Goal: Book appointment/travel/reservation

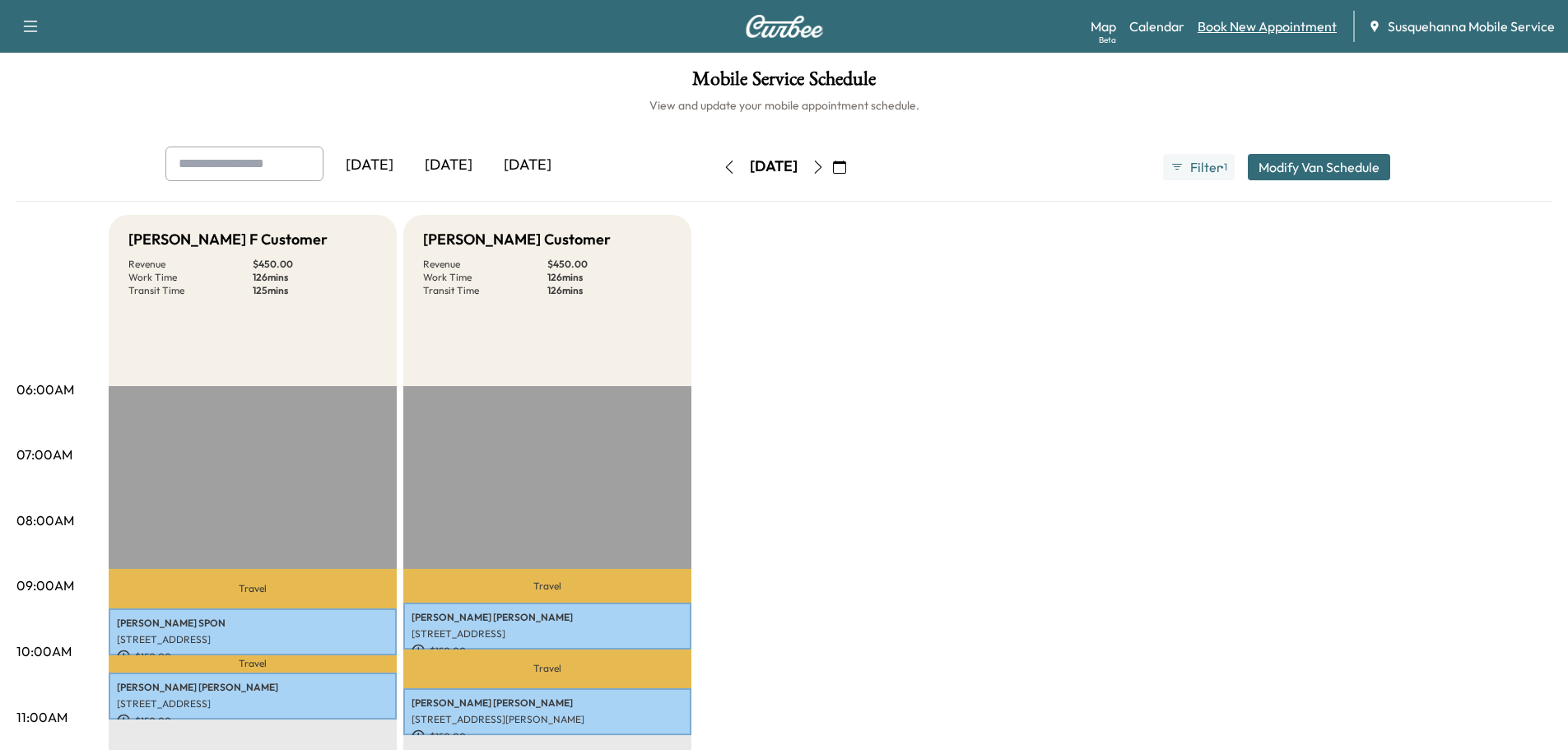
click at [1266, 28] on link "Book New Appointment" at bounding box center [1268, 26] width 139 height 20
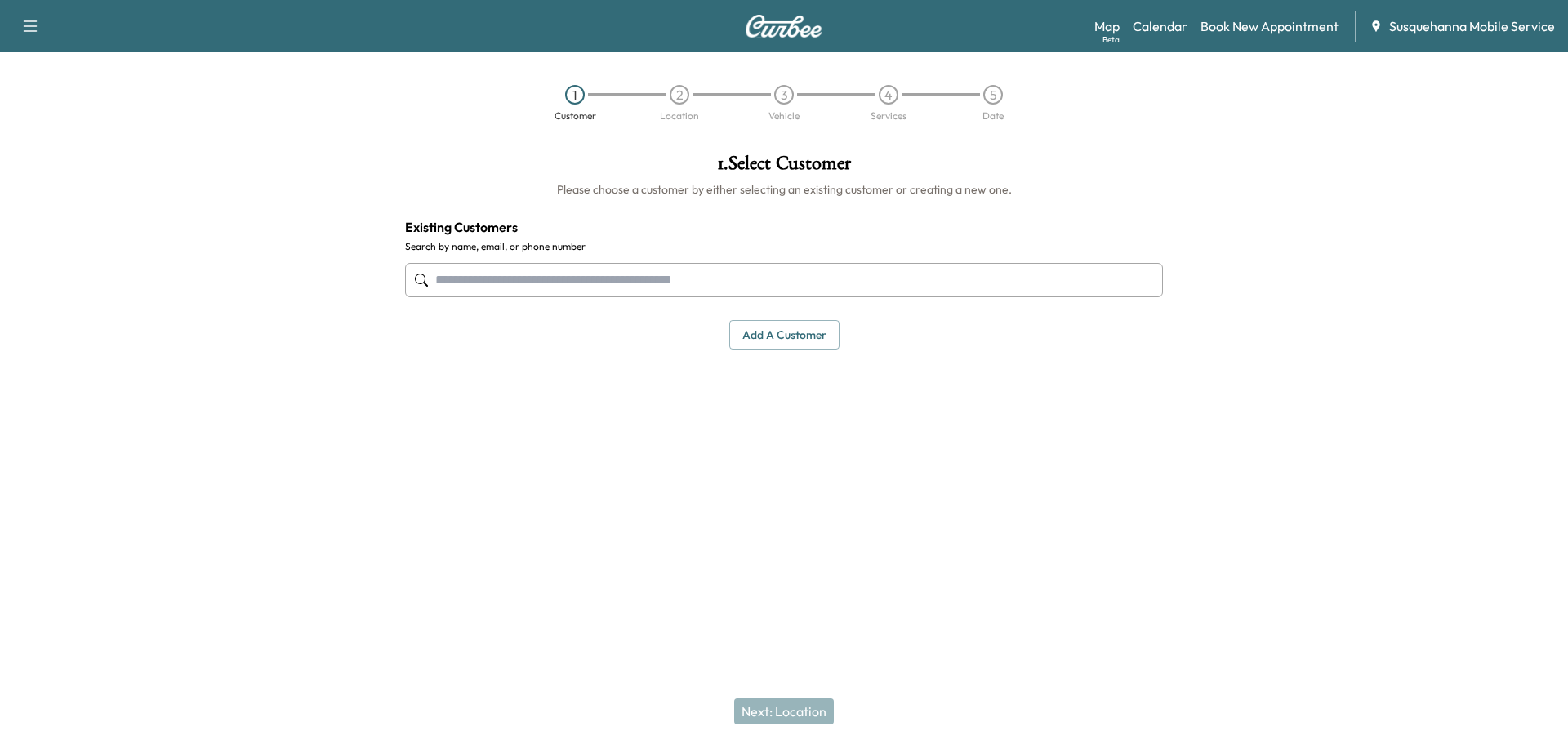
click at [621, 283] on input "text" at bounding box center [783, 279] width 758 height 34
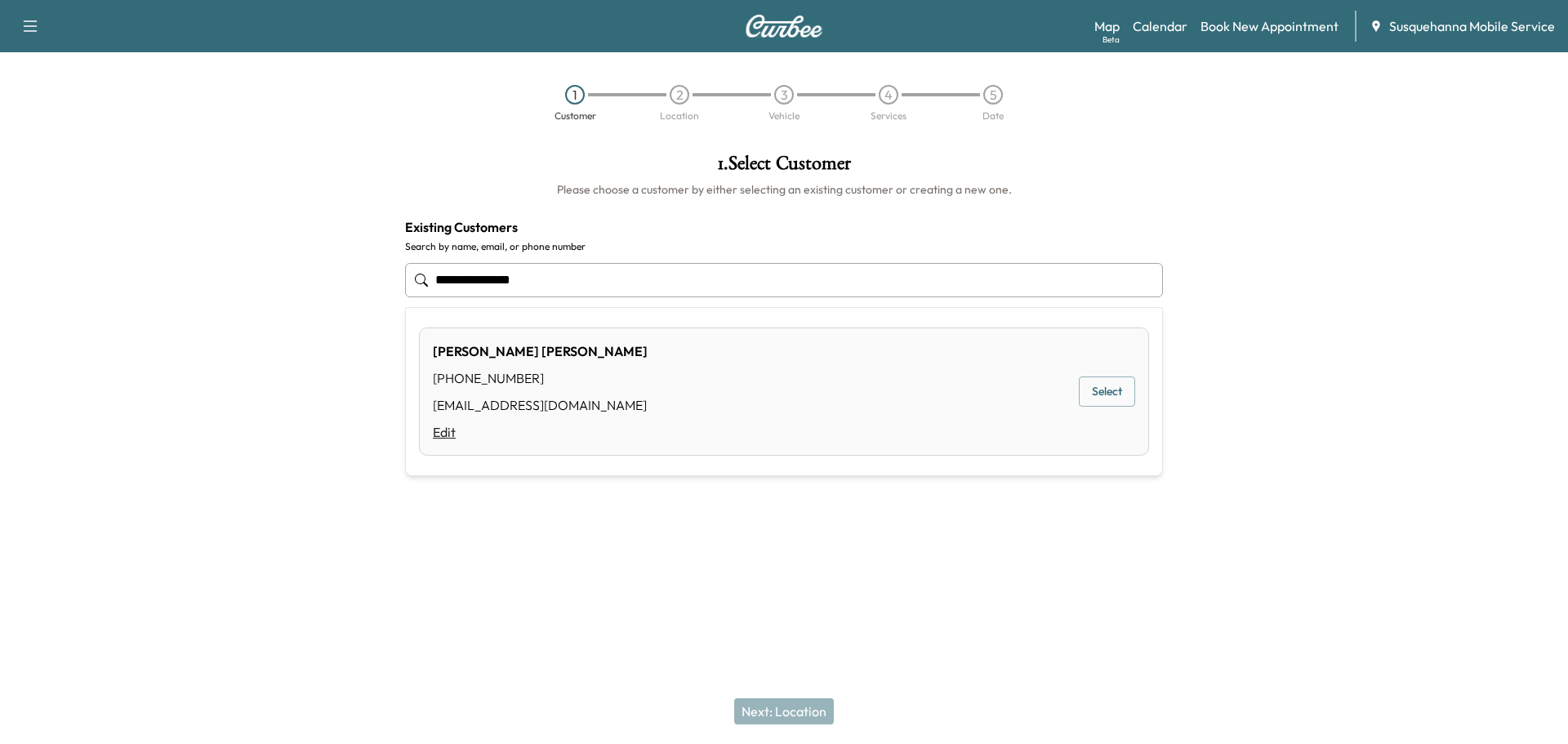
click at [445, 435] on link "Edit" at bounding box center [539, 432] width 214 height 19
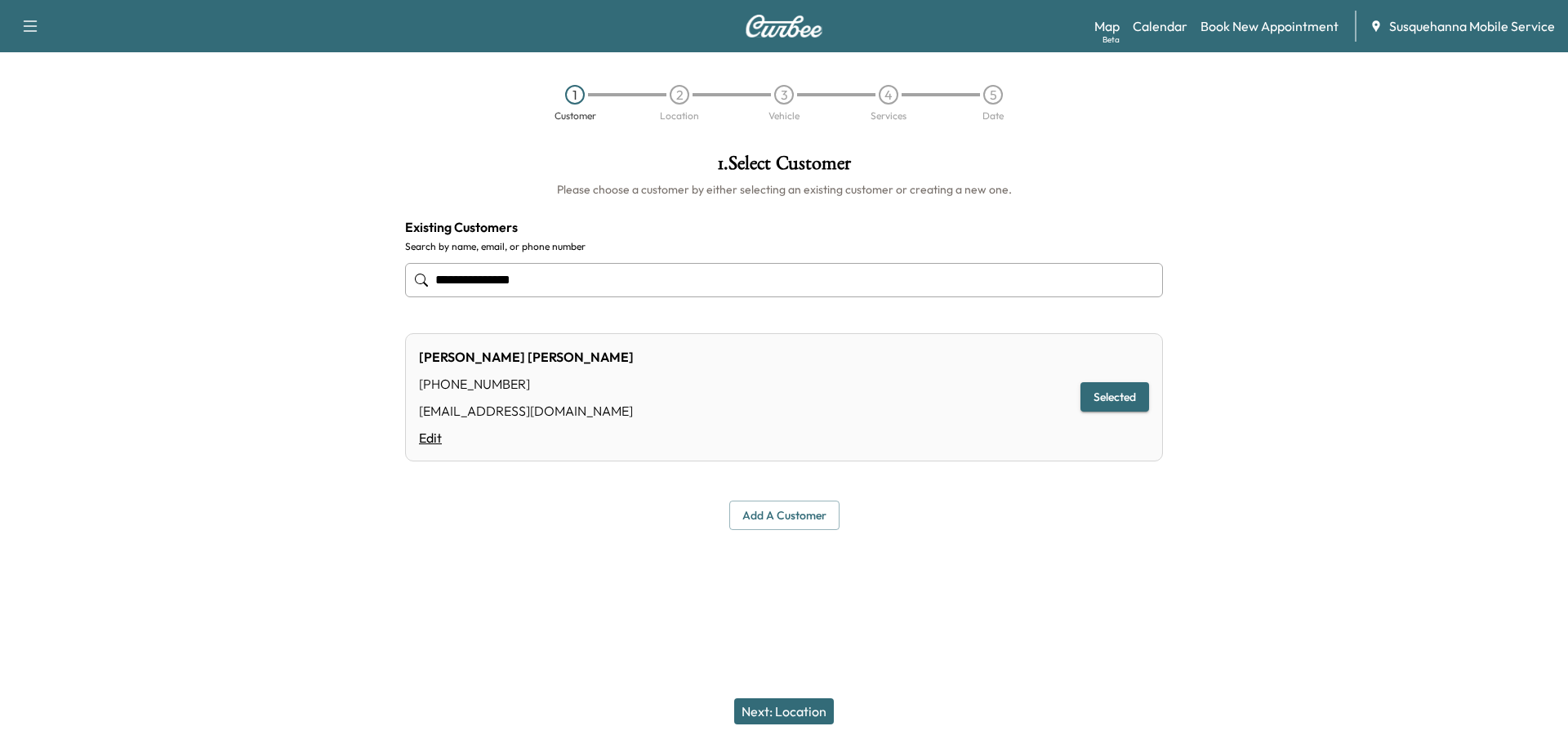
type input "**********"
click at [435, 436] on link "Edit" at bounding box center [526, 437] width 214 height 19
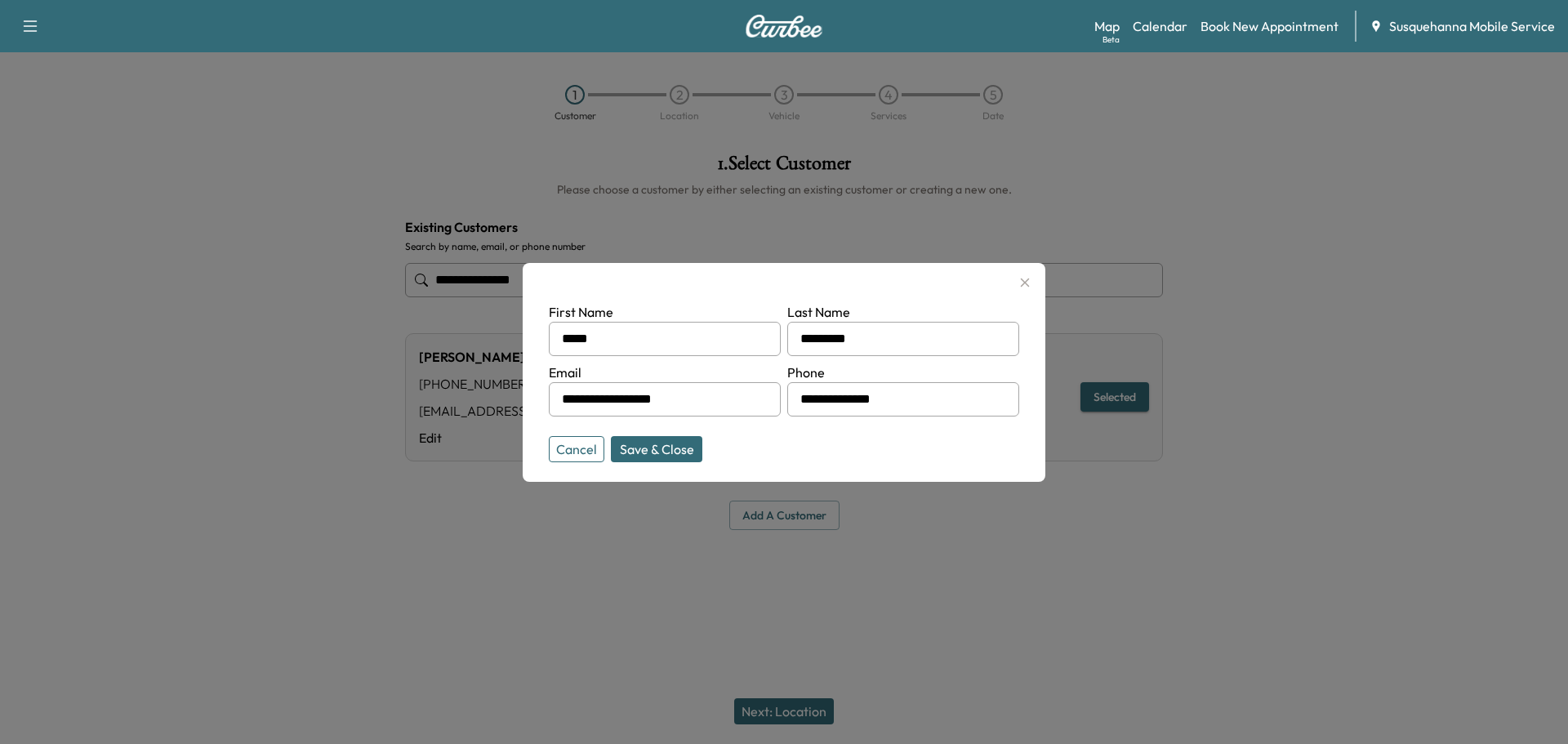
drag, startPoint x: 899, startPoint y: 402, endPoint x: 767, endPoint y: 398, distance: 132.1
click at [767, 398] on form "**********" at bounding box center [784, 378] width 471 height 153
type input "**"
type input "**********"
click at [680, 451] on button "Save & Close" at bounding box center [657, 448] width 91 height 26
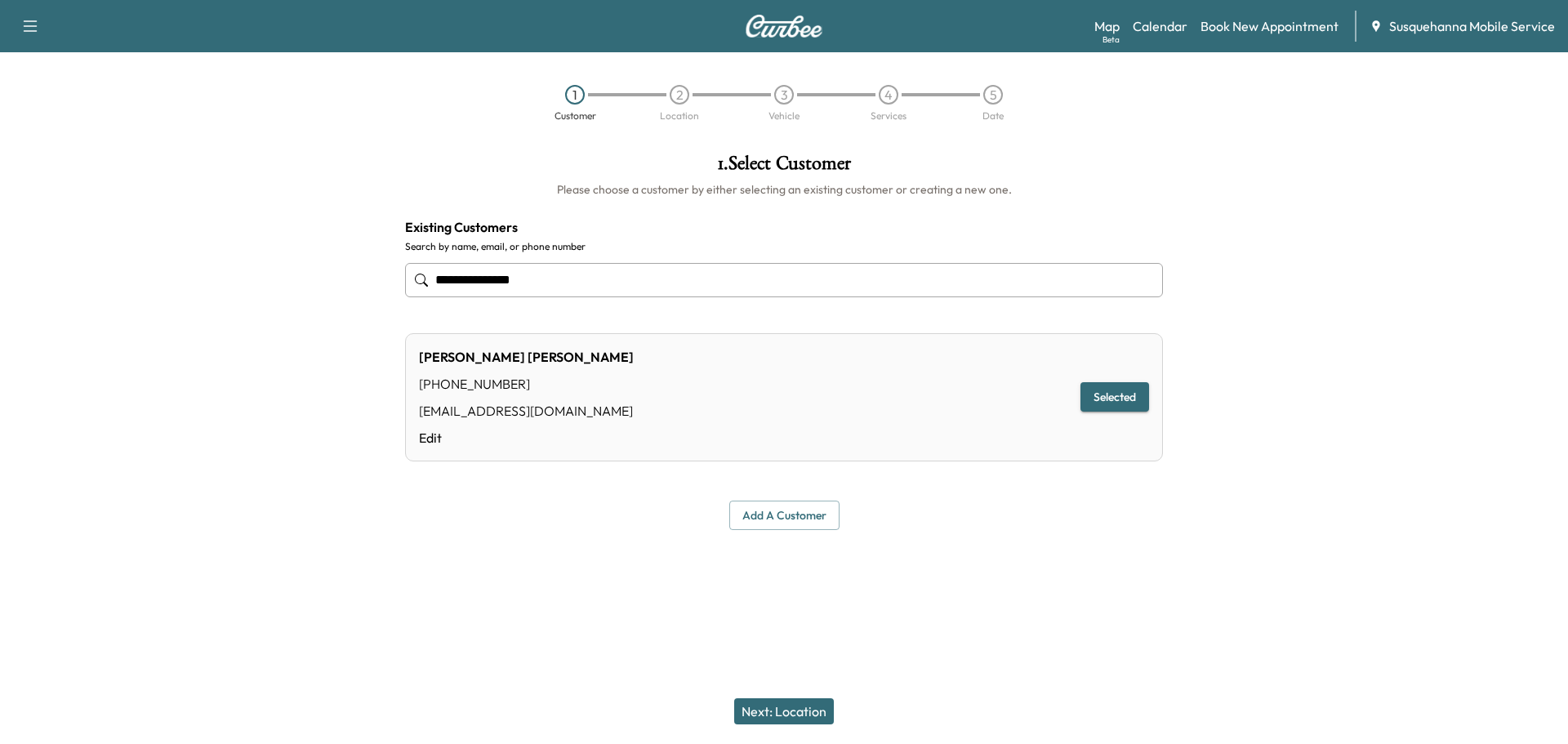
click at [810, 713] on button "Next: Location" at bounding box center [784, 711] width 100 height 26
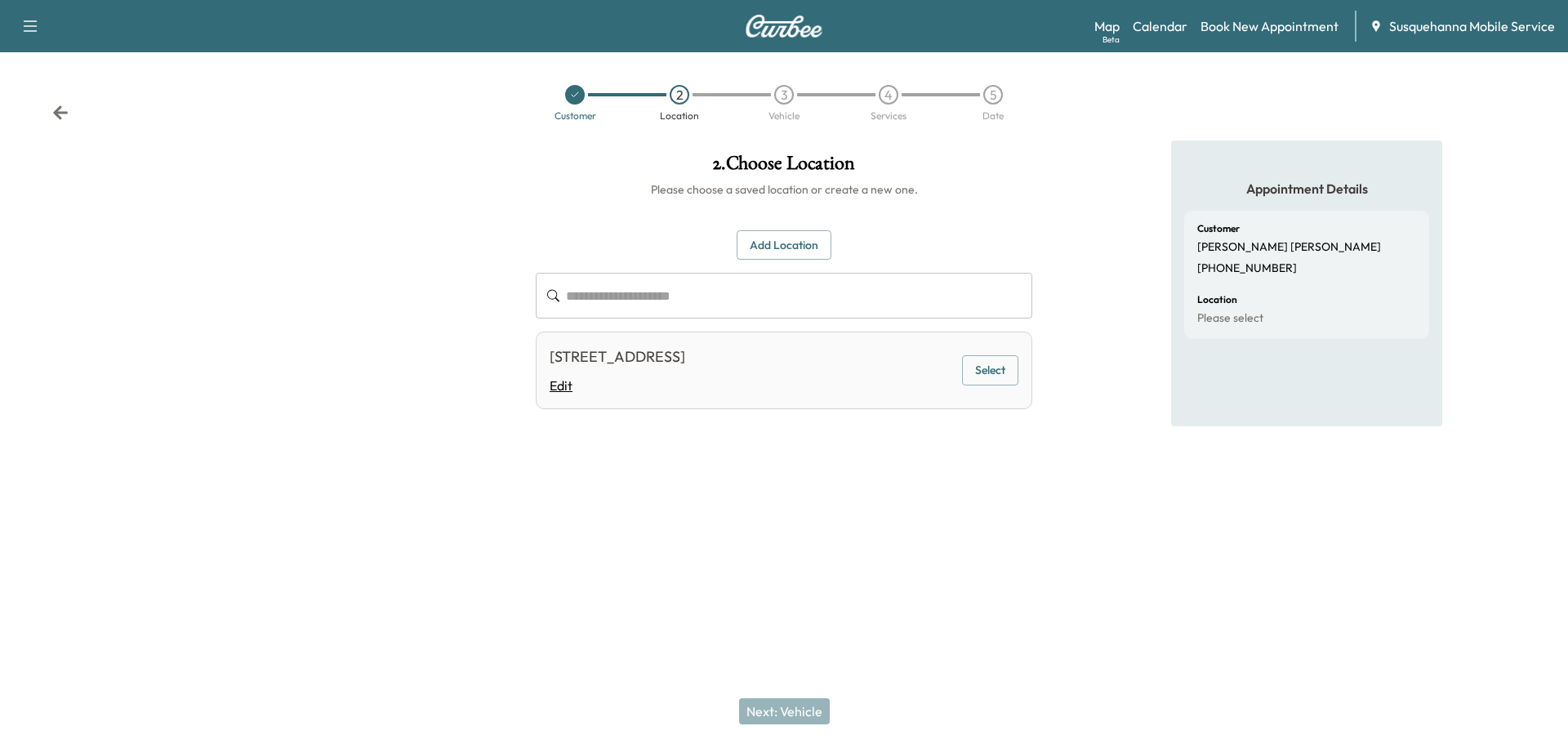
click at [554, 386] on link "Edit" at bounding box center [617, 385] width 136 height 19
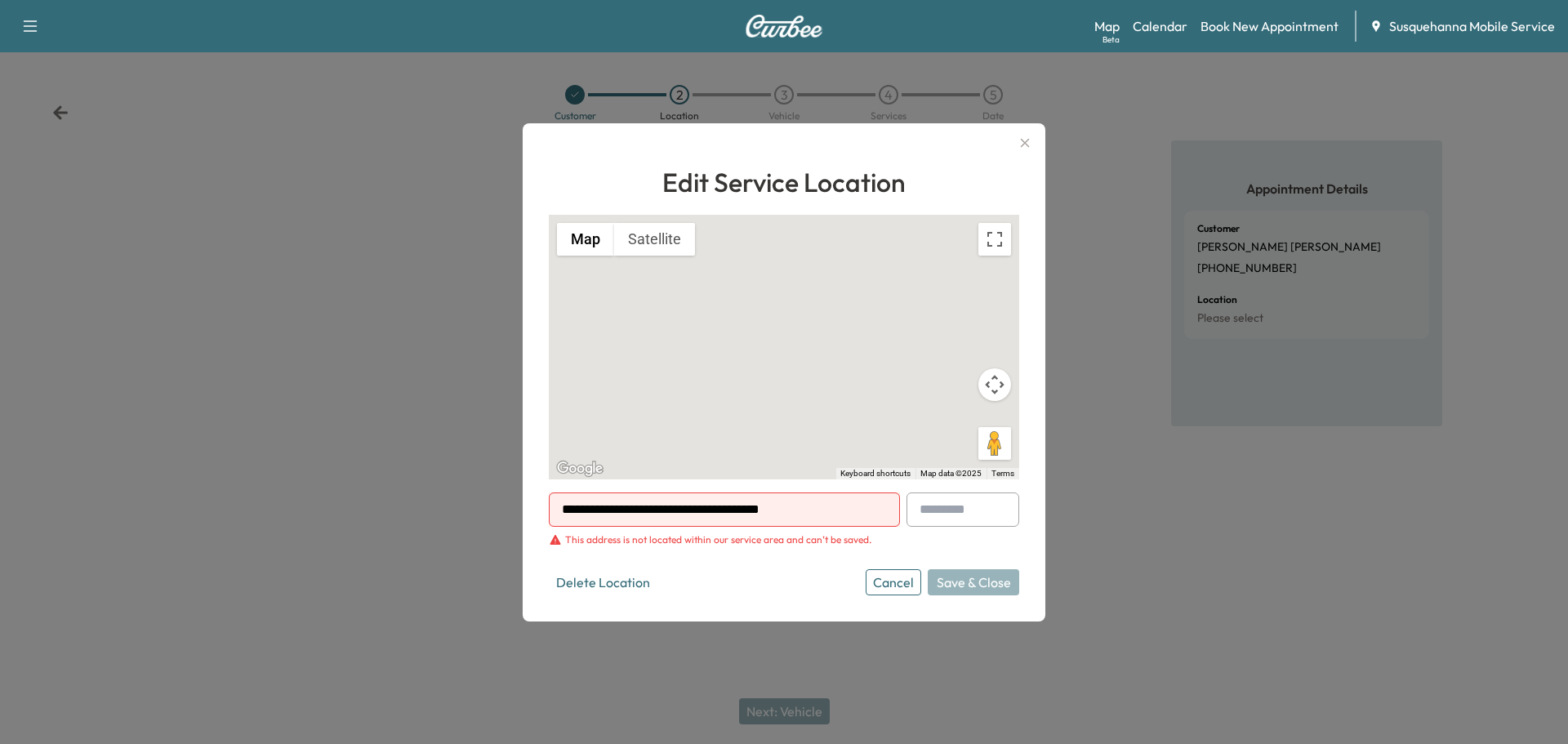
click at [619, 510] on input "**********" at bounding box center [725, 509] width 351 height 34
click at [713, 549] on li "[STREET_ADDRESS]" at bounding box center [724, 544] width 349 height 33
type input "**********"
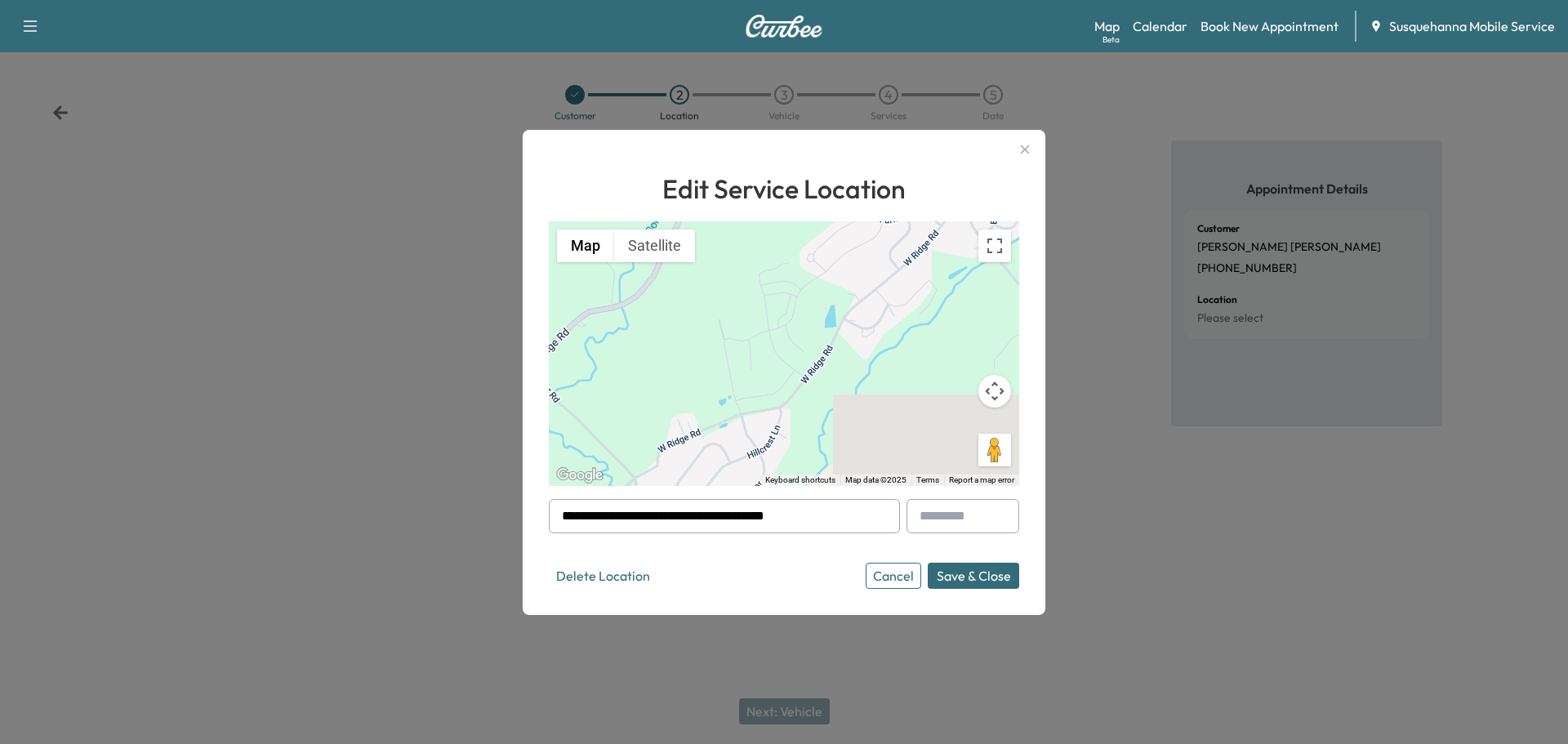
click at [1005, 573] on button "Save & Close" at bounding box center [973, 575] width 91 height 26
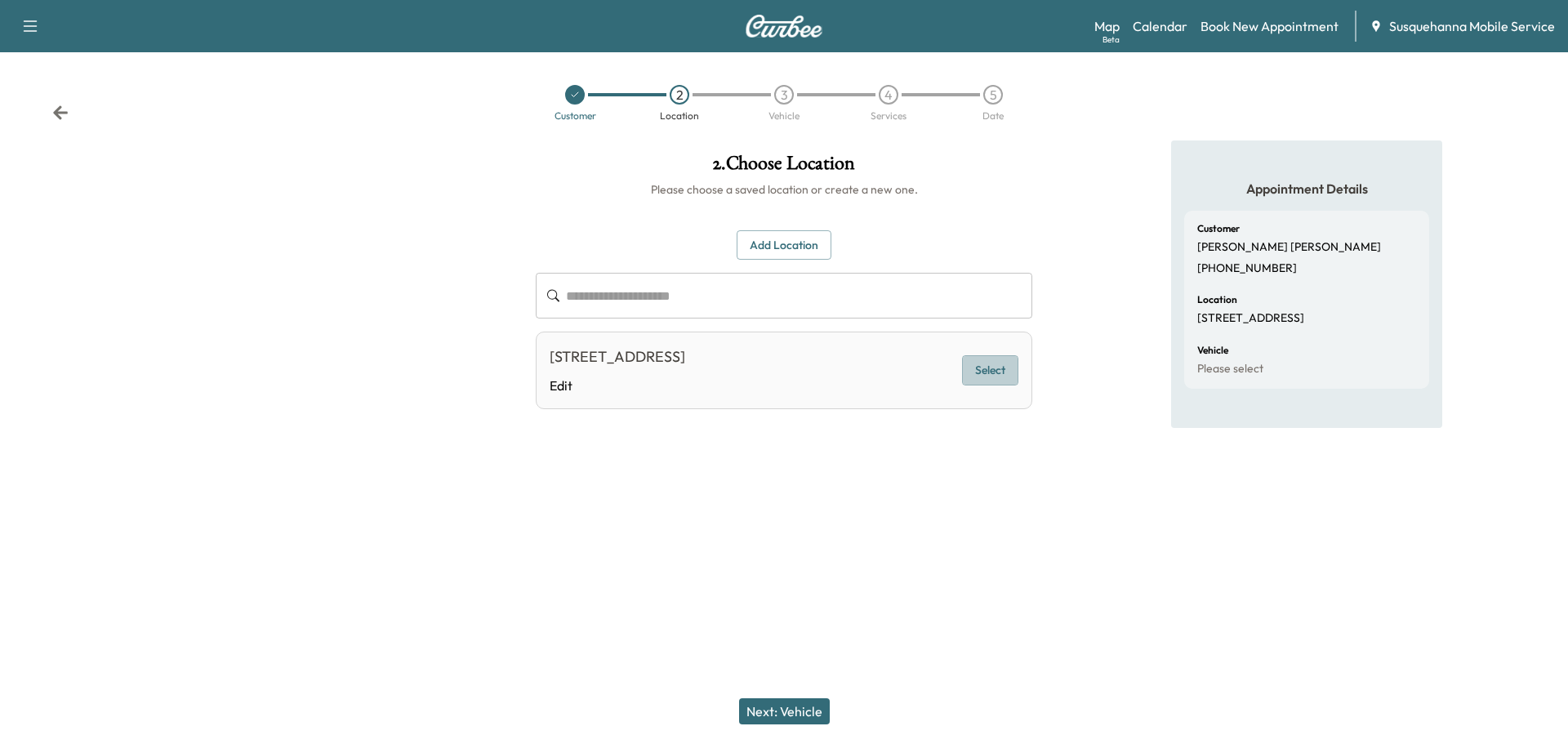
click at [1014, 371] on button "Select" at bounding box center [990, 370] width 56 height 30
click at [802, 706] on button "Next: Vehicle" at bounding box center [784, 711] width 90 height 26
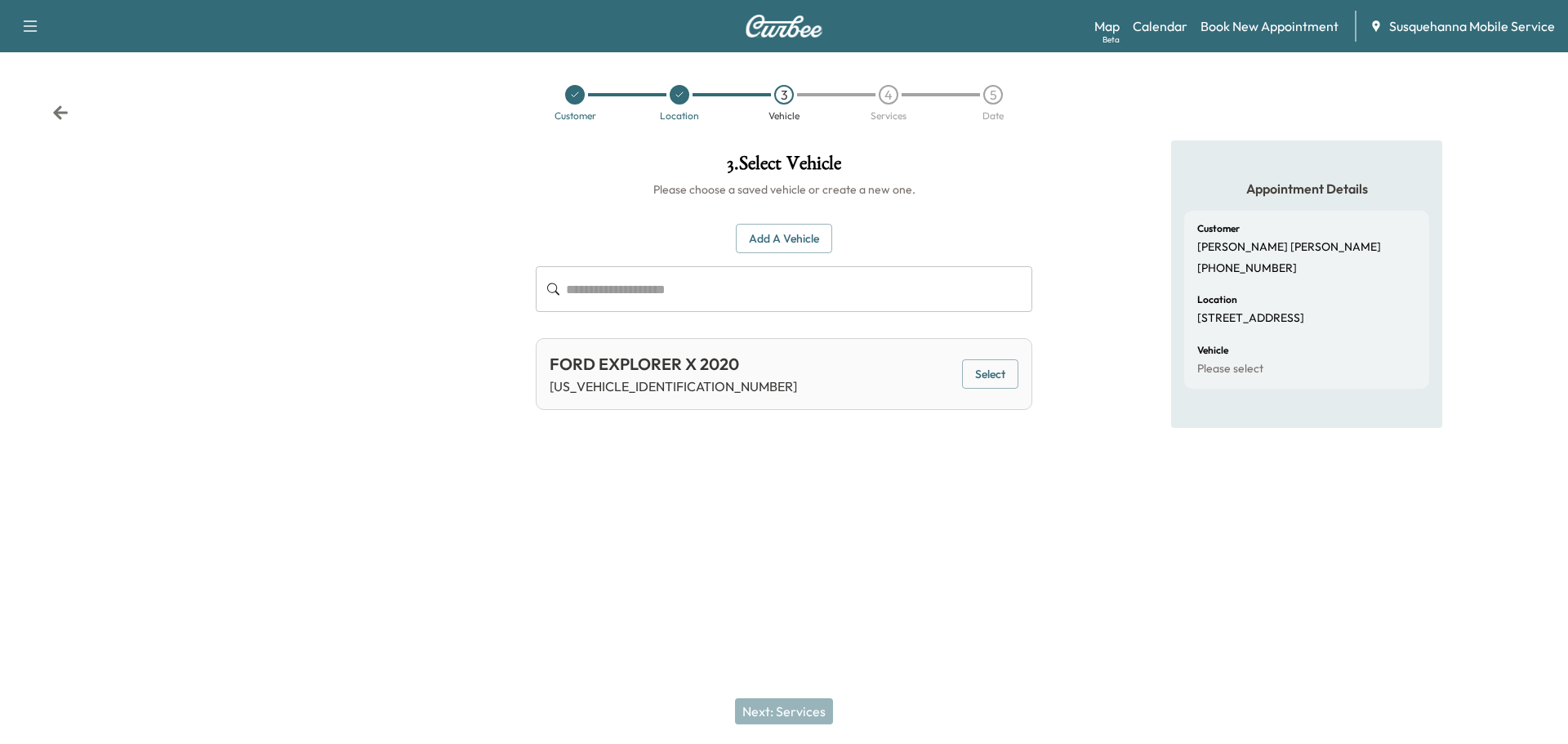
click at [986, 371] on button "Select" at bounding box center [990, 373] width 56 height 30
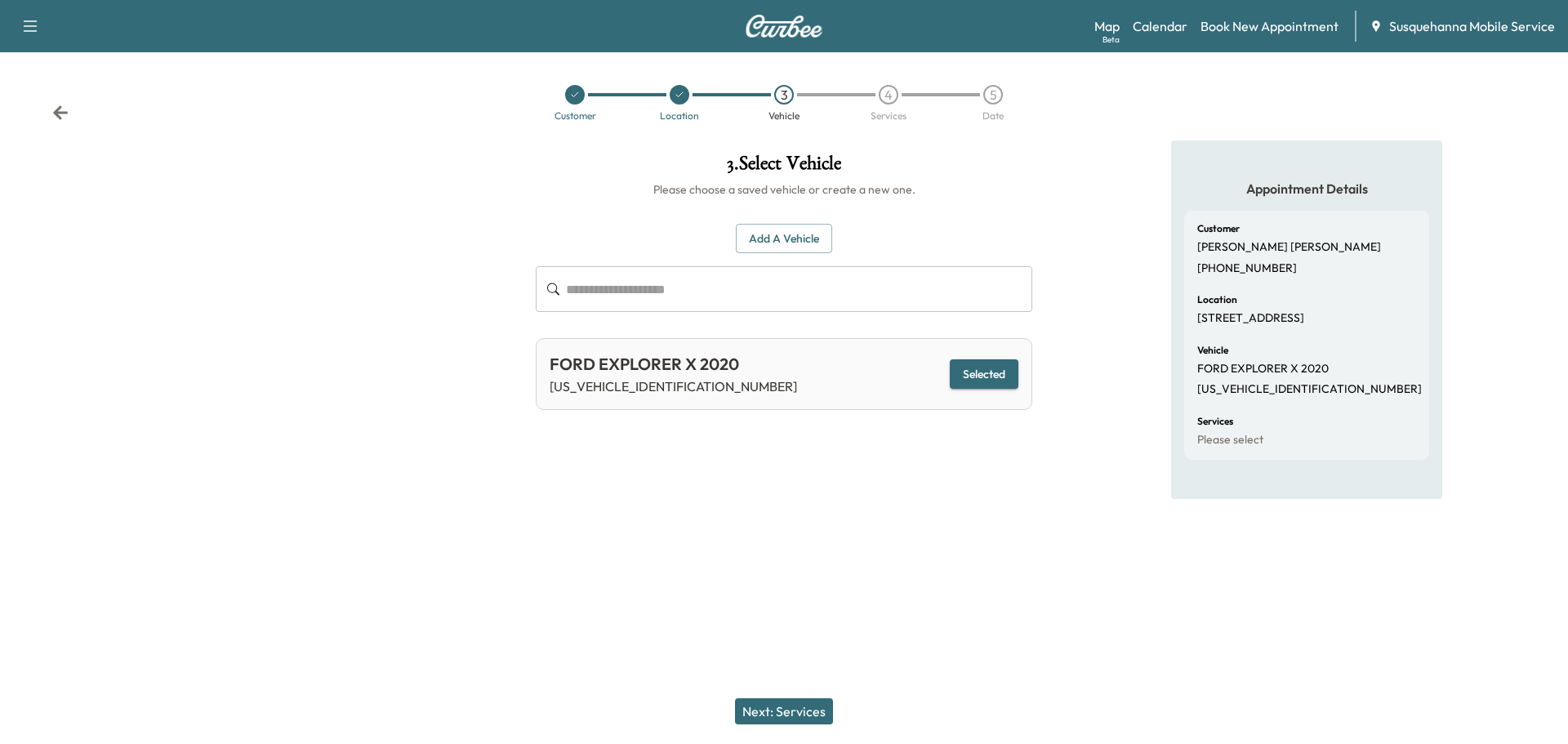
click at [761, 703] on button "Next: Services" at bounding box center [784, 711] width 98 height 26
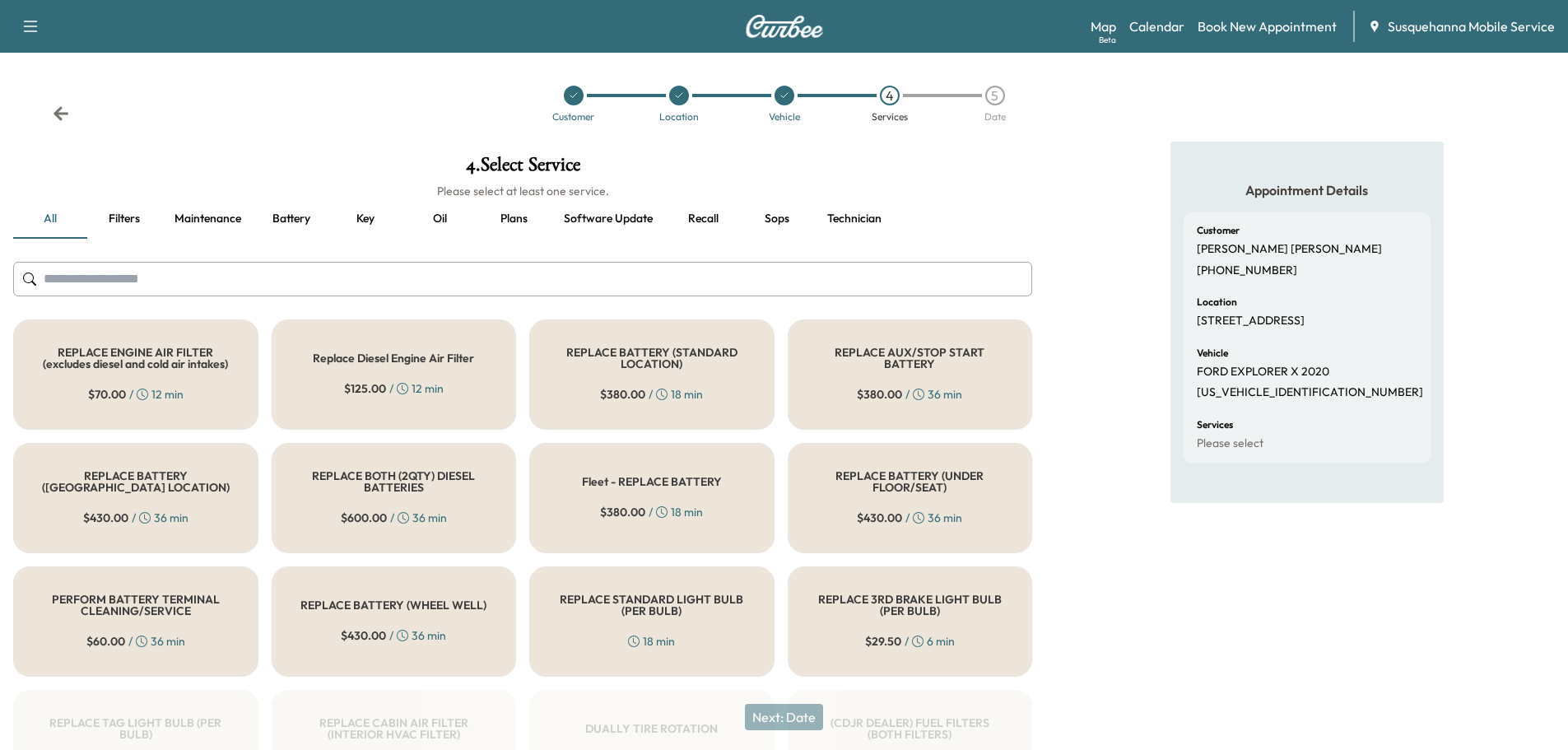
click at [657, 272] on input "text" at bounding box center [522, 279] width 1019 height 34
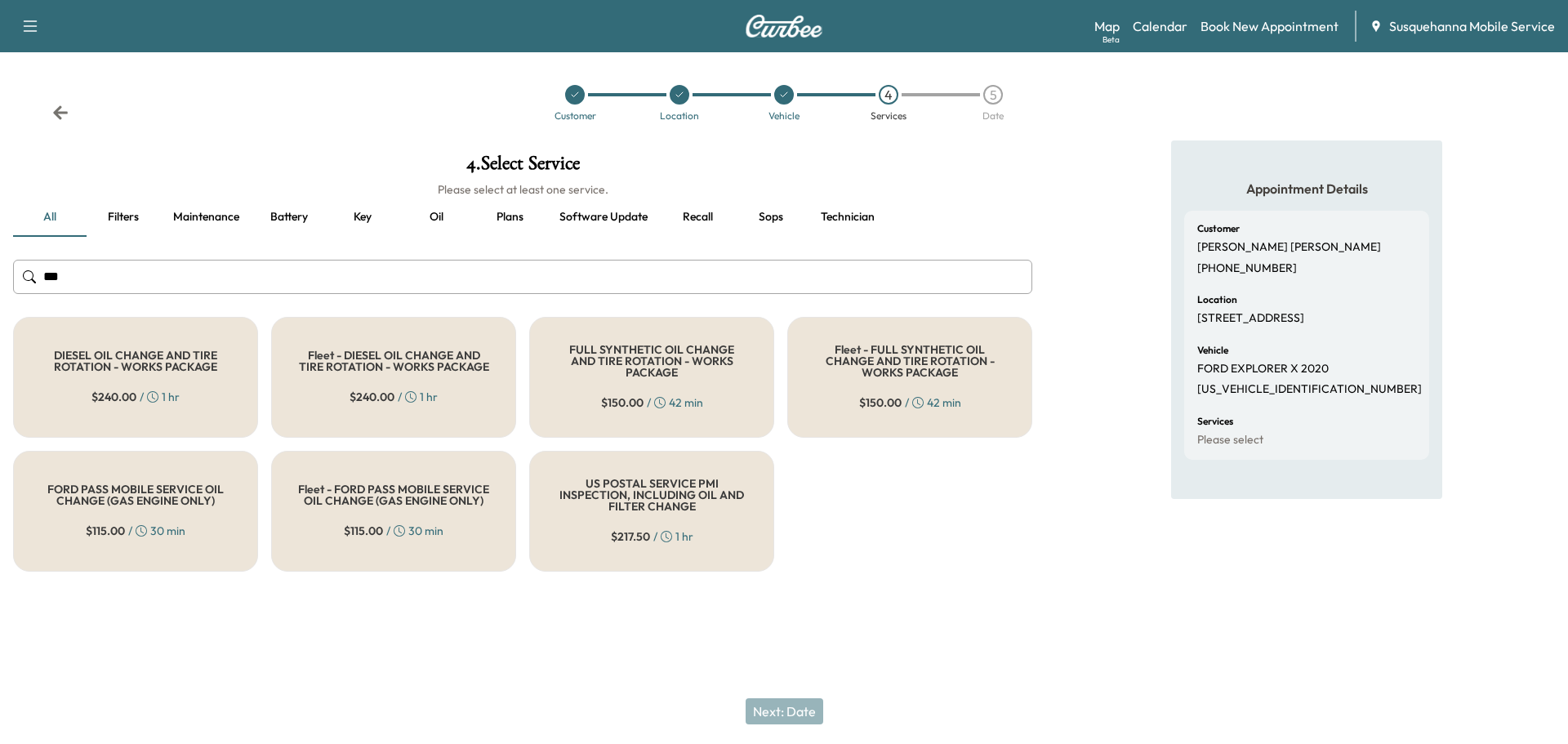
type input "***"
click at [657, 360] on h5 "FULL SYNTHETIC OIL CHANGE AND TIRE ROTATION - WORKS PACKAGE" at bounding box center [651, 360] width 191 height 34
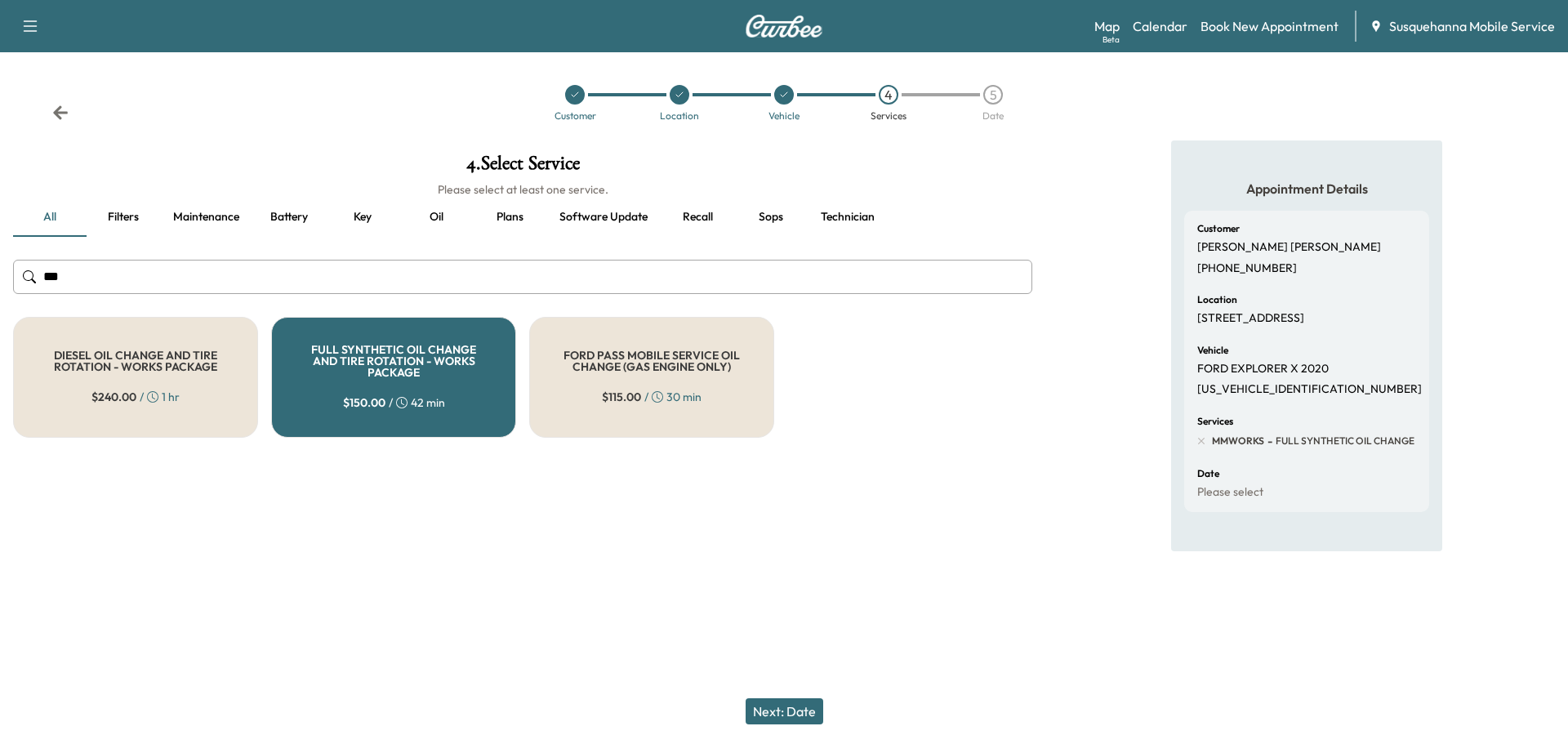
click at [788, 707] on button "Next: Date" at bounding box center [784, 711] width 78 height 26
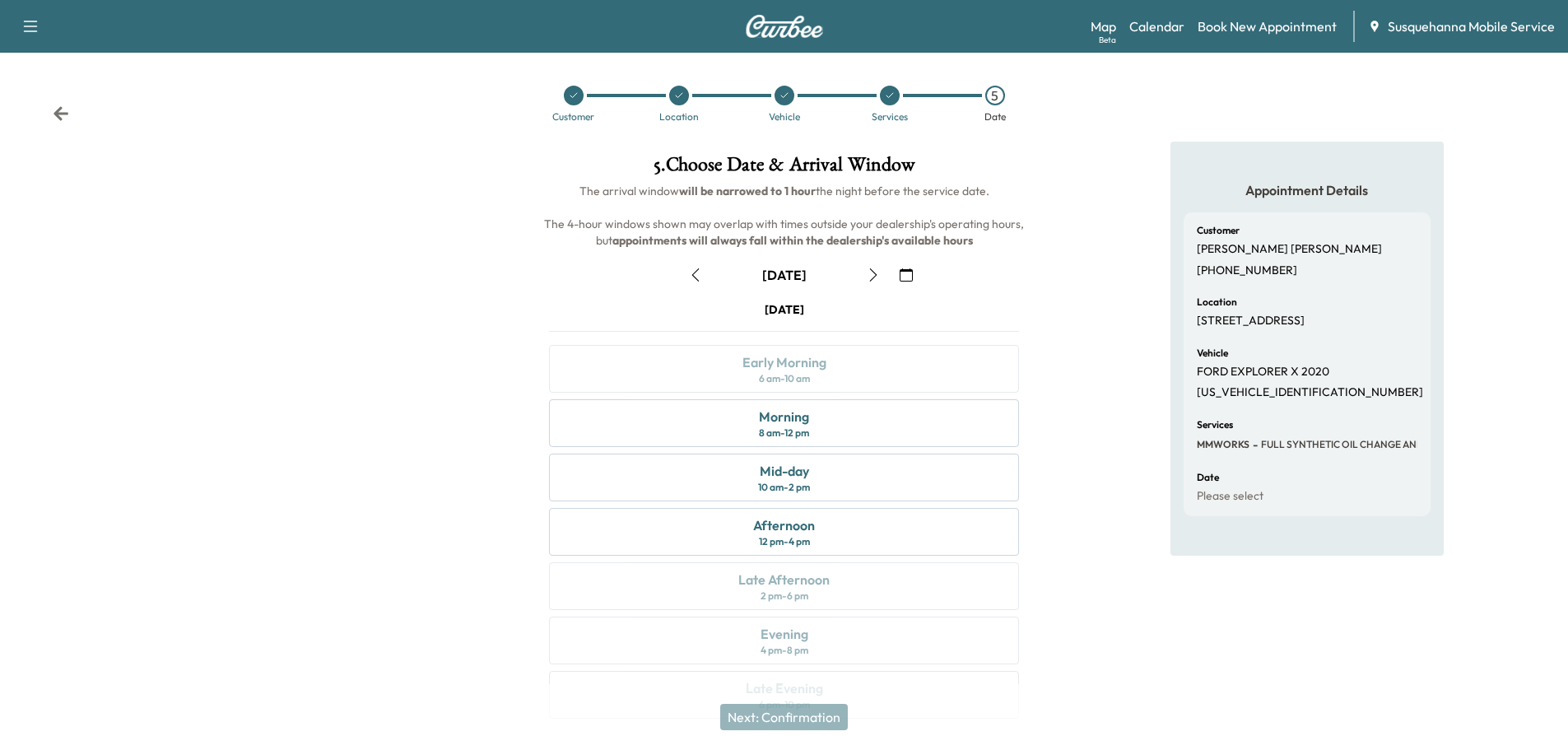
click at [912, 278] on icon "button" at bounding box center [906, 274] width 13 height 13
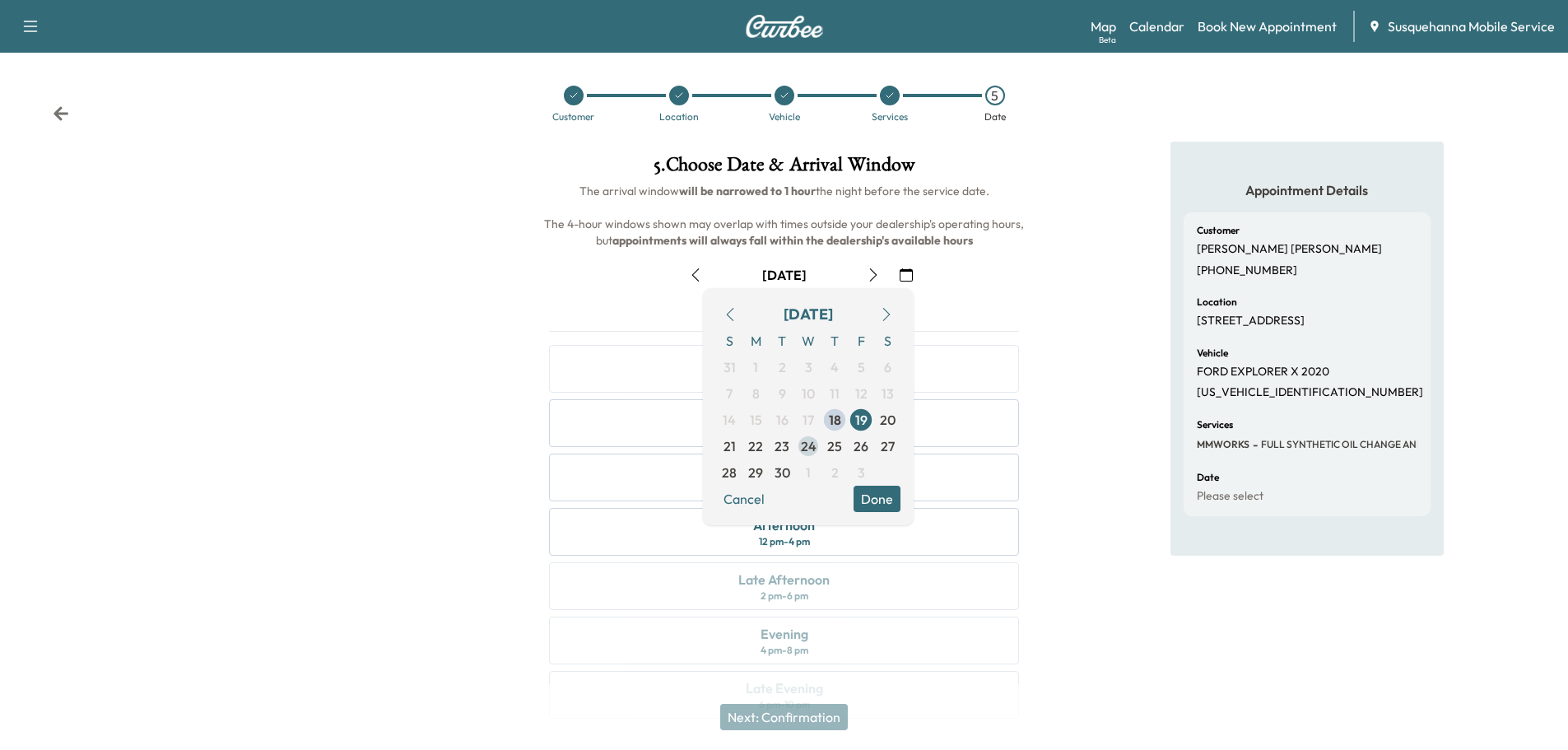
click at [805, 452] on span "24" at bounding box center [809, 446] width 16 height 20
click at [882, 498] on button "Done" at bounding box center [877, 499] width 47 height 26
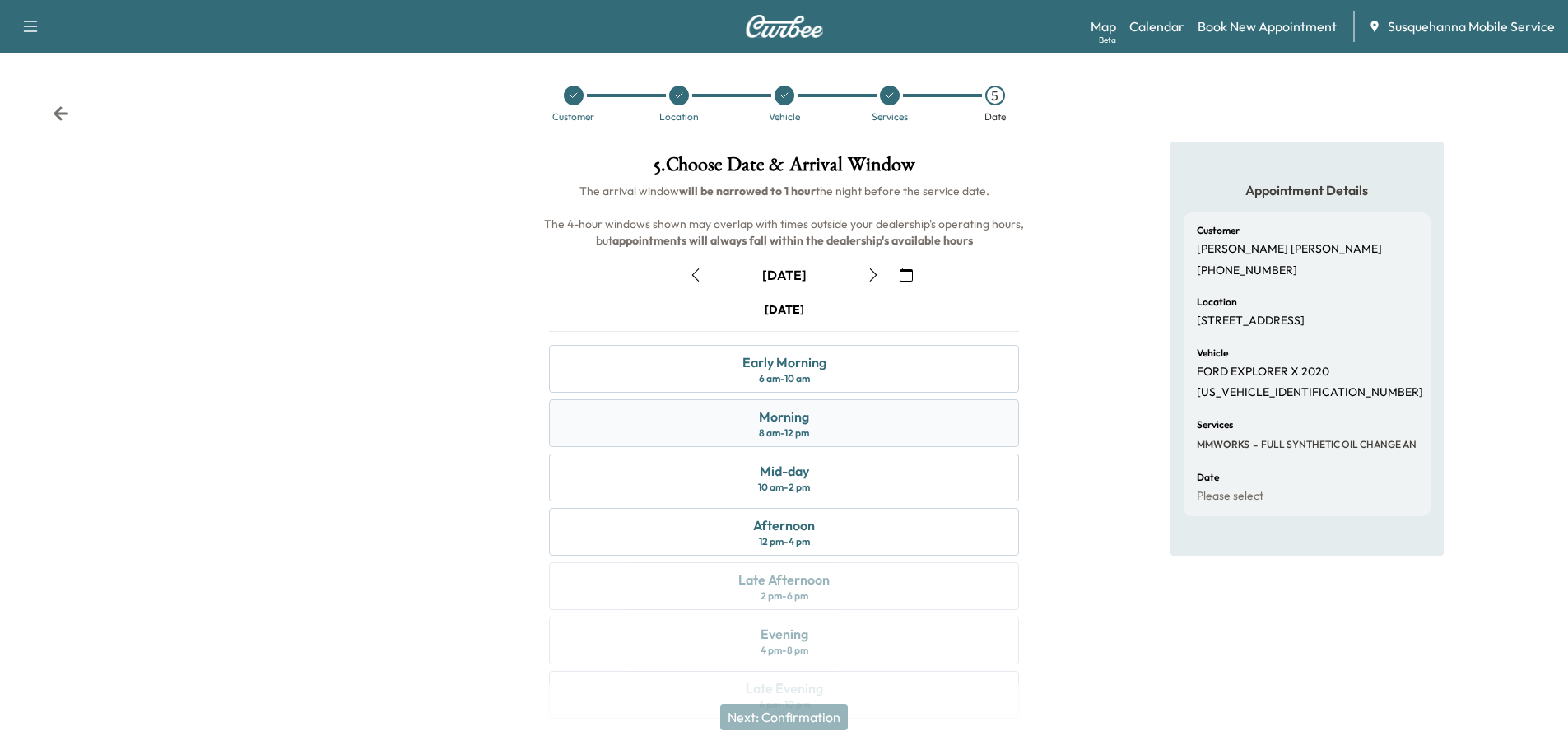
click at [883, 422] on div "Morning 8 am - 12 pm" at bounding box center [784, 422] width 470 height 48
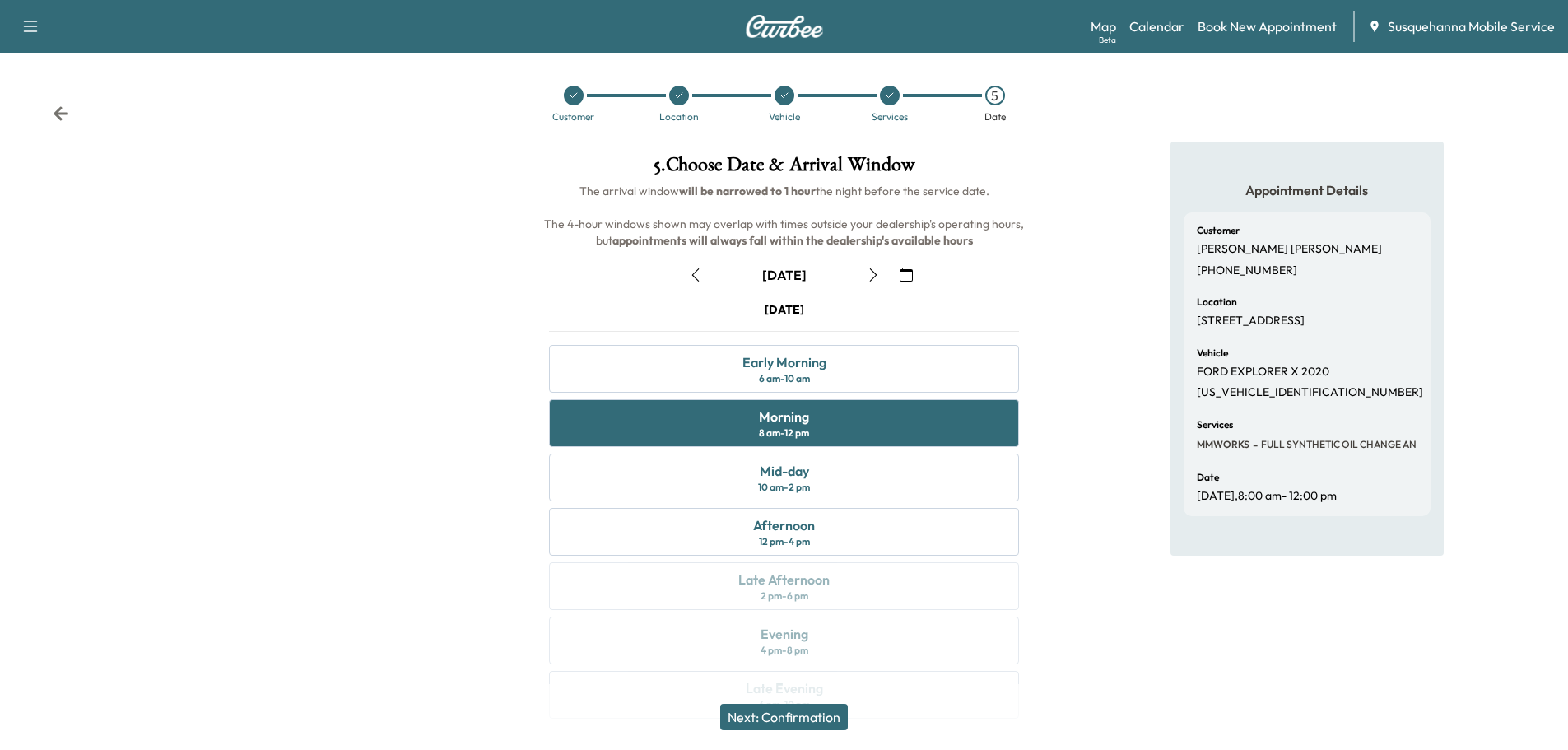
click at [829, 717] on button "Next: Confirmation" at bounding box center [784, 717] width 127 height 26
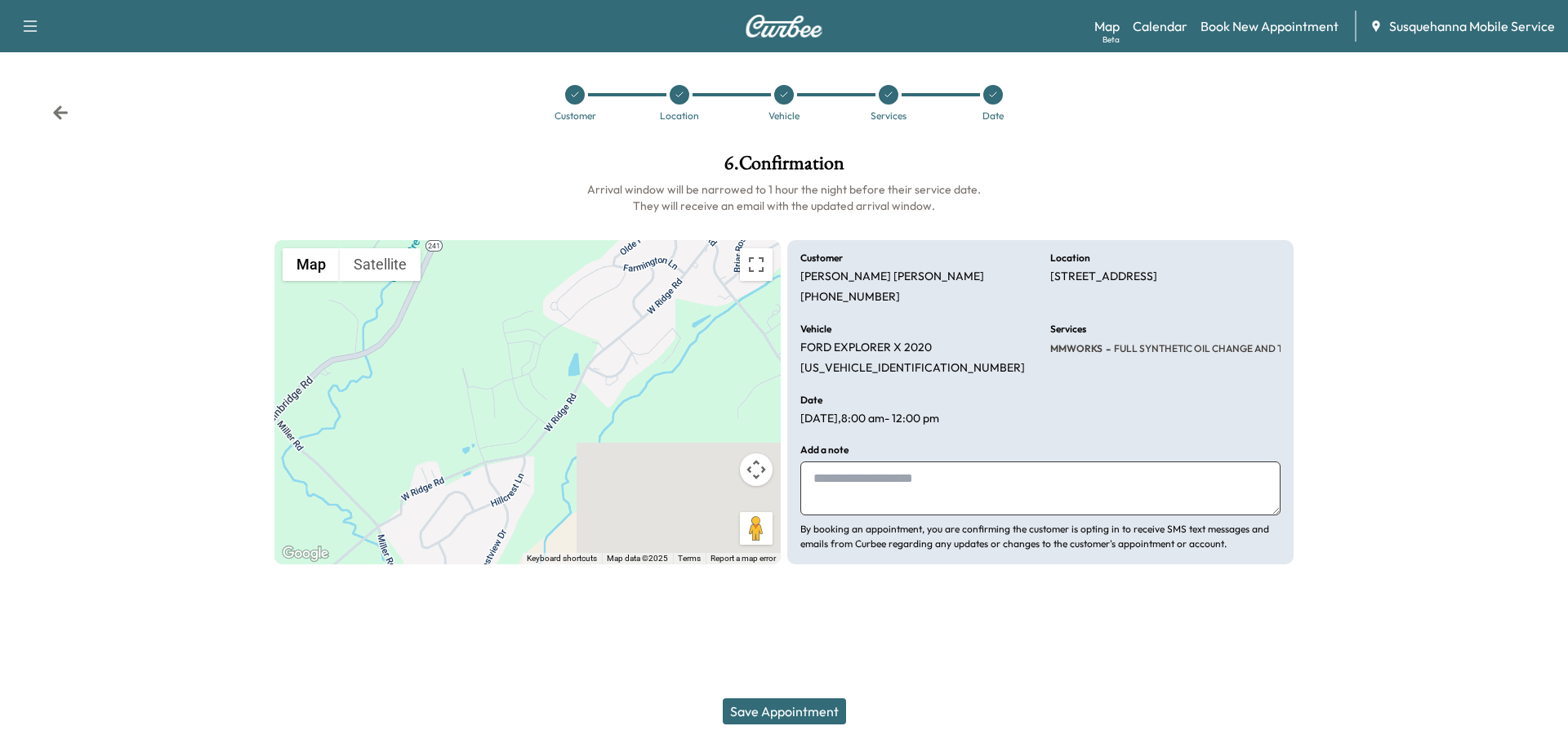
click at [893, 501] on textarea at bounding box center [1040, 489] width 480 height 54
type textarea "**********"
click at [780, 698] on button "Save Appointment" at bounding box center [784, 711] width 123 height 26
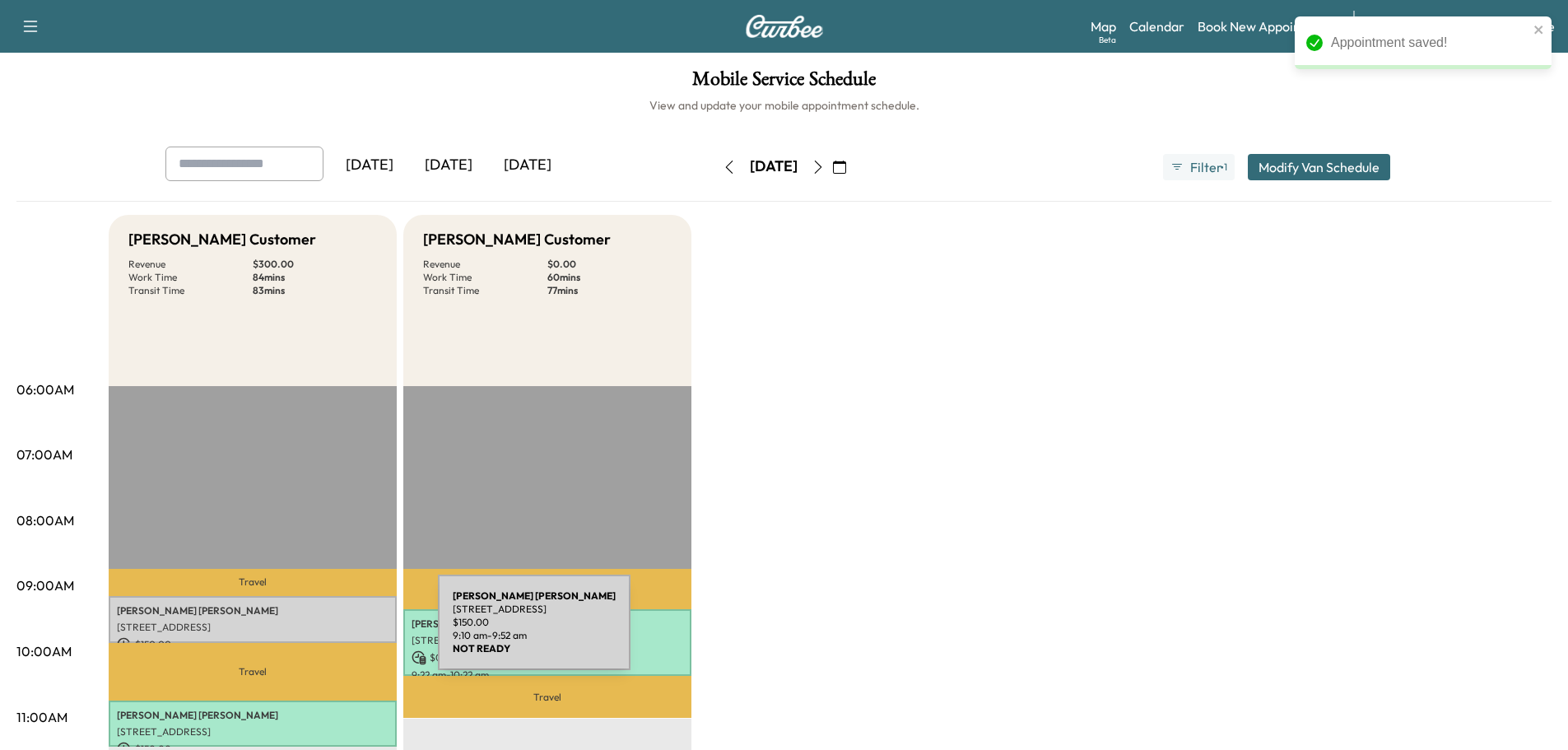
click at [315, 632] on div "[PERSON_NAME] [STREET_ADDRESS] $ 150.00 9:10 am - 9:52 am" at bounding box center [252, 619] width 289 height 47
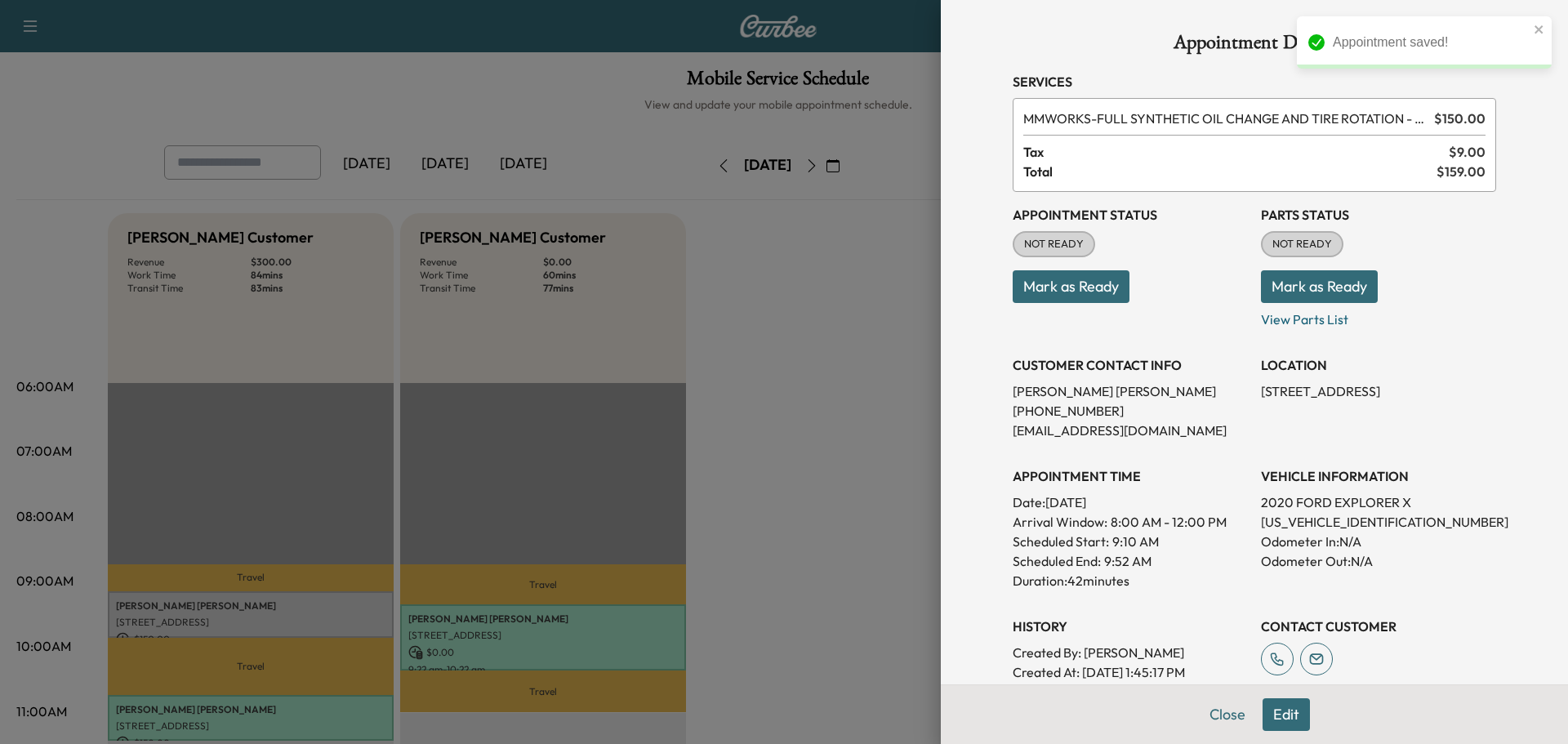
click at [1296, 293] on button "Mark as Ready" at bounding box center [1320, 287] width 116 height 33
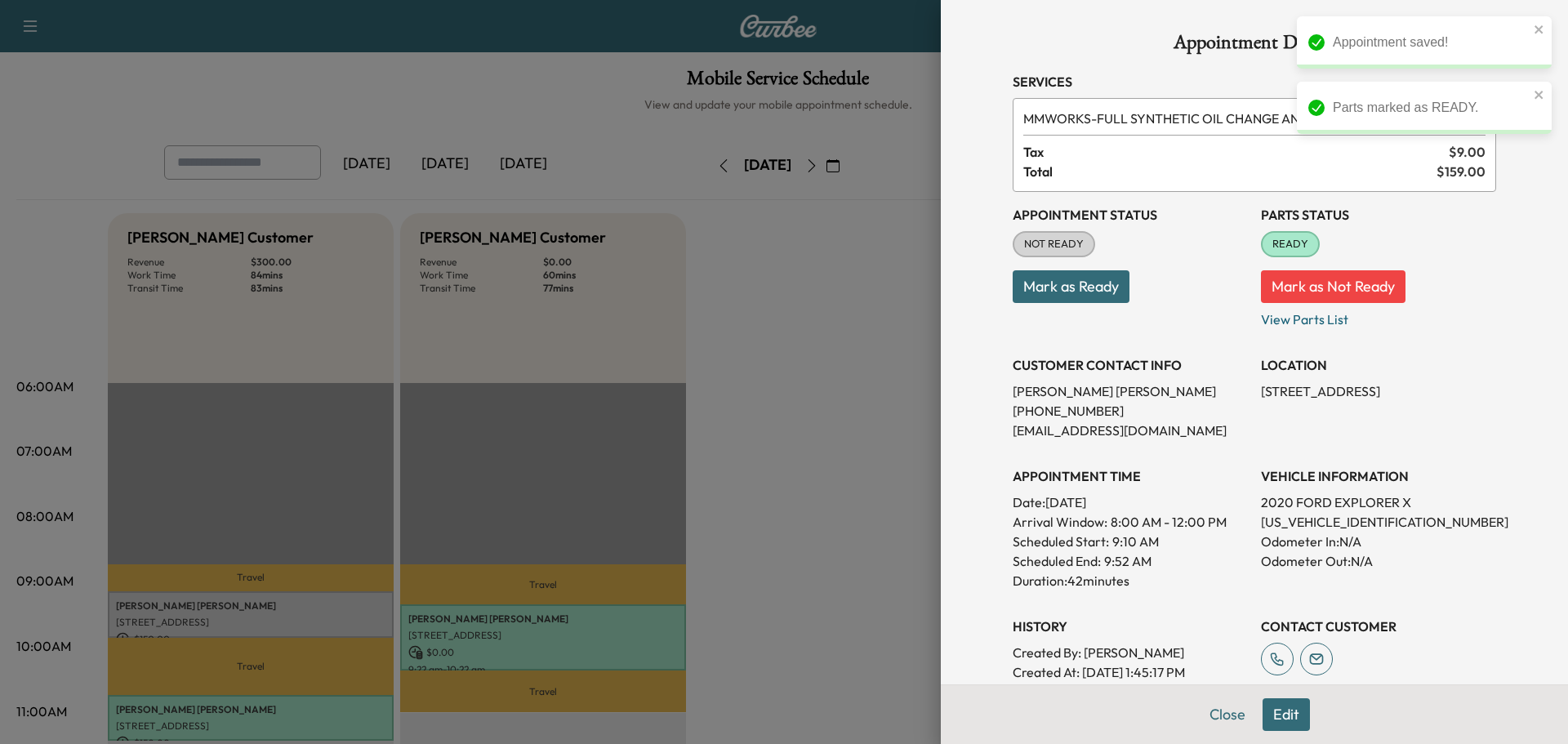
click at [1122, 302] on p "Mark as Ready" at bounding box center [1130, 279] width 235 height 46
click at [1080, 301] on button "Mark as Ready" at bounding box center [1071, 287] width 116 height 33
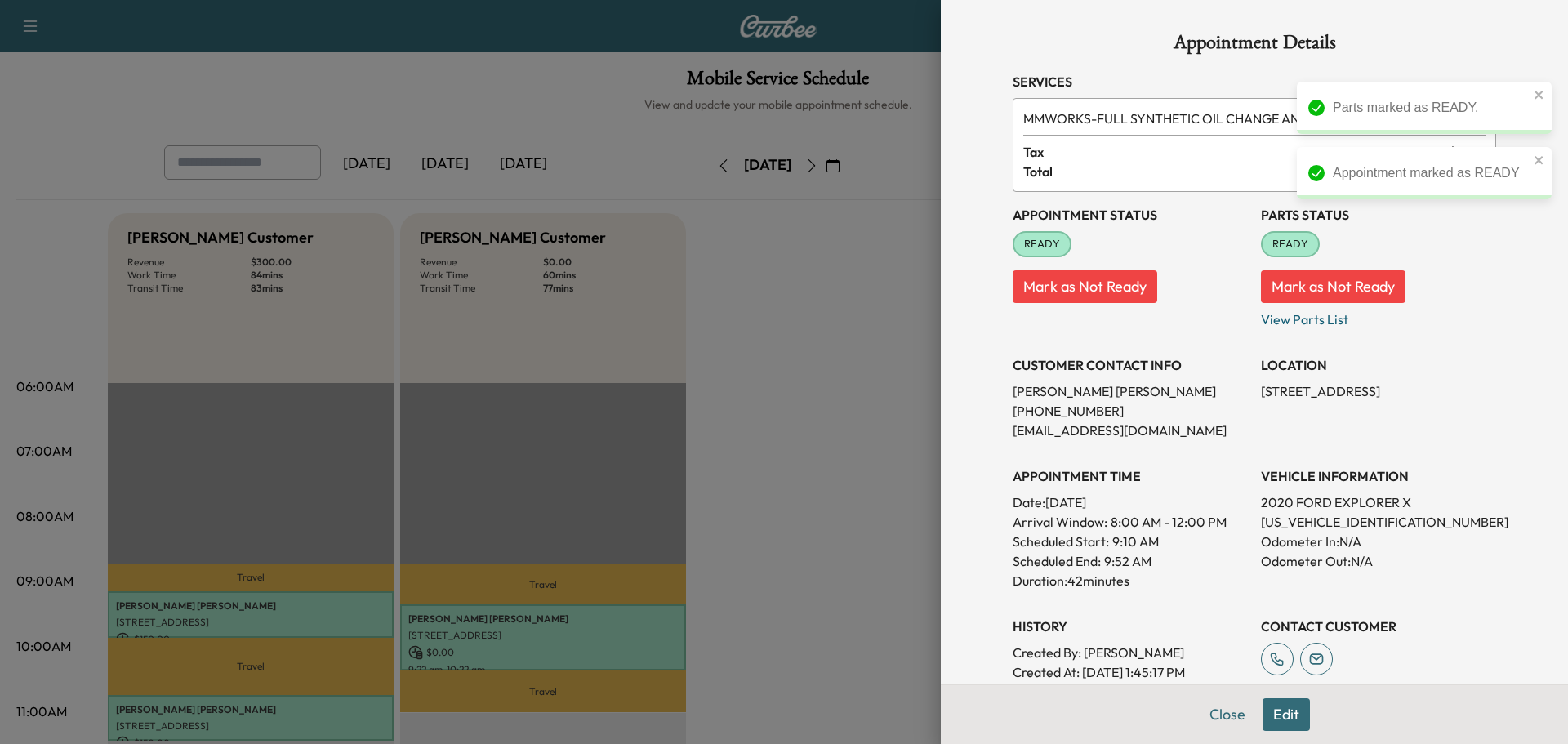
click at [1215, 720] on button "Close" at bounding box center [1227, 715] width 57 height 33
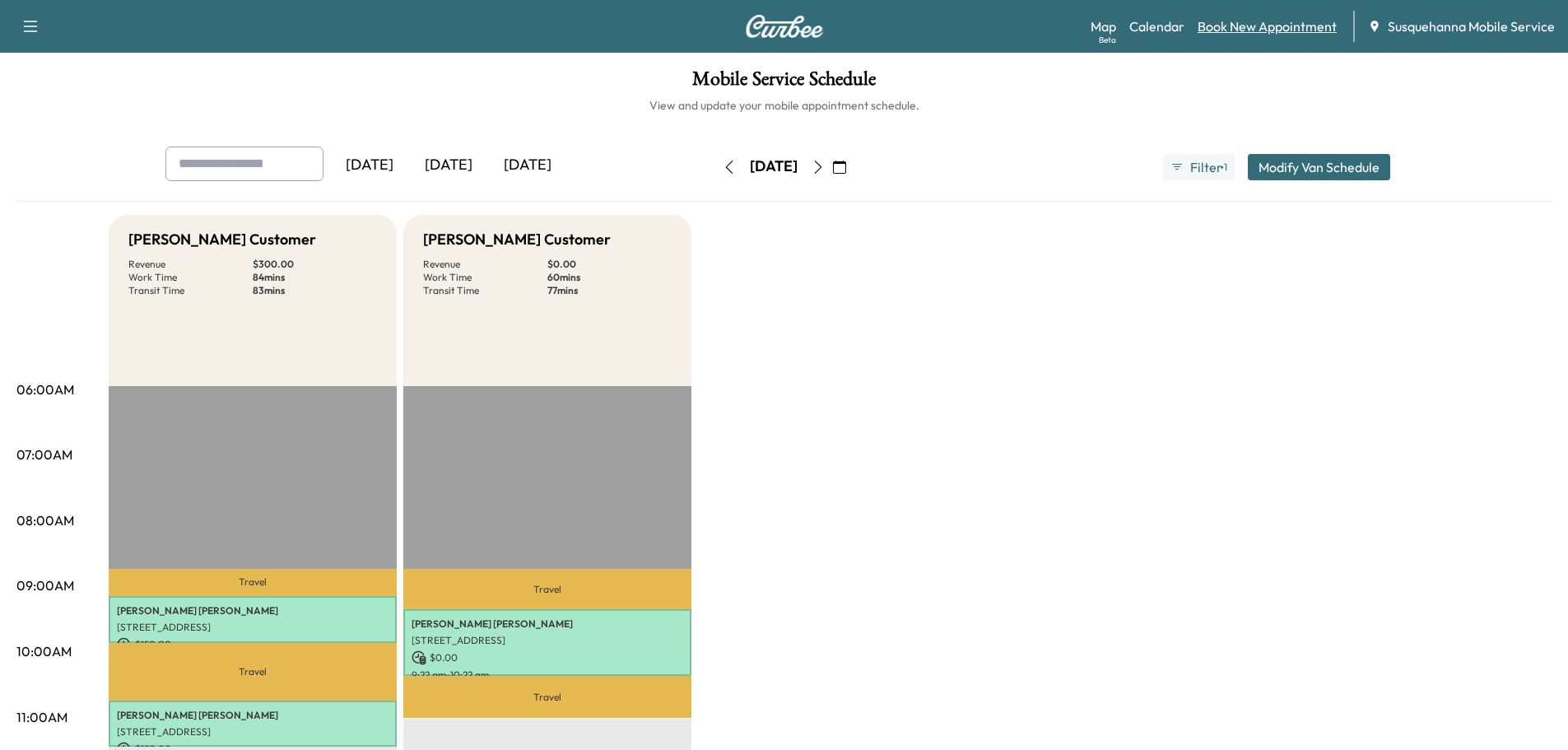
click at [1229, 22] on link "Book New Appointment" at bounding box center [1268, 26] width 139 height 20
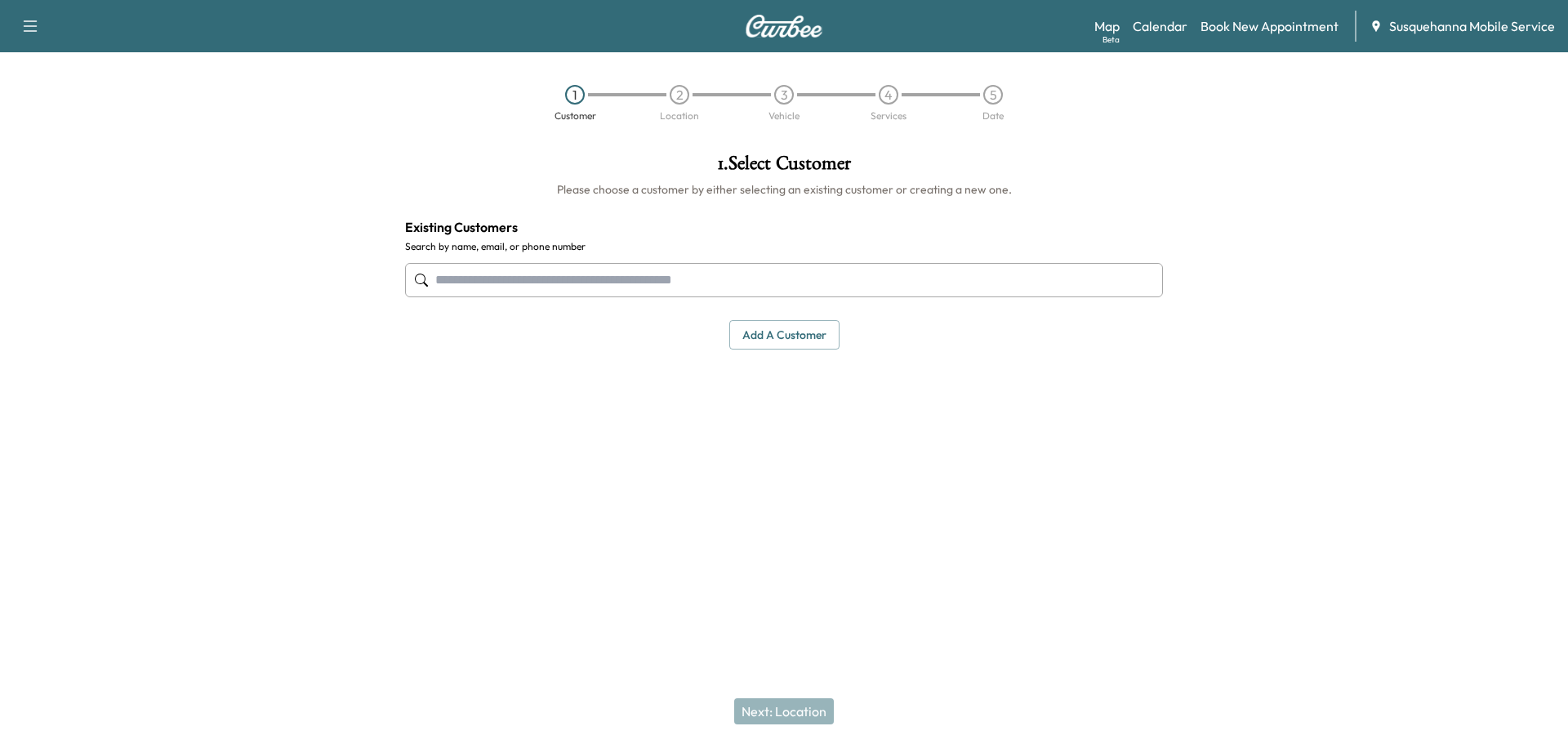
click at [632, 275] on input "text" at bounding box center [783, 279] width 758 height 34
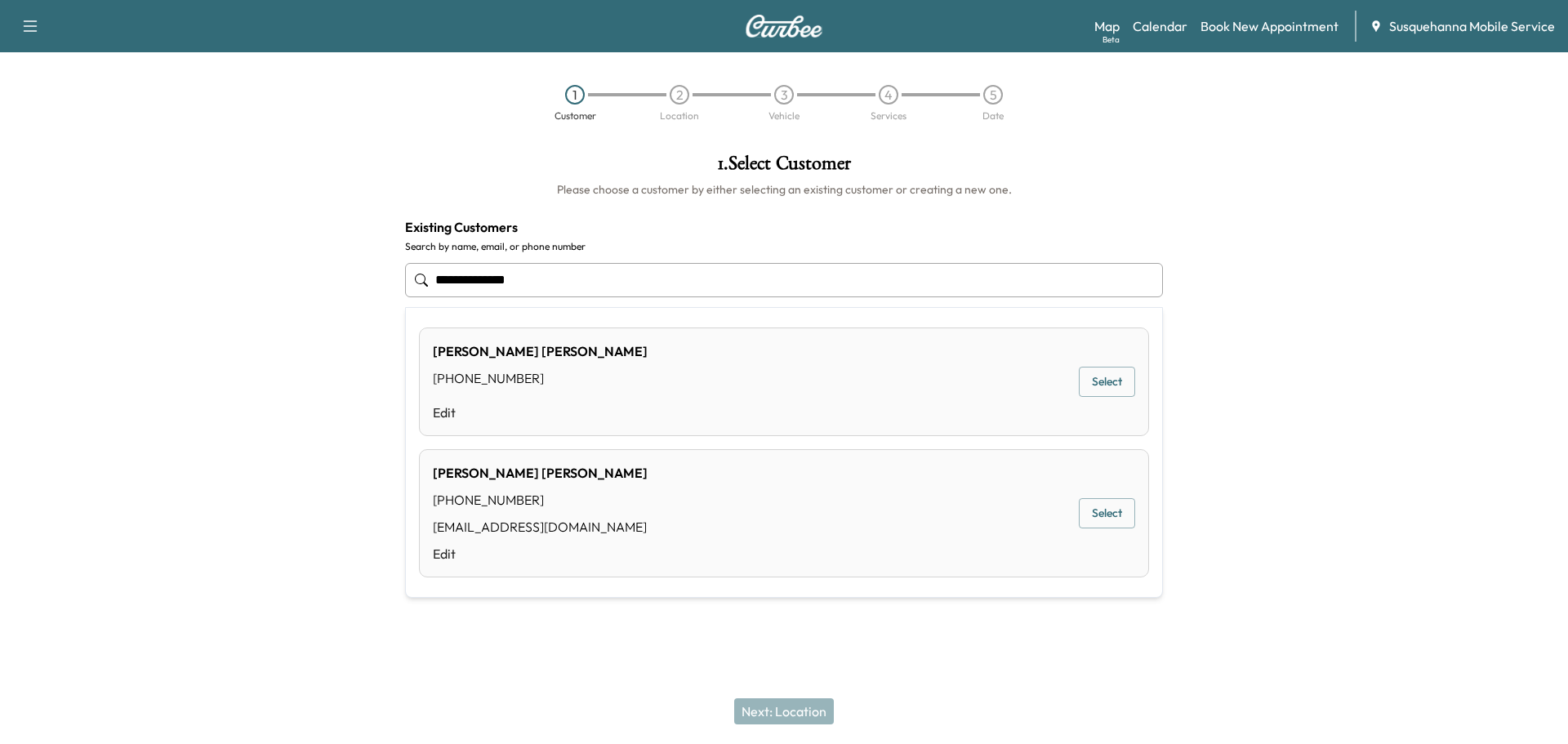
click at [1117, 514] on button "Select" at bounding box center [1107, 512] width 56 height 30
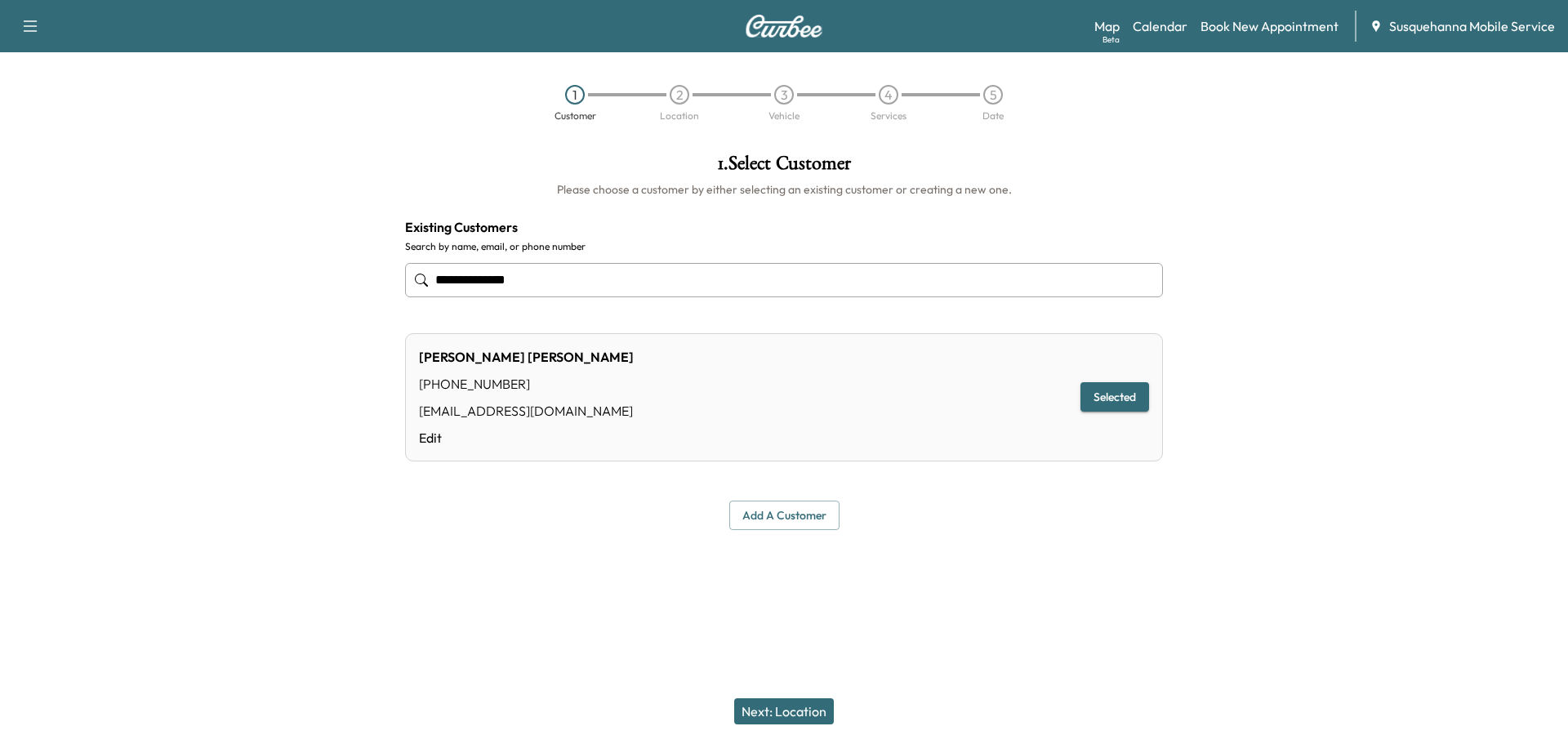
type input "**********"
click at [1098, 391] on button "Selected" at bounding box center [1115, 397] width 69 height 30
click at [766, 704] on button "Next: Location" at bounding box center [784, 711] width 100 height 26
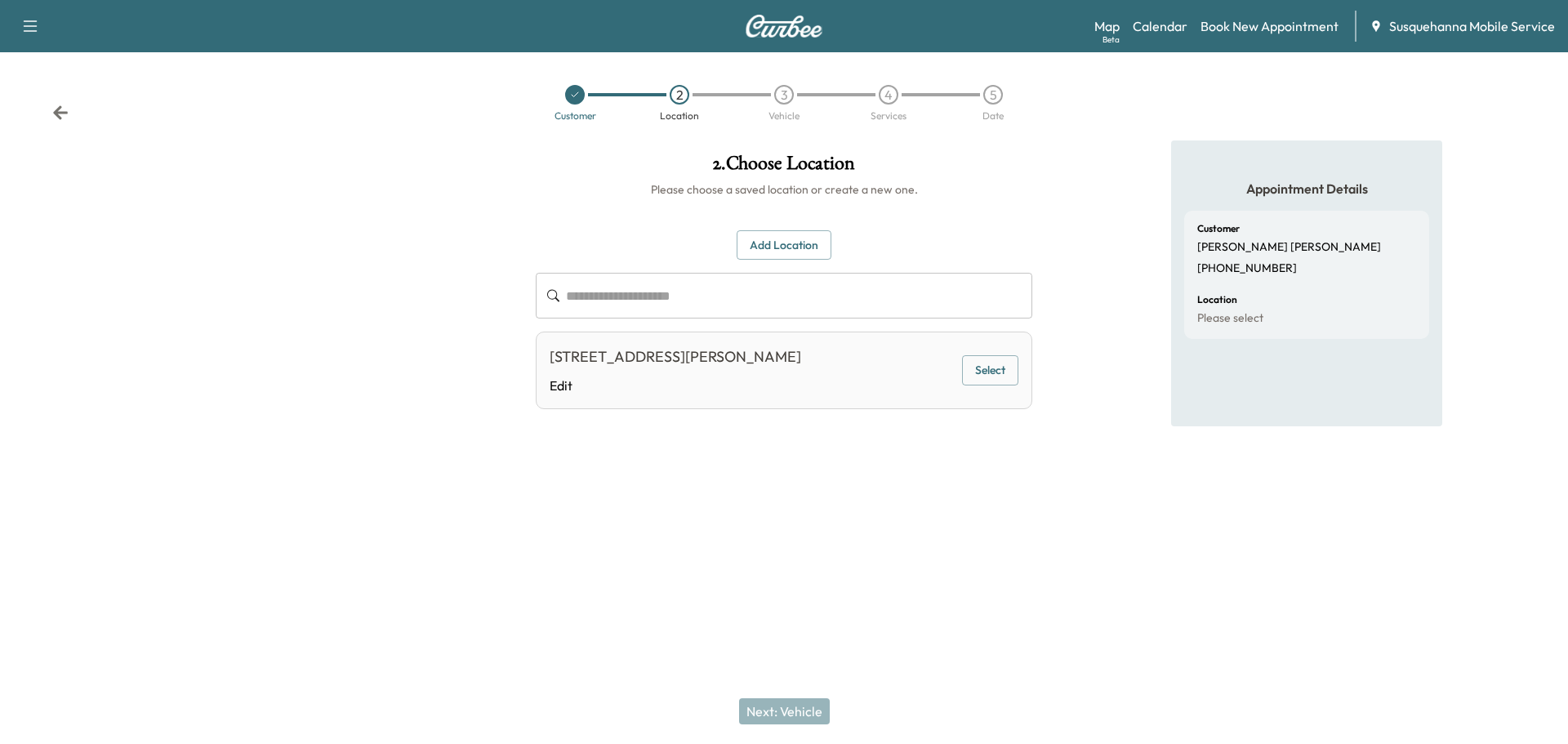
click at [993, 364] on button "Select" at bounding box center [990, 370] width 56 height 30
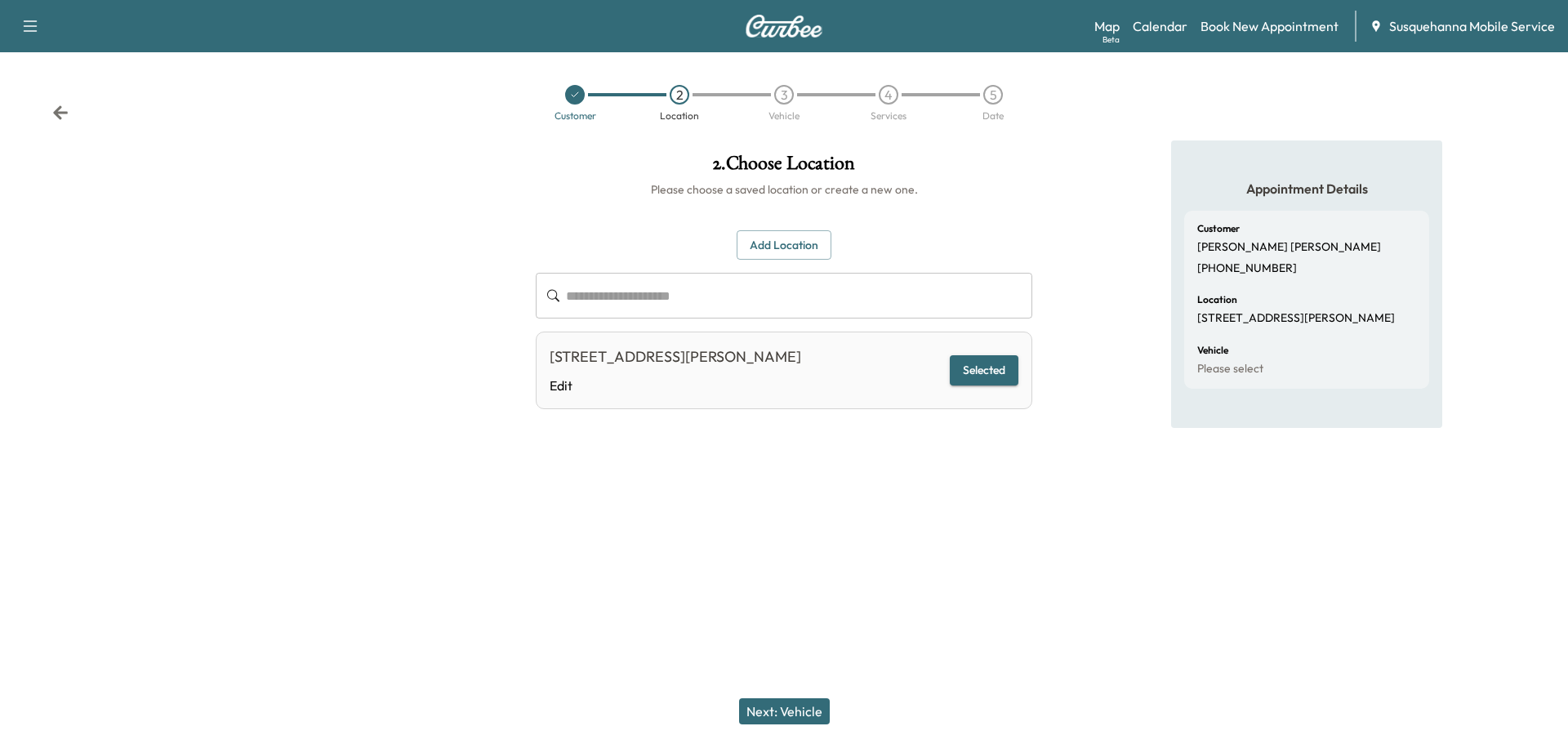
click at [806, 704] on button "Next: Vehicle" at bounding box center [784, 711] width 90 height 26
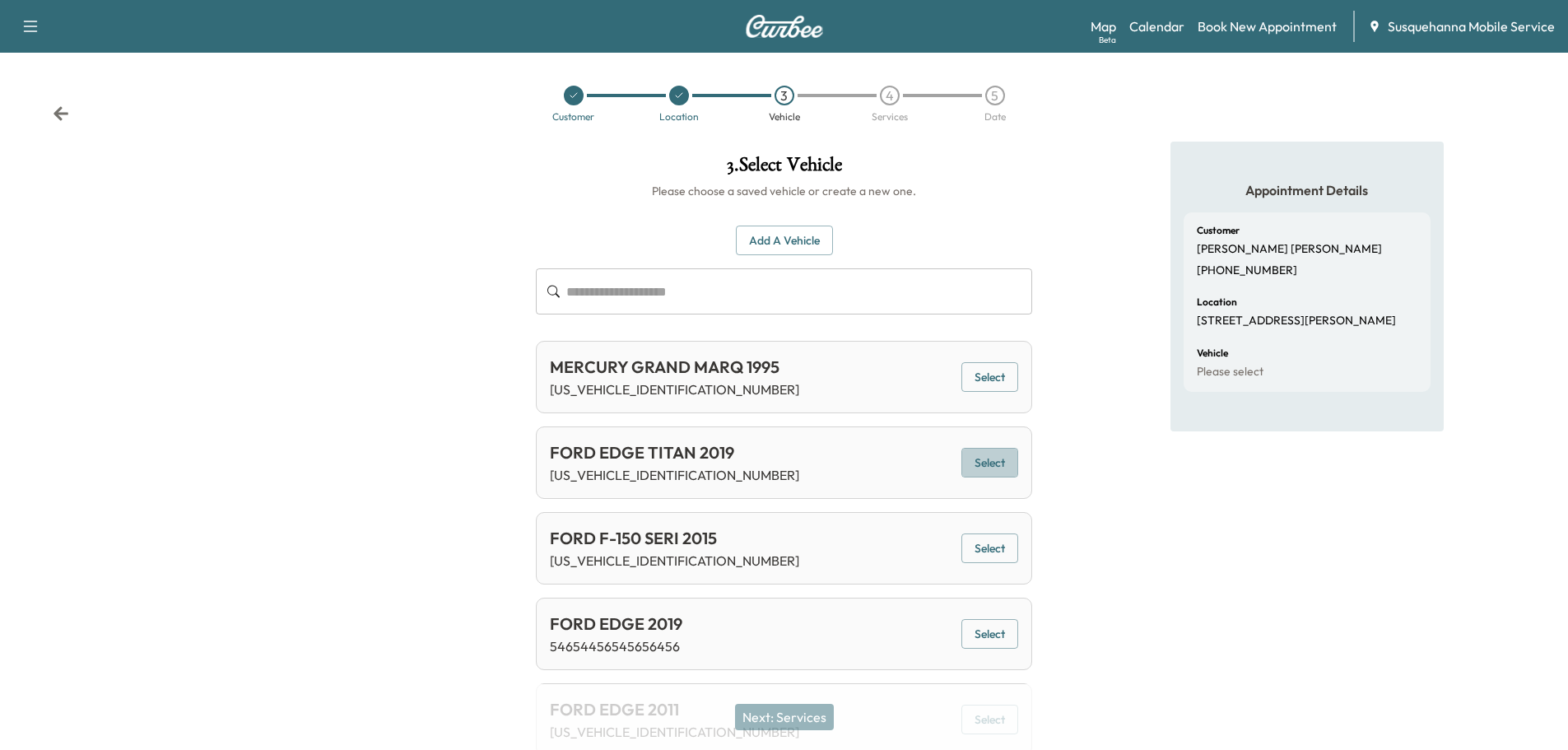
click at [998, 463] on button "Select" at bounding box center [990, 463] width 57 height 30
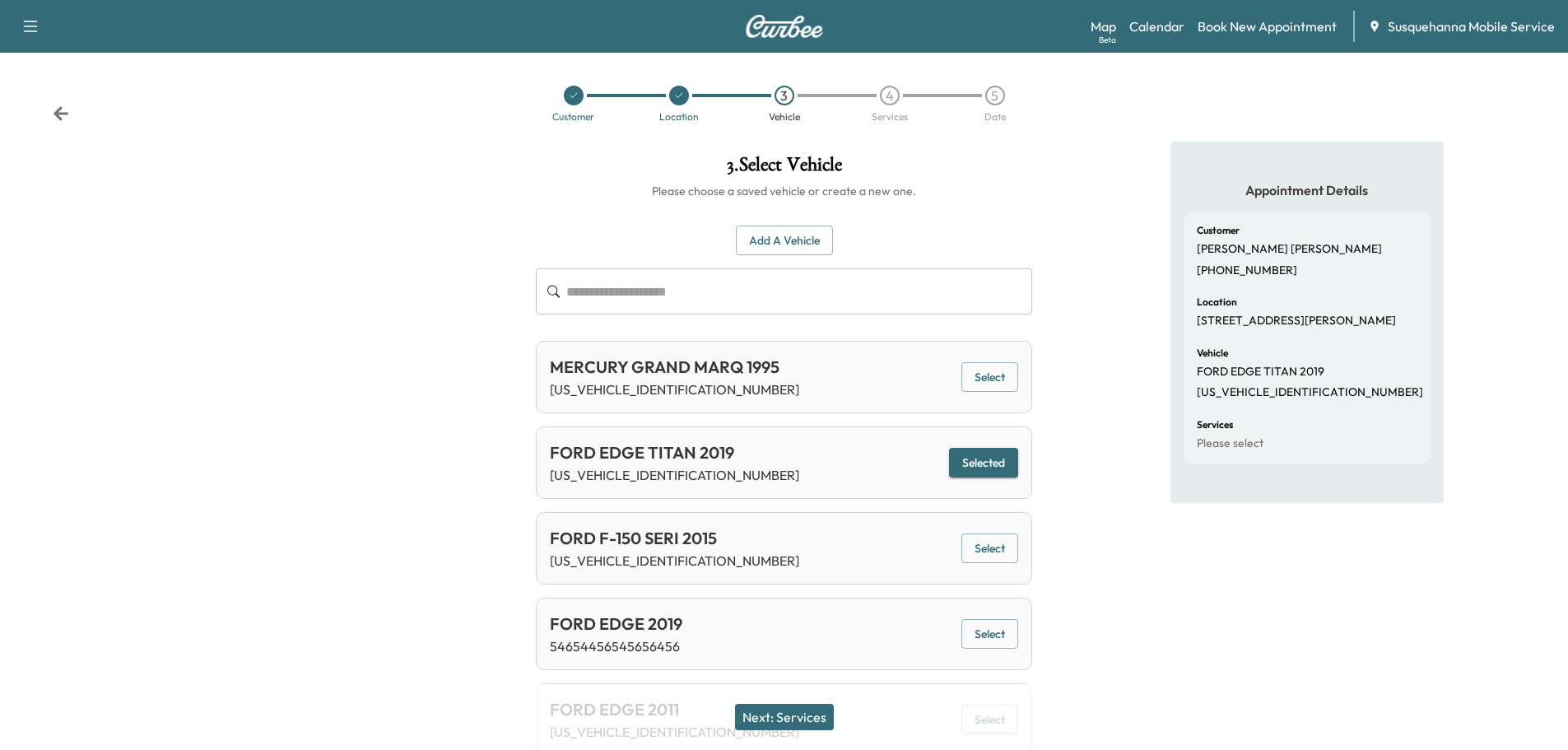
click at [794, 709] on button "Next: Services" at bounding box center [784, 717] width 99 height 26
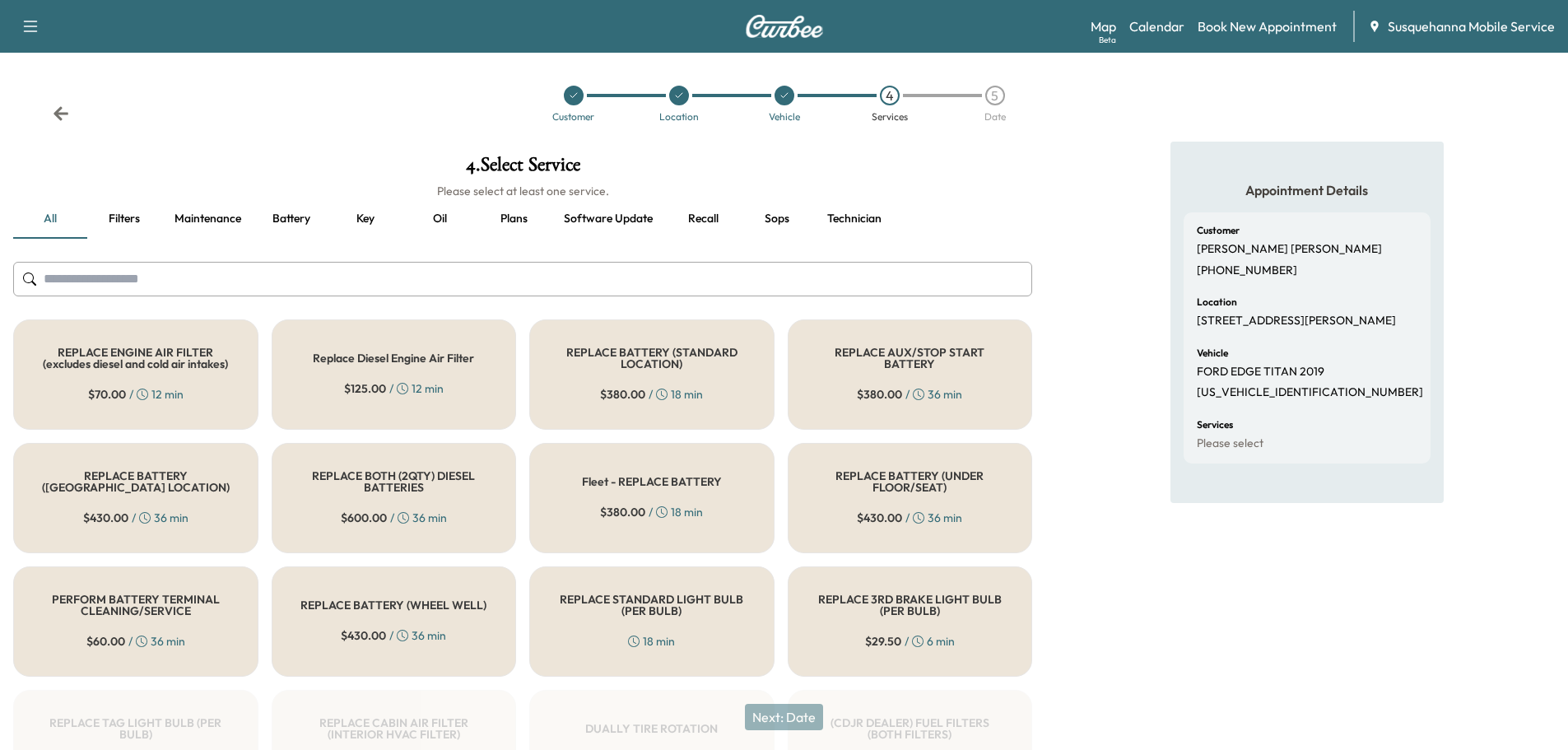
click at [655, 281] on input "text" at bounding box center [522, 279] width 1019 height 34
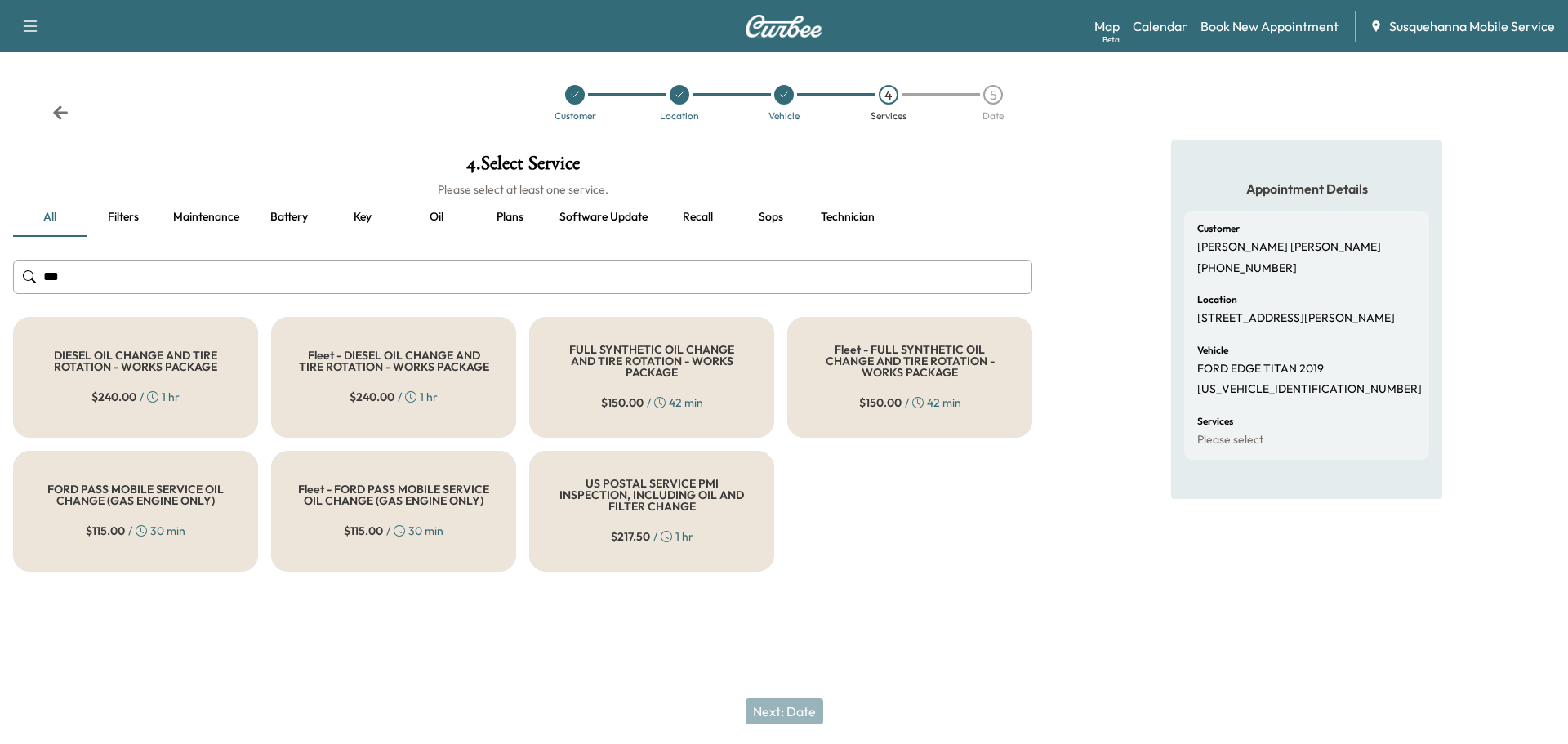
type input "***"
click at [621, 360] on h5 "FULL SYNTHETIC OIL CHANGE AND TIRE ROTATION - WORKS PACKAGE" at bounding box center [651, 360] width 191 height 34
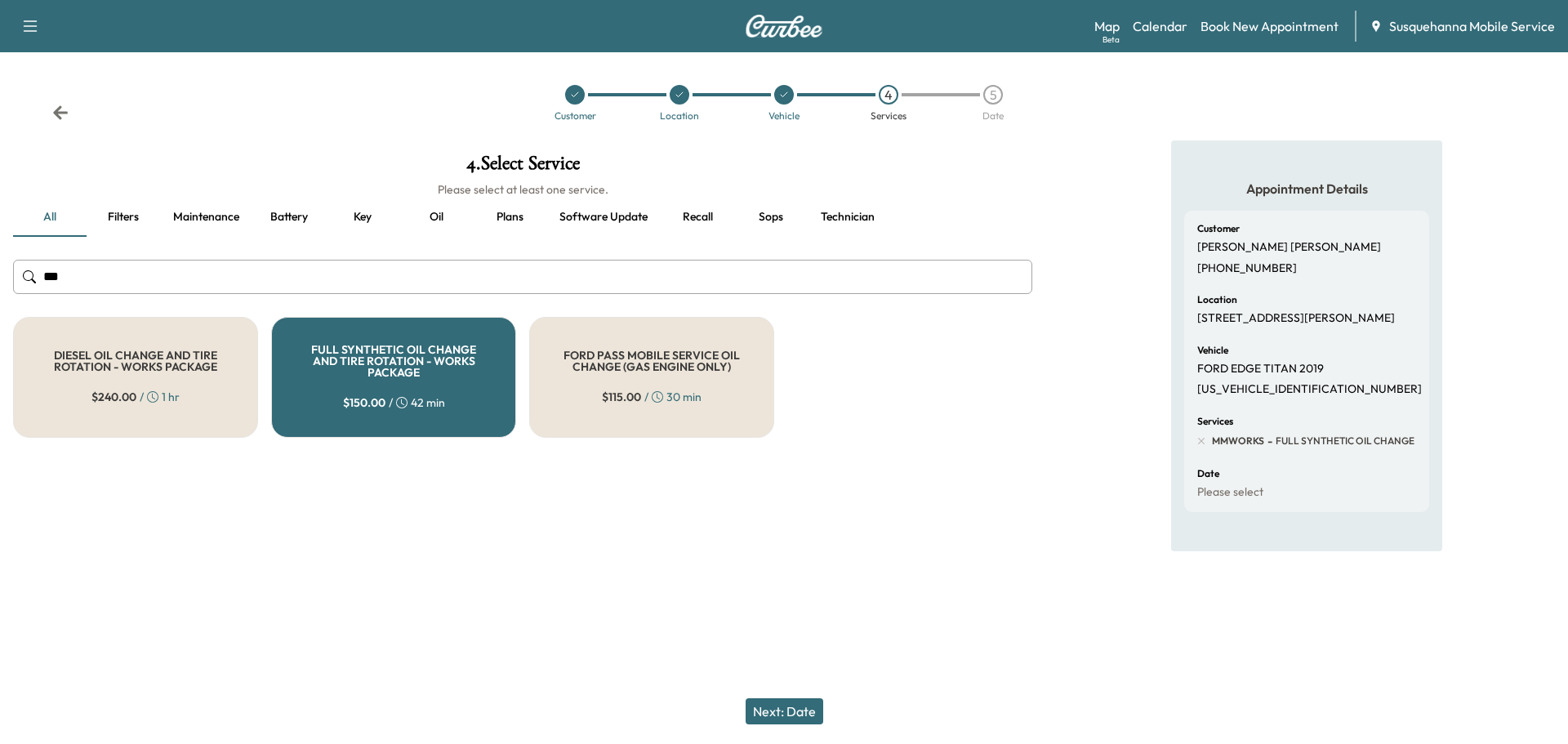
click at [776, 709] on button "Next: Date" at bounding box center [784, 711] width 78 height 26
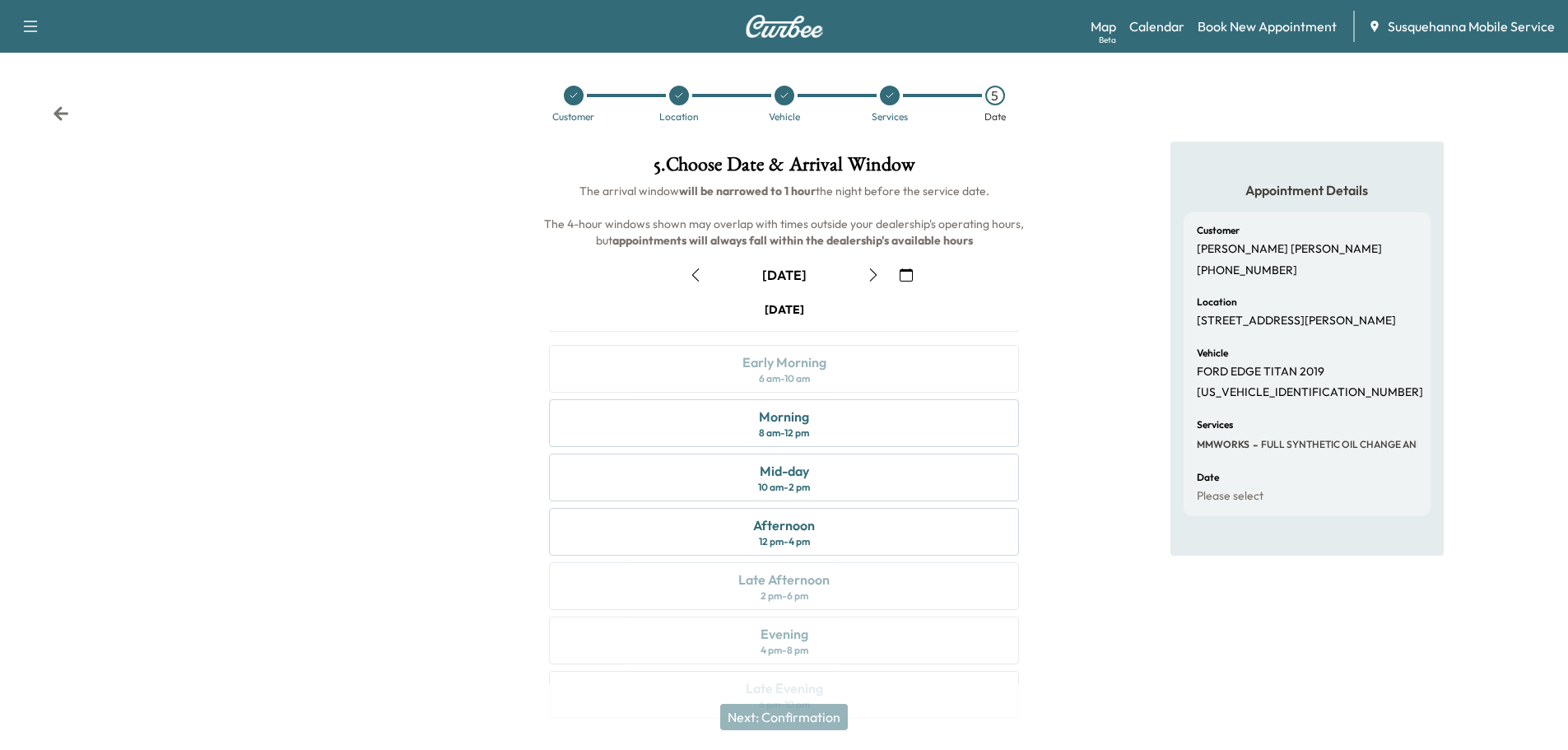
click at [917, 278] on button "button" at bounding box center [906, 275] width 28 height 26
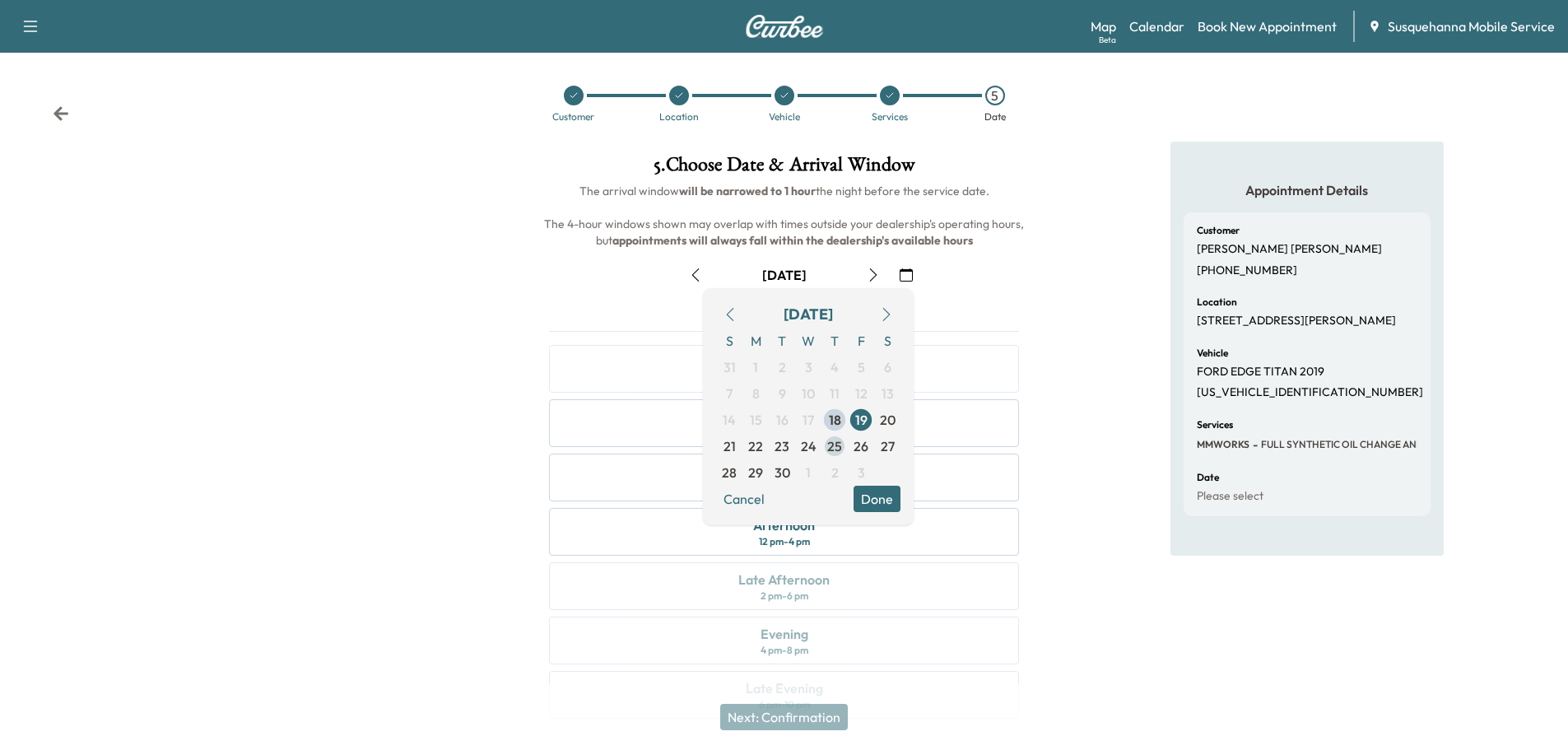
click at [840, 449] on span "25" at bounding box center [834, 446] width 15 height 20
click at [888, 506] on button "Done" at bounding box center [877, 499] width 47 height 26
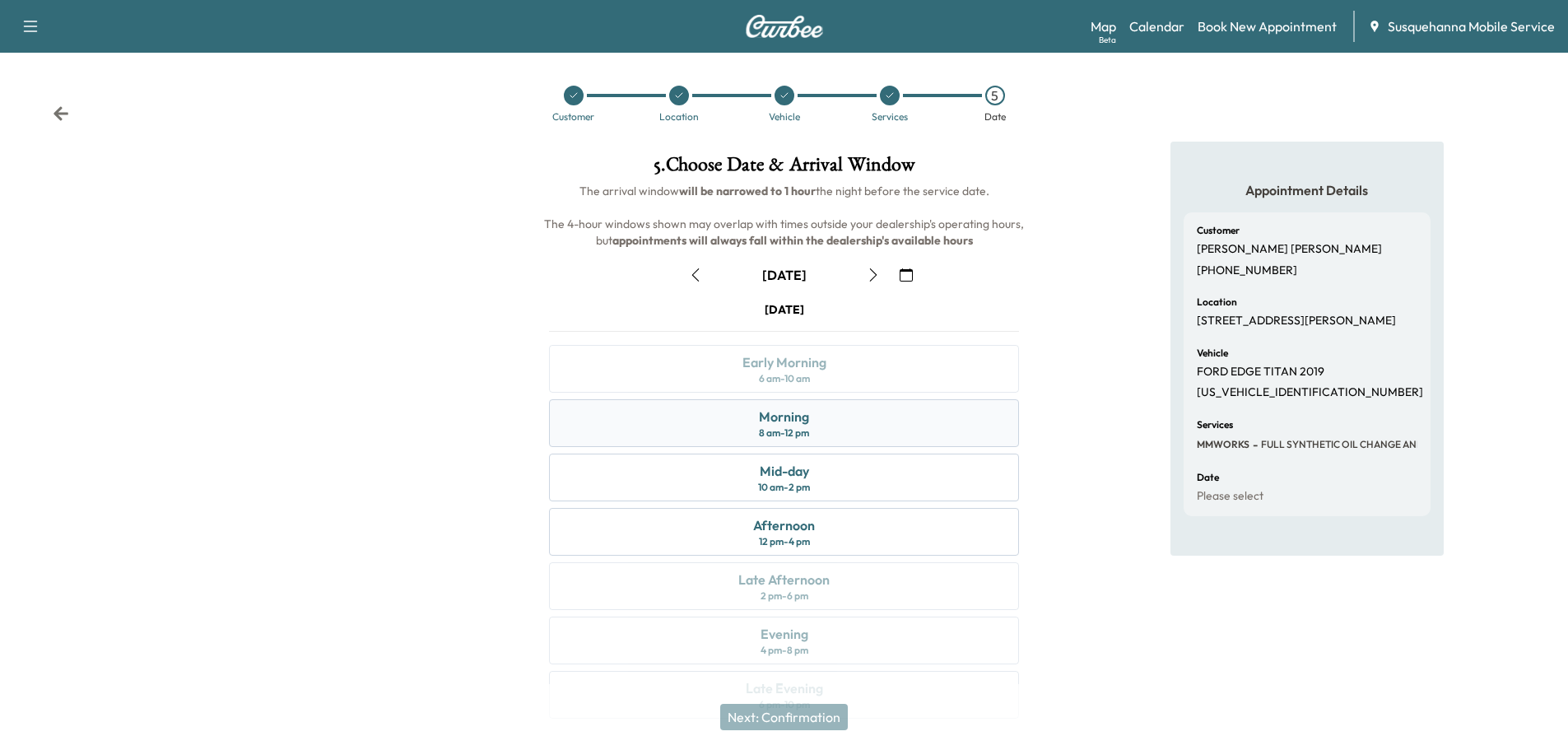
click at [896, 440] on div "Morning 8 am - 12 pm" at bounding box center [784, 422] width 470 height 48
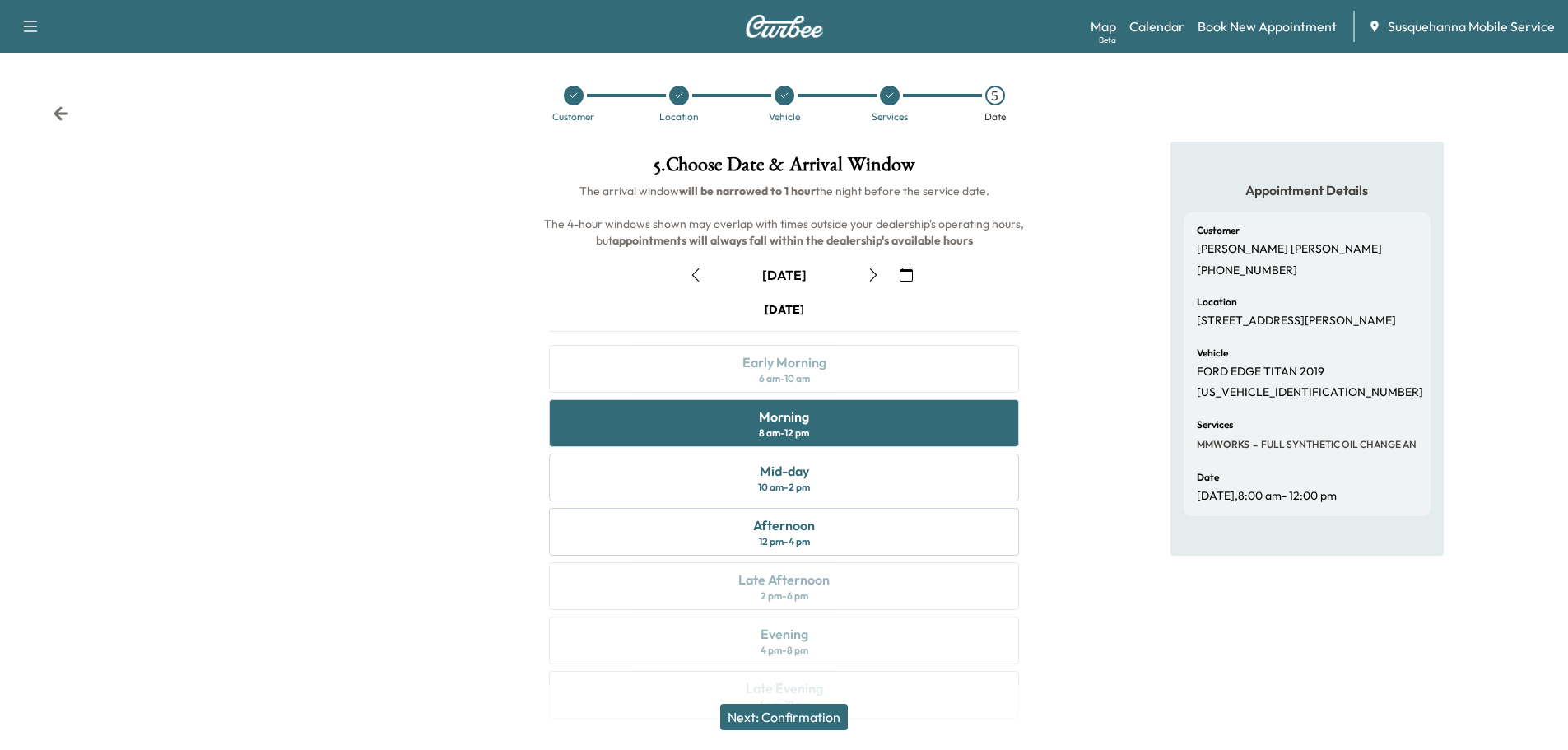
click at [798, 718] on button "Next: Confirmation" at bounding box center [784, 717] width 127 height 26
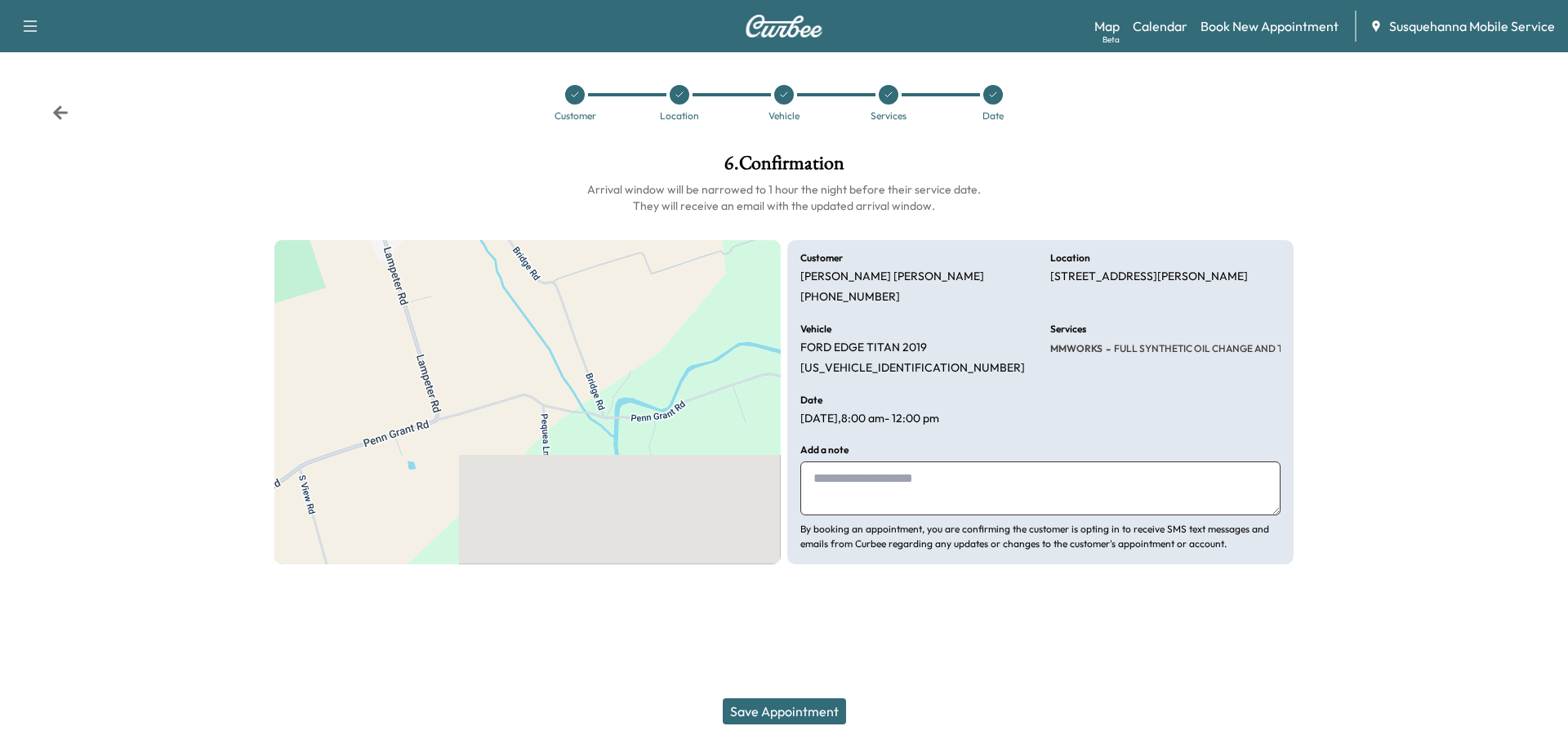
click at [921, 490] on textarea at bounding box center [1040, 489] width 480 height 54
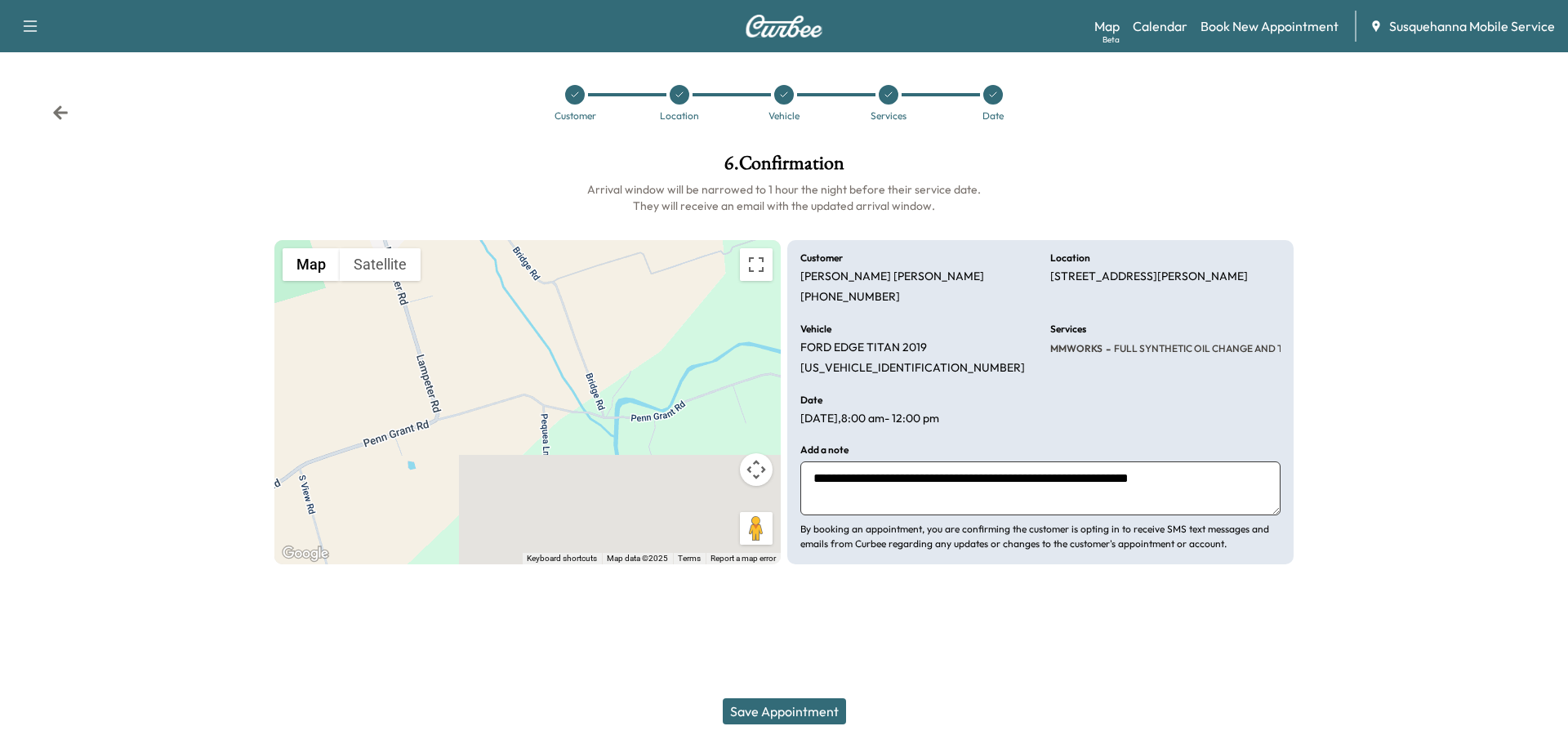
type textarea "**********"
click at [809, 709] on button "Save Appointment" at bounding box center [784, 711] width 123 height 26
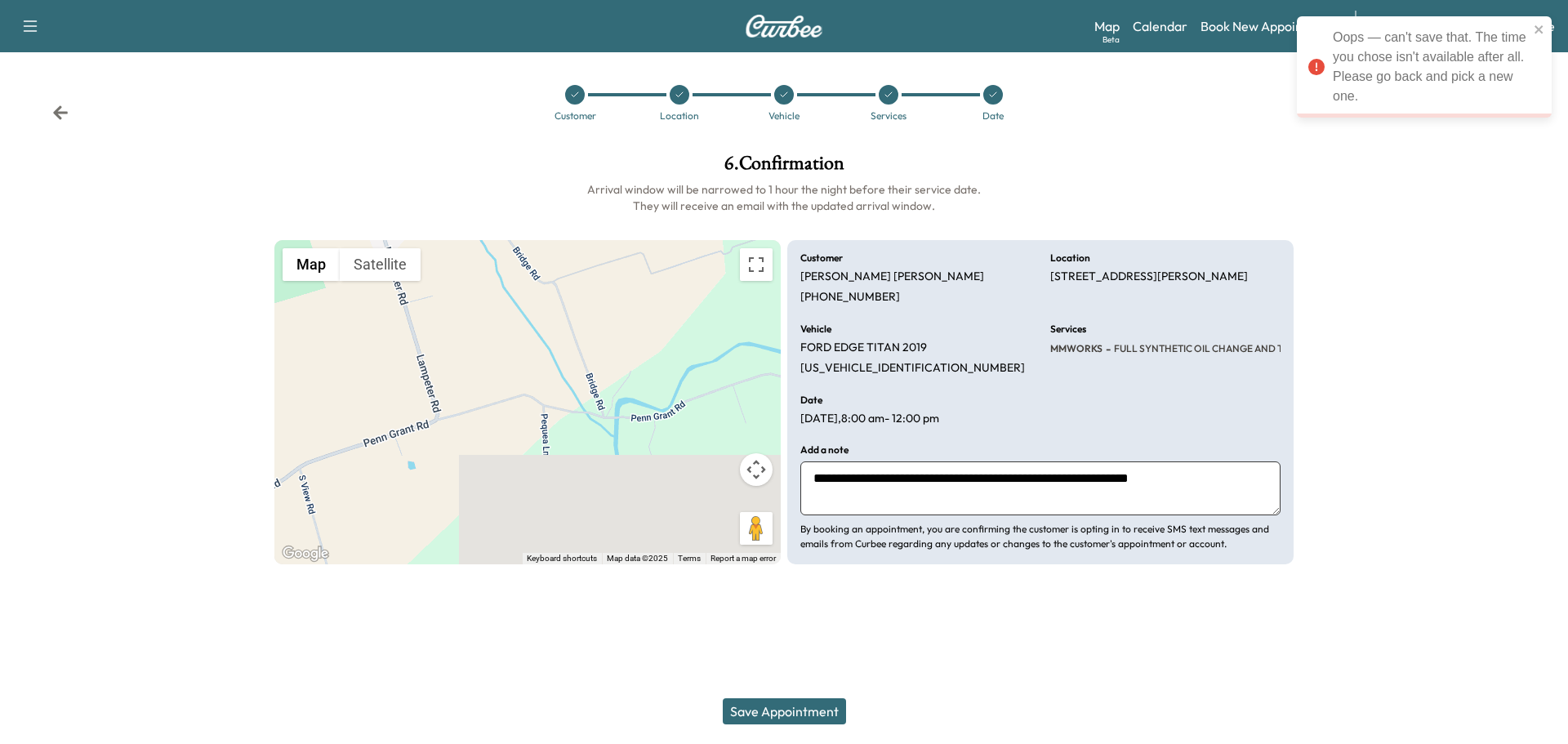
click at [57, 108] on icon at bounding box center [60, 113] width 16 height 16
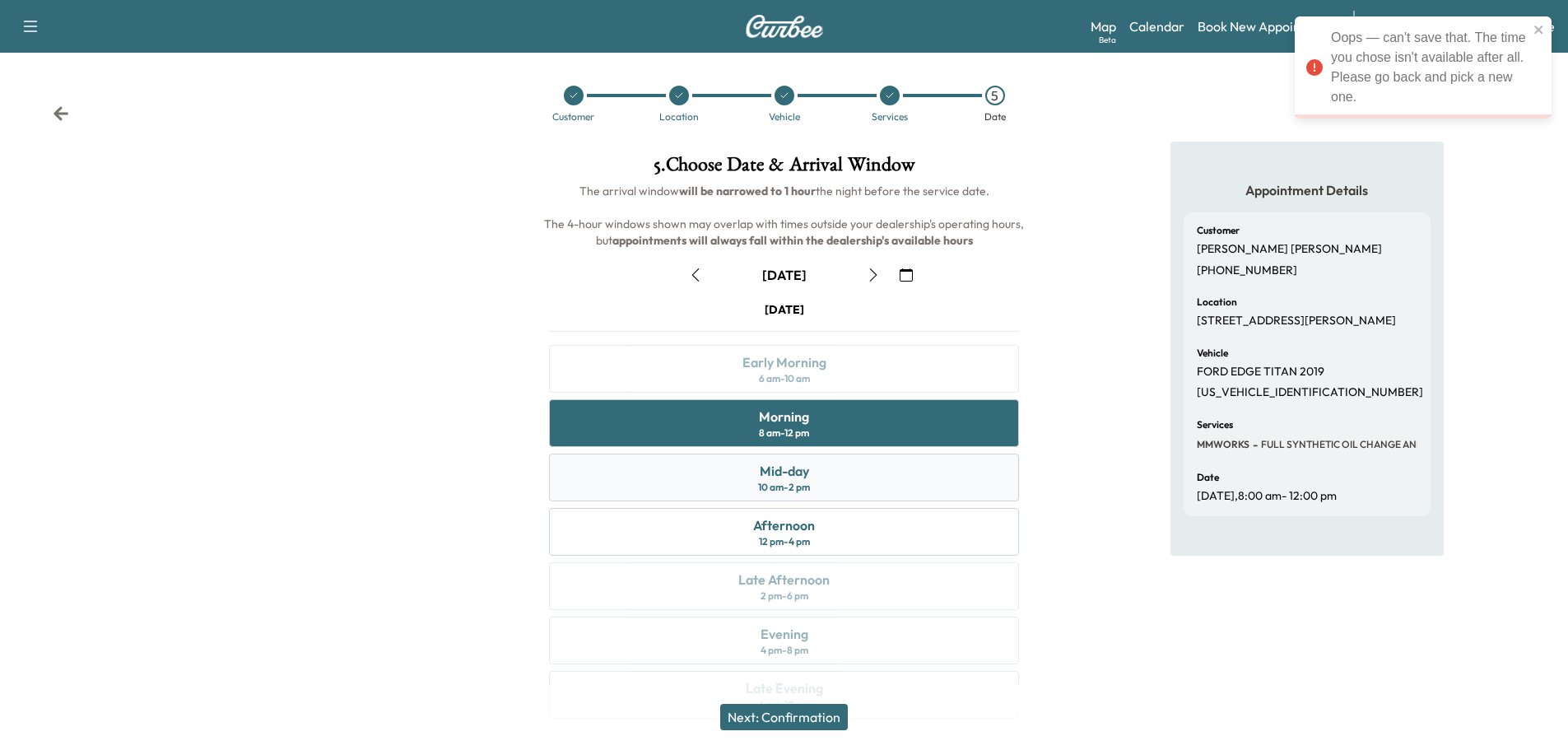
click at [837, 455] on div "Mid-day 10 am - 2 pm" at bounding box center [784, 477] width 470 height 48
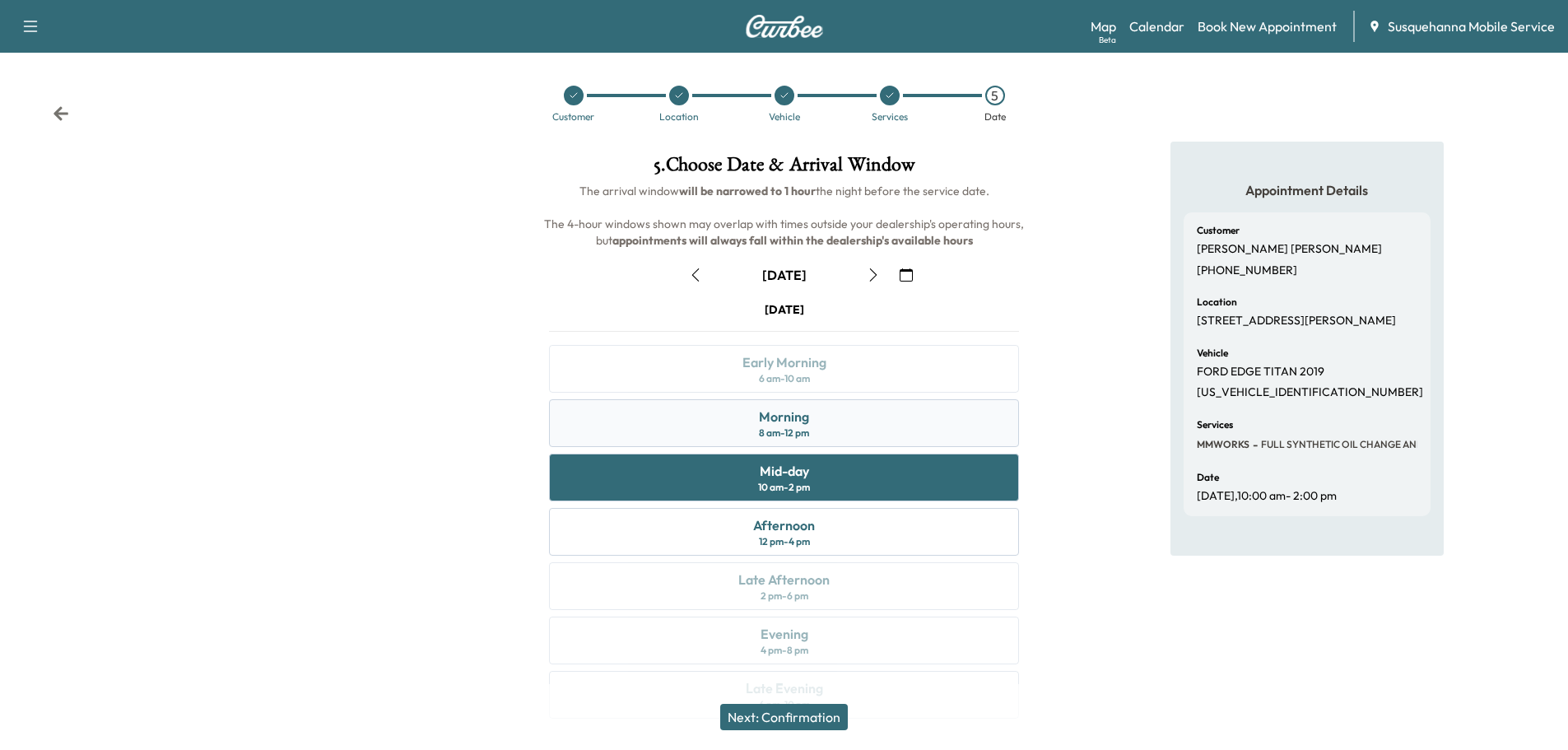
click at [837, 418] on div "Morning 8 am - 12 pm" at bounding box center [784, 422] width 470 height 48
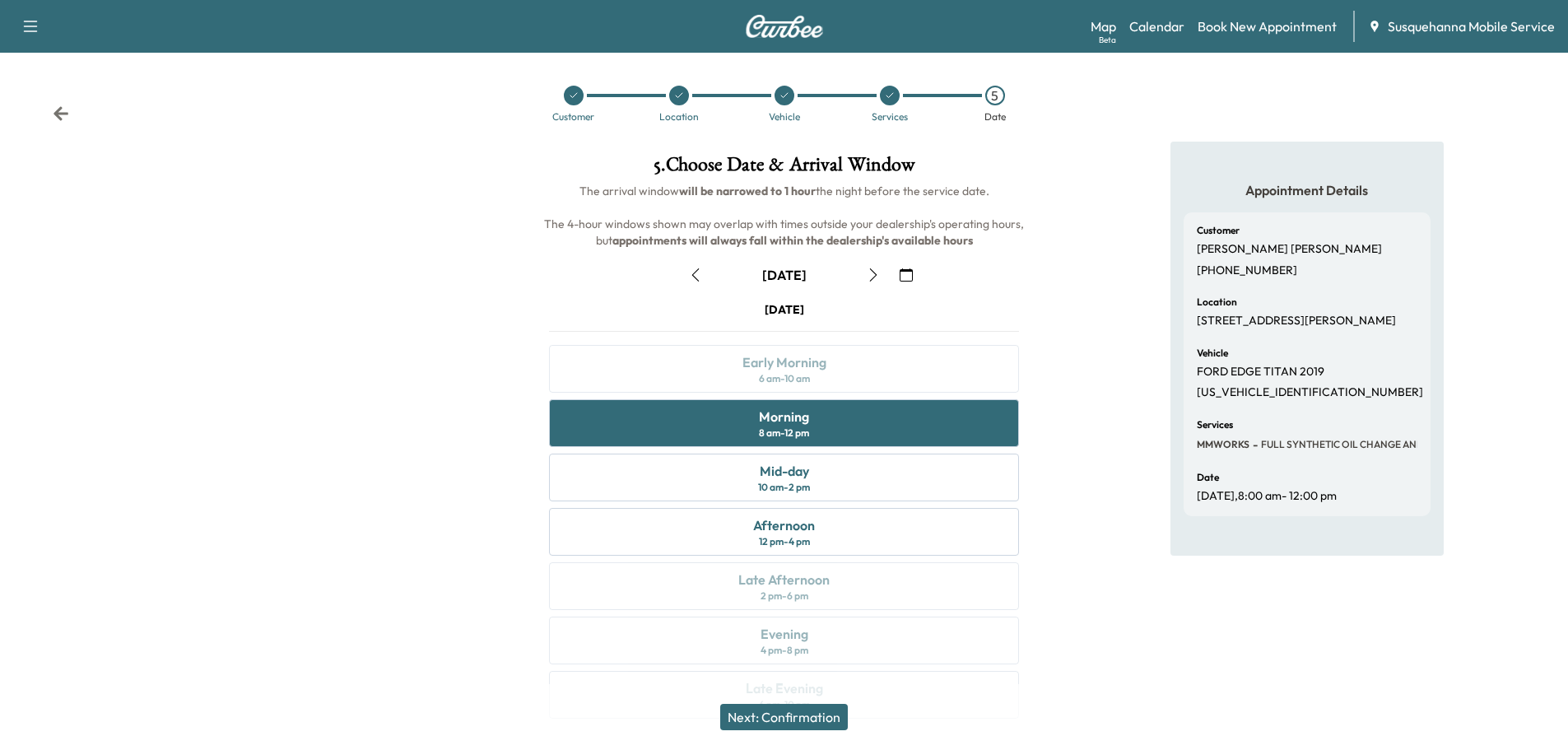
click at [836, 709] on button "Next: Confirmation" at bounding box center [784, 717] width 127 height 26
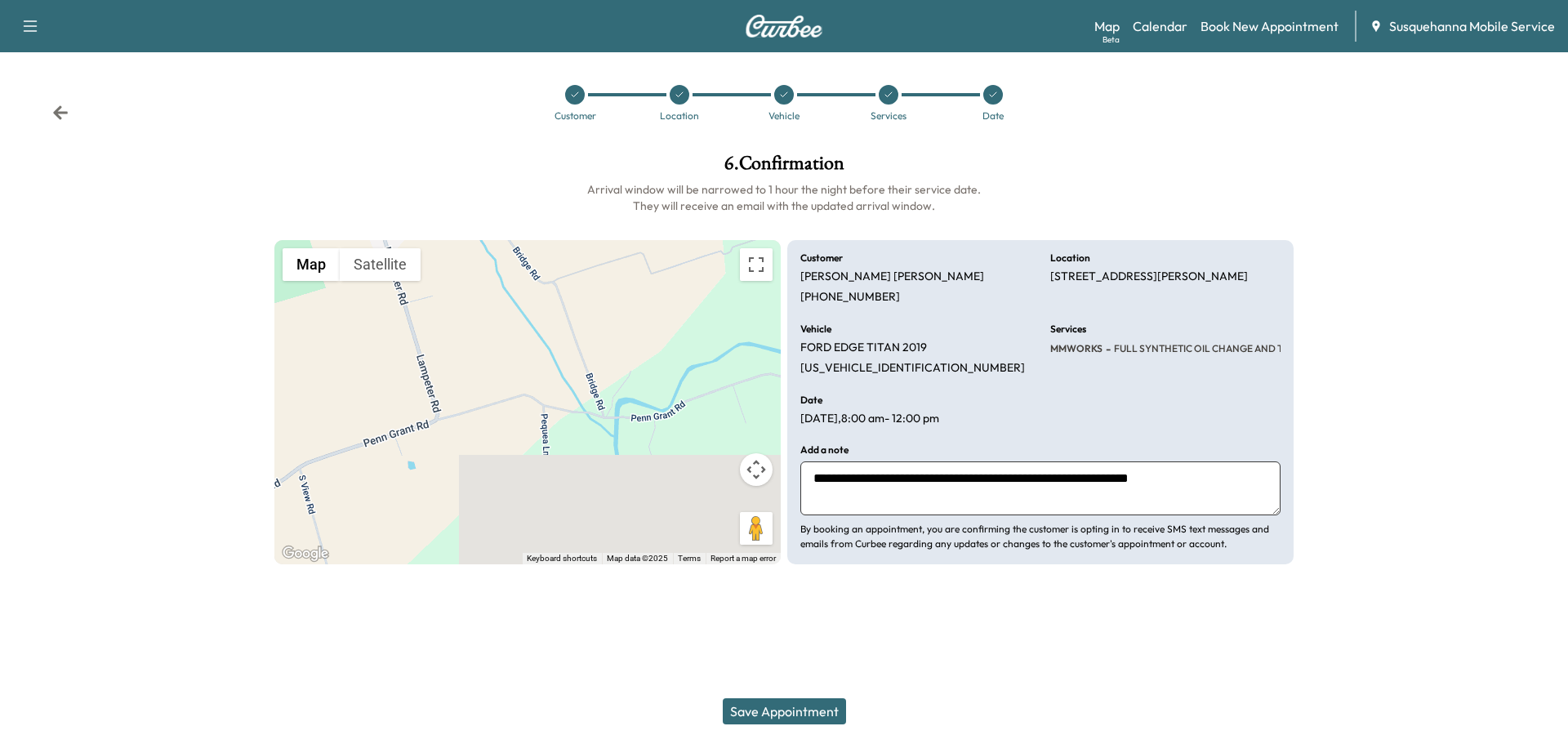
click at [800, 703] on button "Save Appointment" at bounding box center [784, 711] width 123 height 26
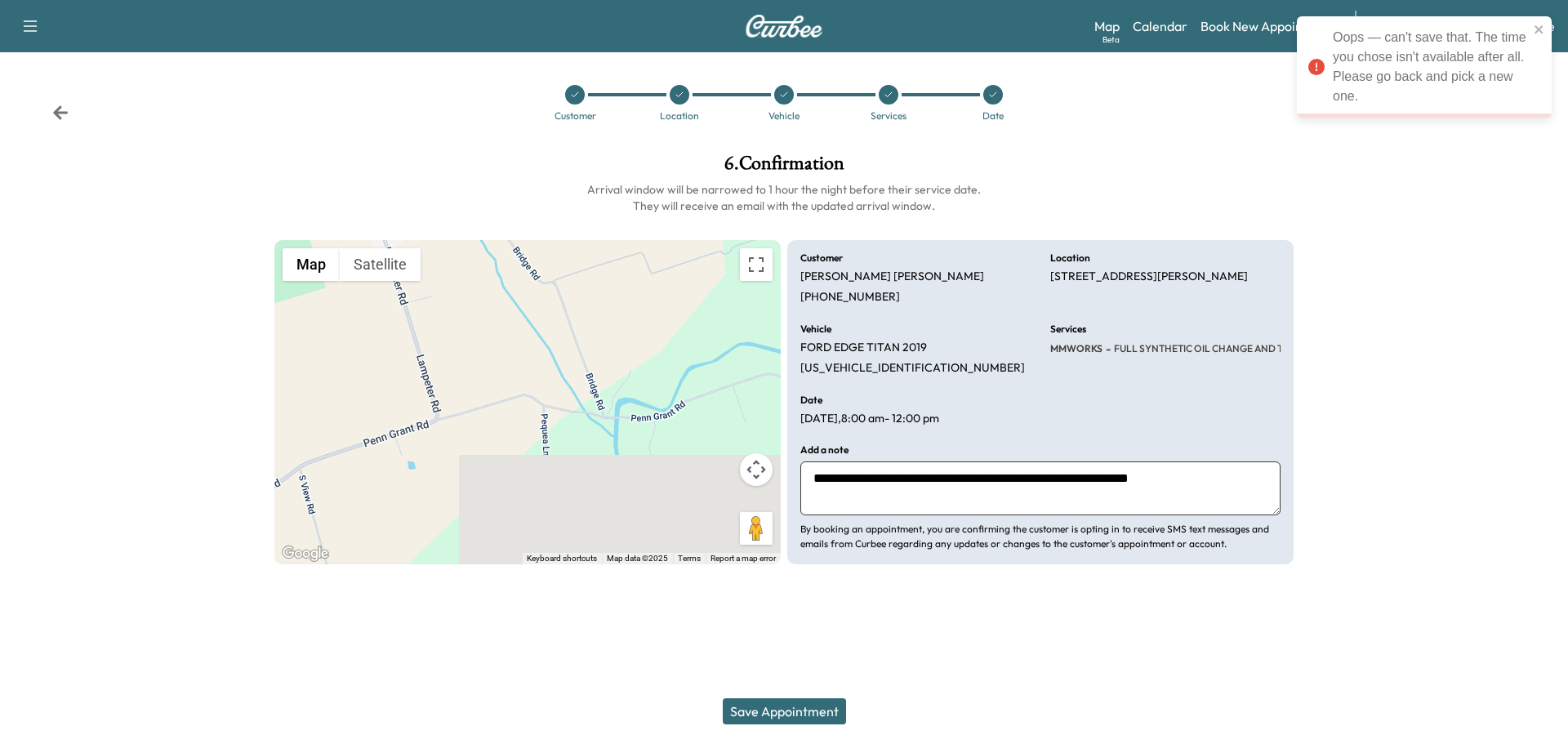
click at [53, 112] on icon at bounding box center [60, 113] width 16 height 16
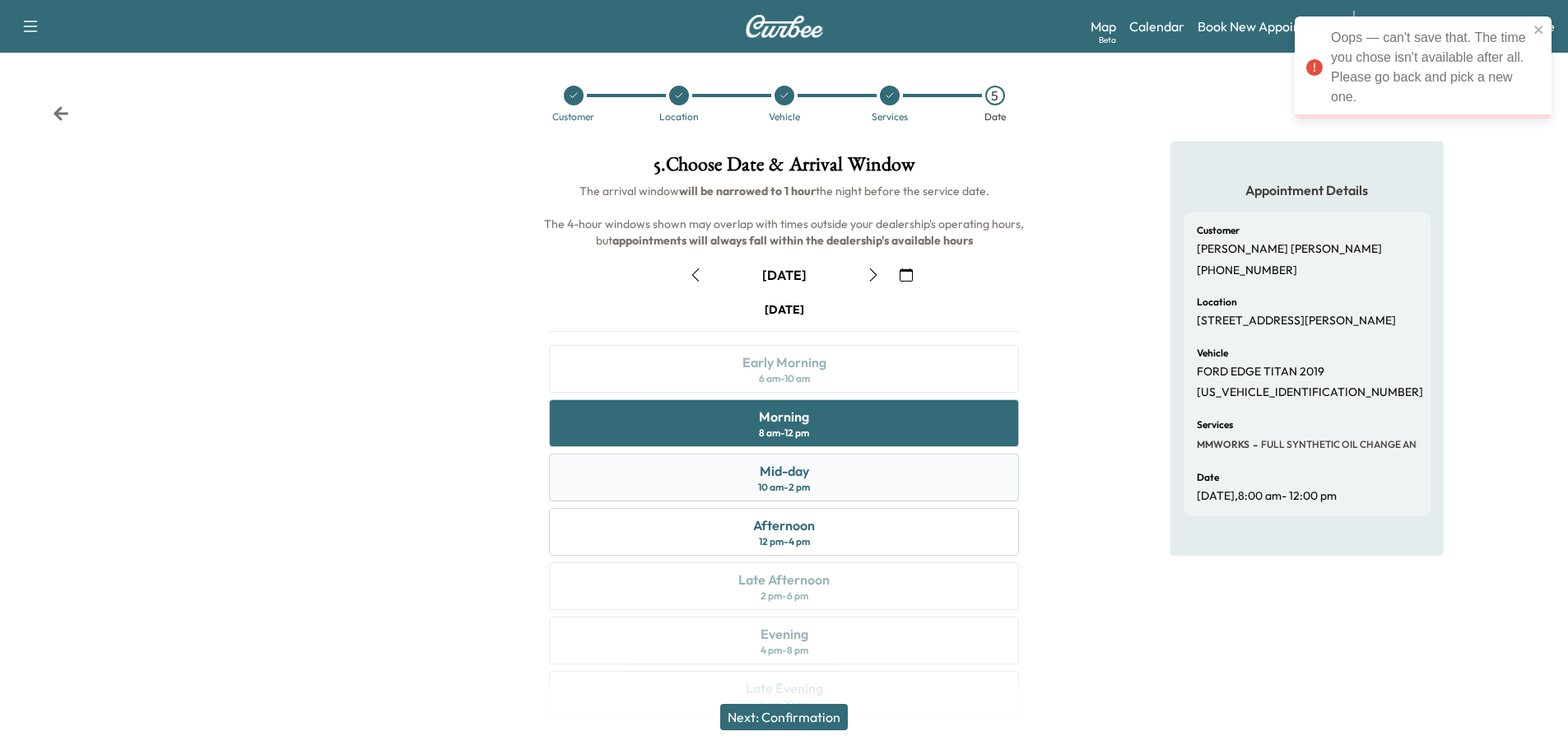
click at [839, 469] on div "Mid-day 10 am - 2 pm" at bounding box center [784, 477] width 470 height 48
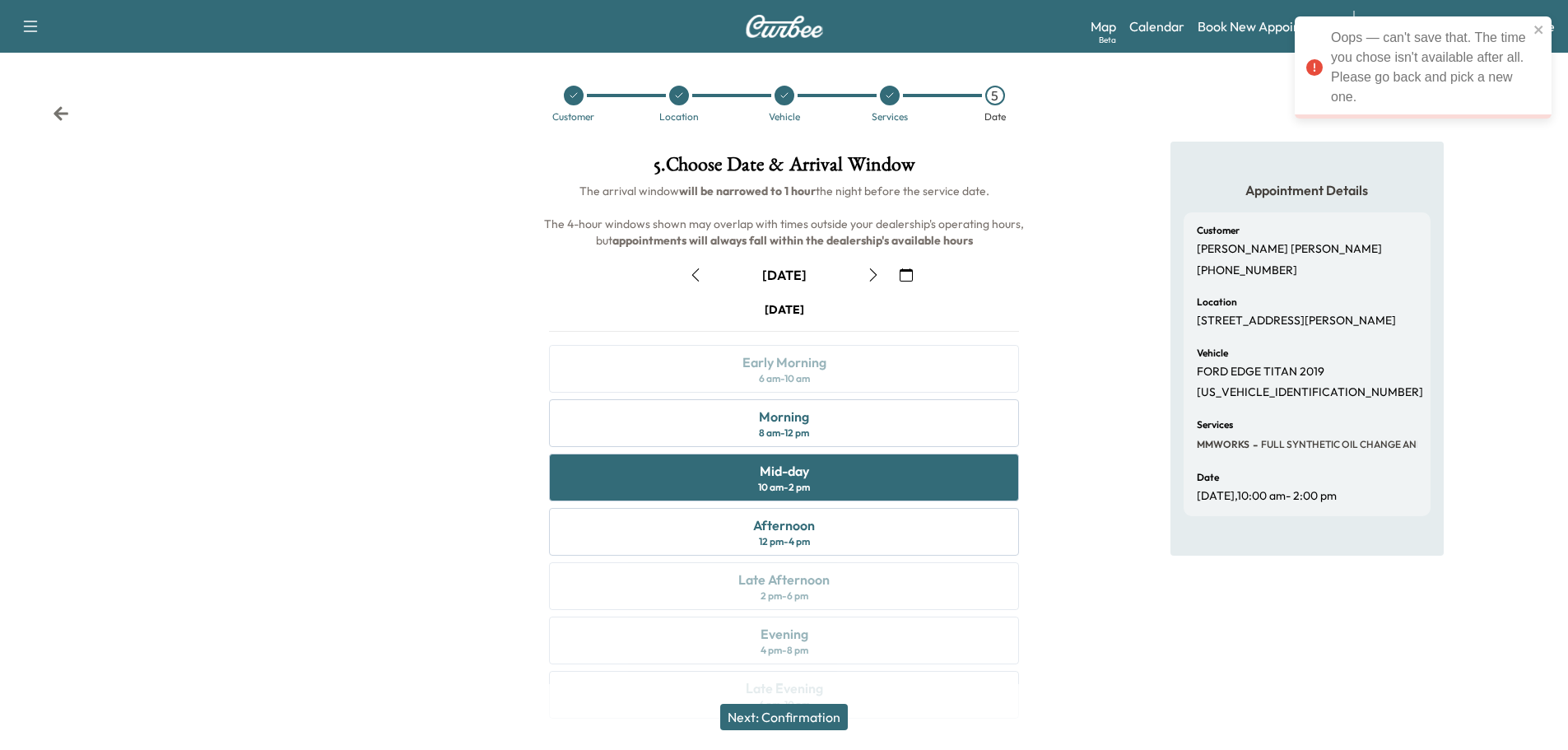
click at [823, 711] on button "Next: Confirmation" at bounding box center [784, 717] width 127 height 26
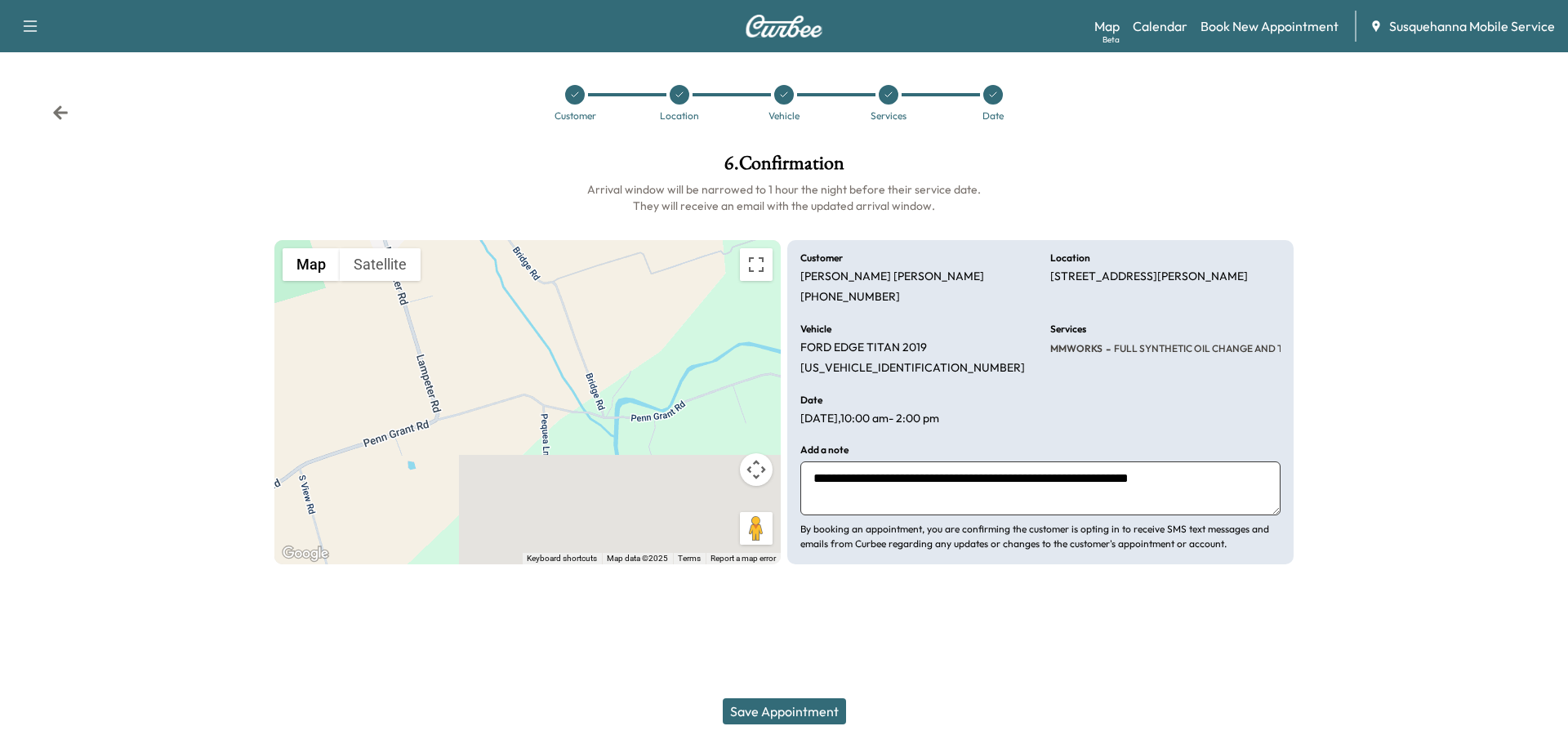
click at [810, 704] on button "Save Appointment" at bounding box center [784, 711] width 123 height 26
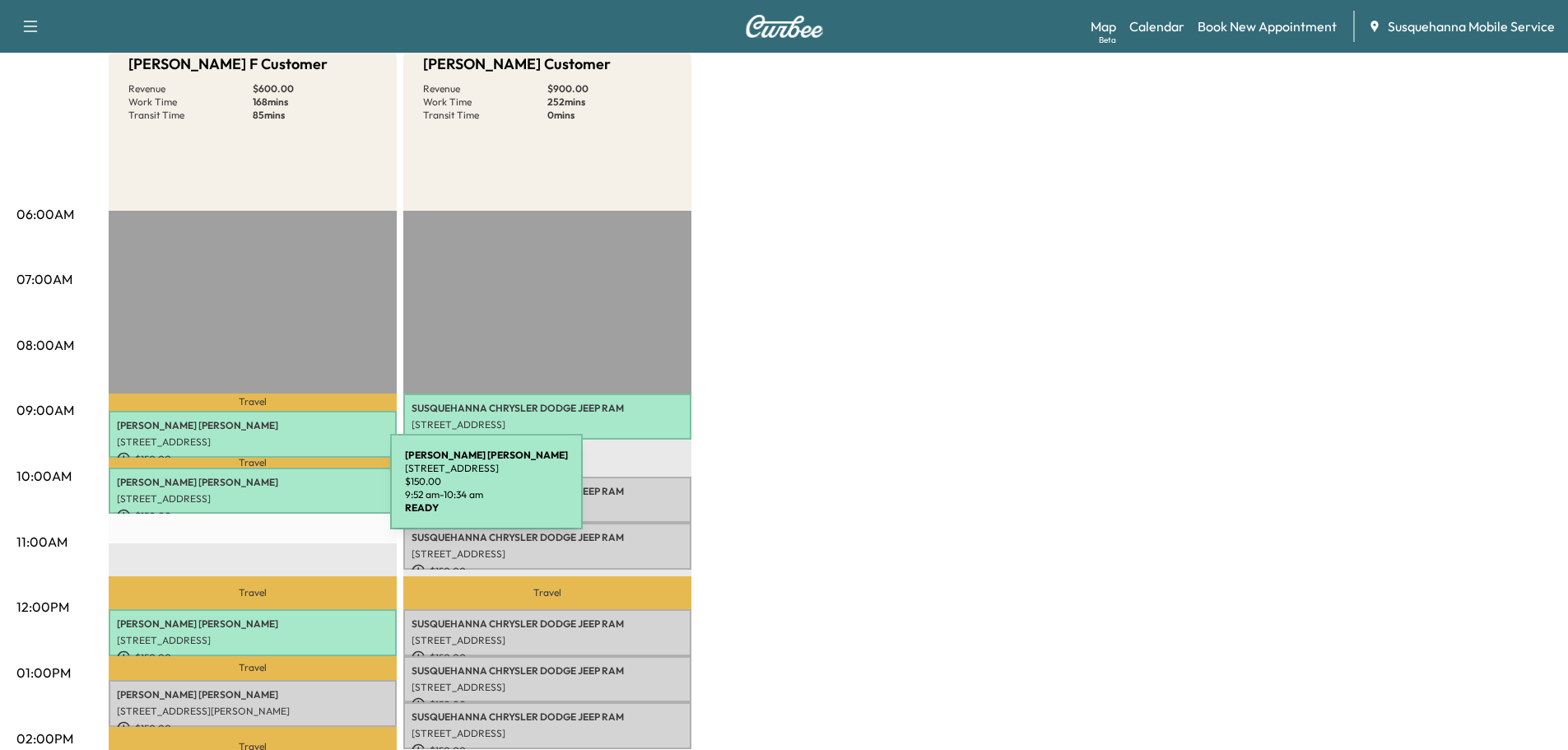
scroll to position [351, 0]
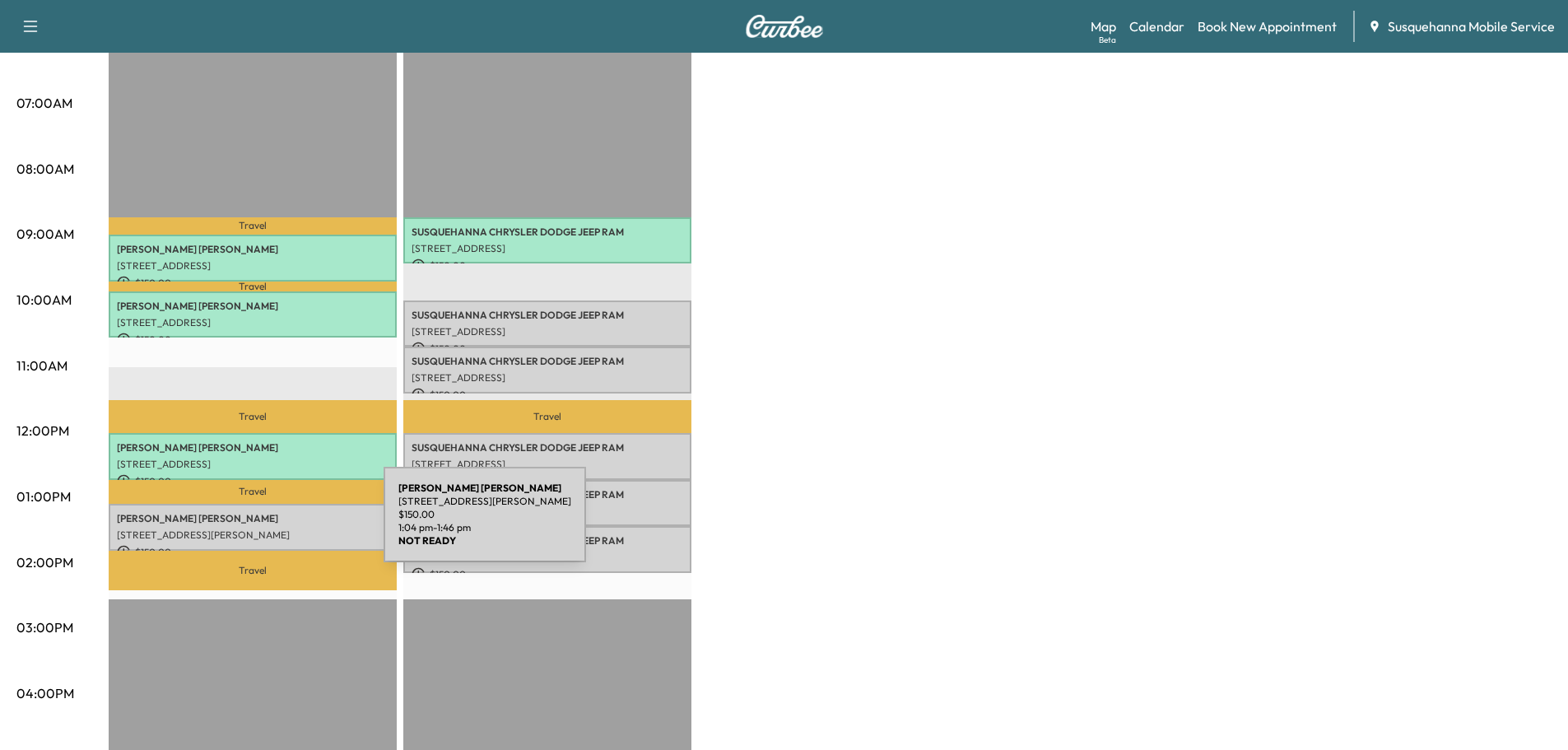
click at [260, 528] on p "[STREET_ADDRESS][PERSON_NAME]" at bounding box center [253, 534] width 272 height 13
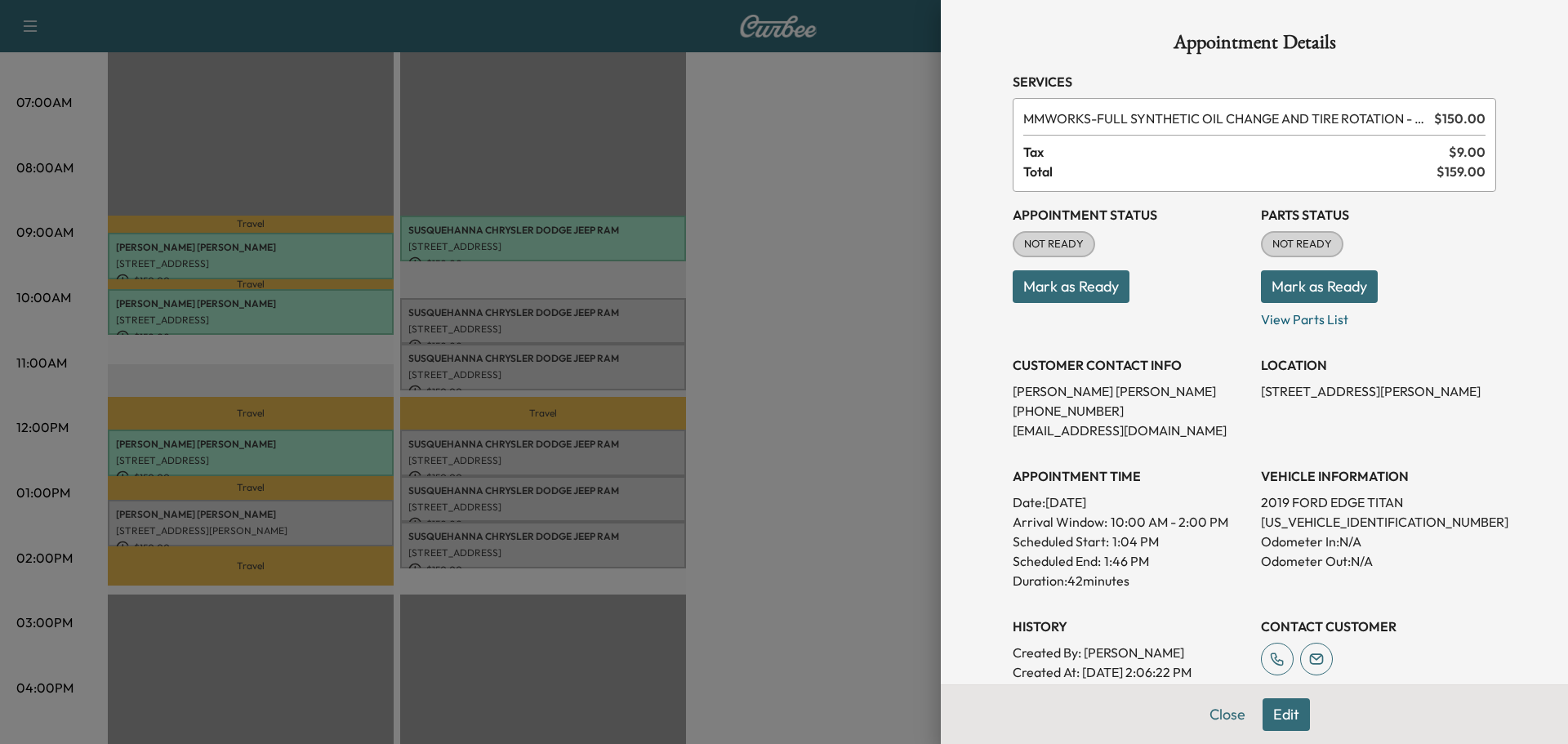
click at [1286, 721] on button "Edit" at bounding box center [1286, 715] width 48 height 33
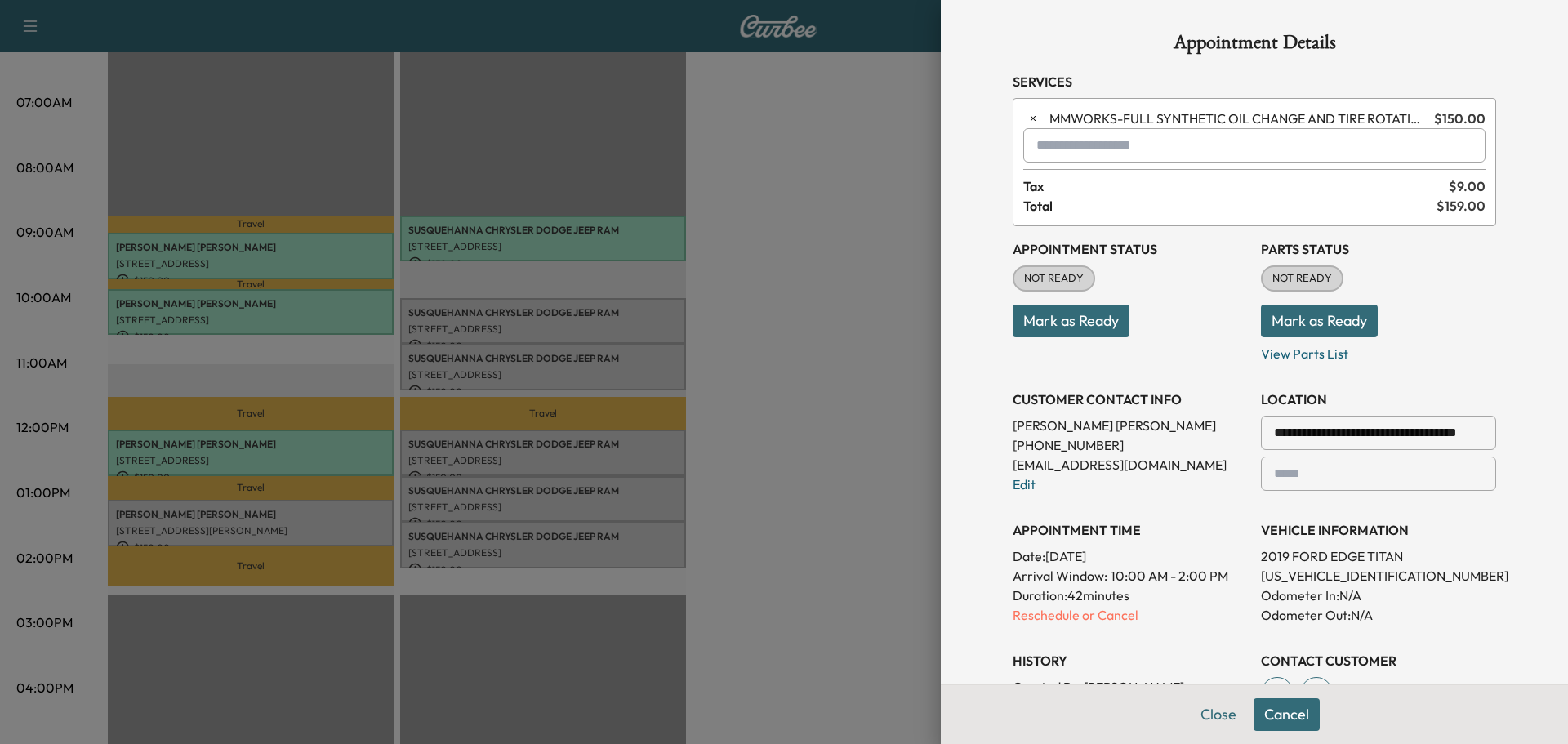
click at [1100, 615] on p "Reschedule or Cancel" at bounding box center [1130, 615] width 235 height 19
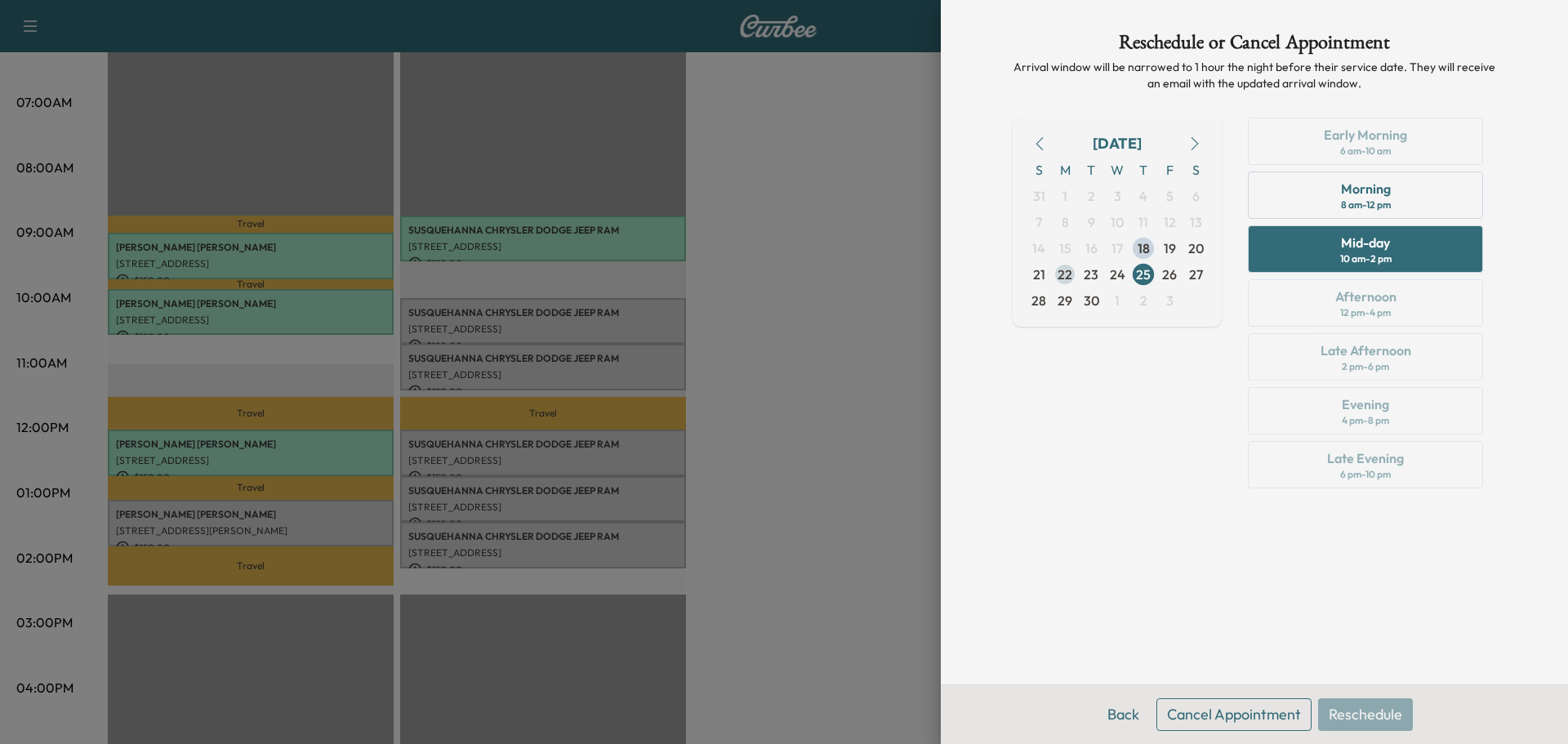
click at [1068, 271] on span "22" at bounding box center [1064, 275] width 15 height 19
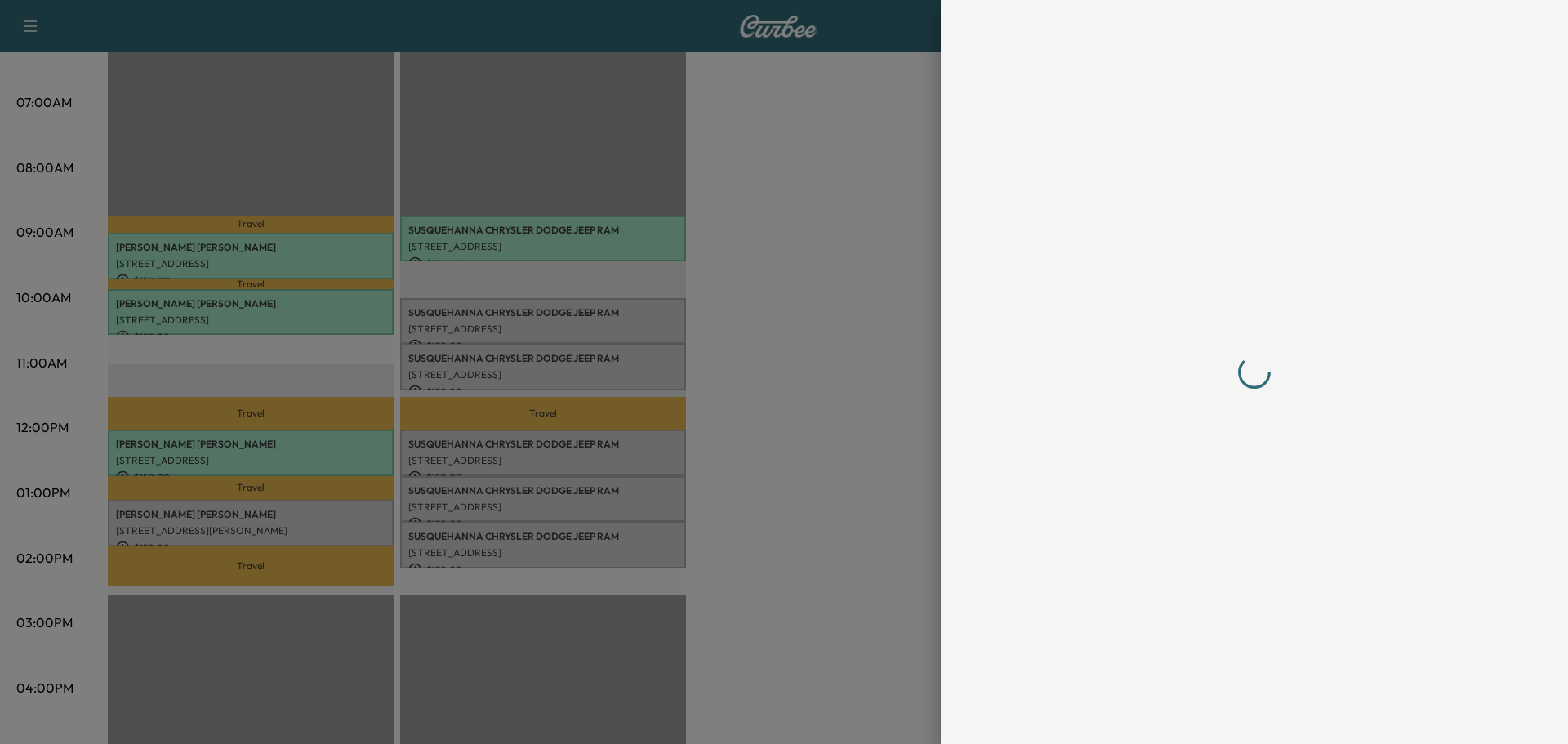
click at [1323, 192] on div at bounding box center [1255, 372] width 483 height 678
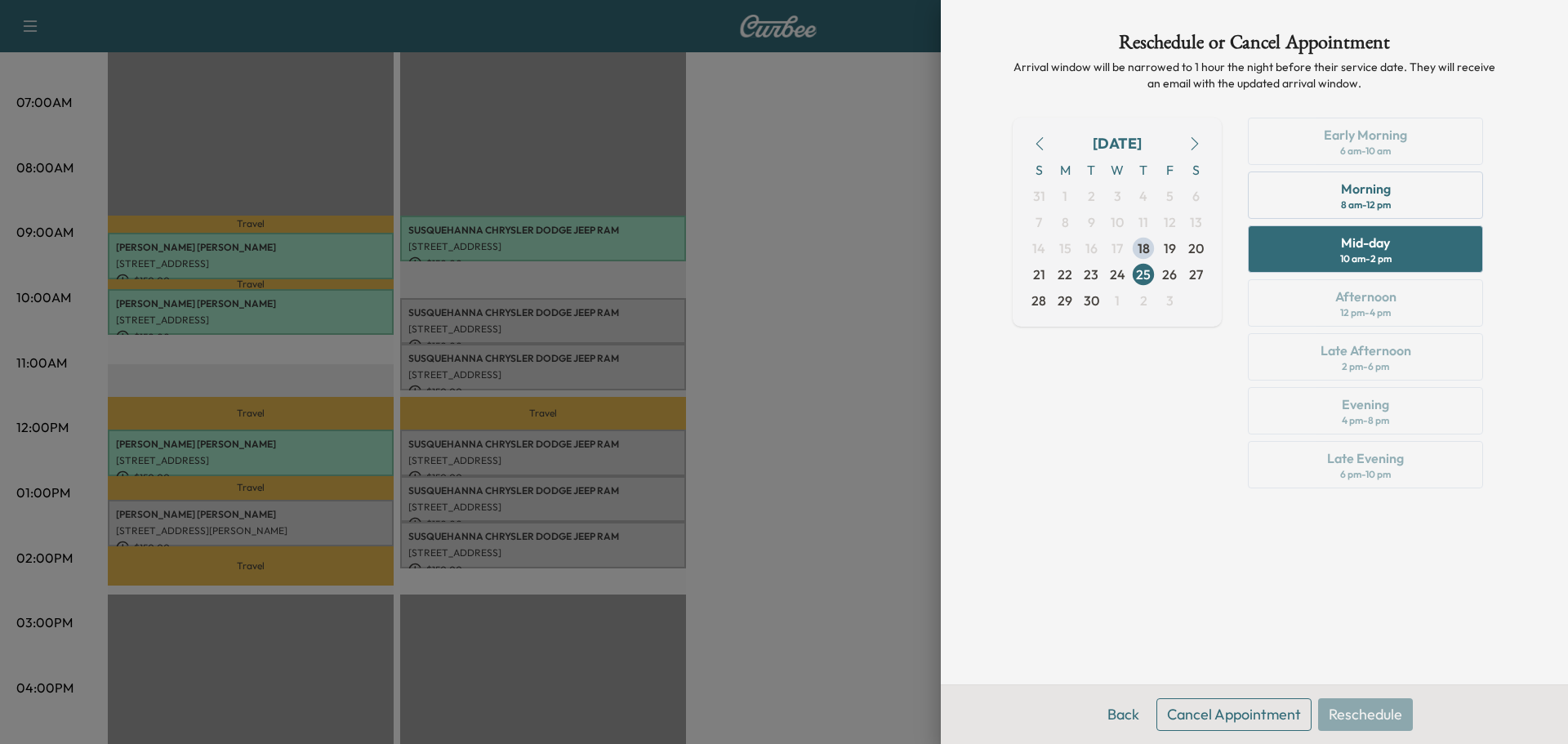
click at [1366, 711] on div "Back Cancel Appointment Reschedule" at bounding box center [1255, 713] width 627 height 59
click at [1070, 275] on span "22" at bounding box center [1064, 275] width 15 height 19
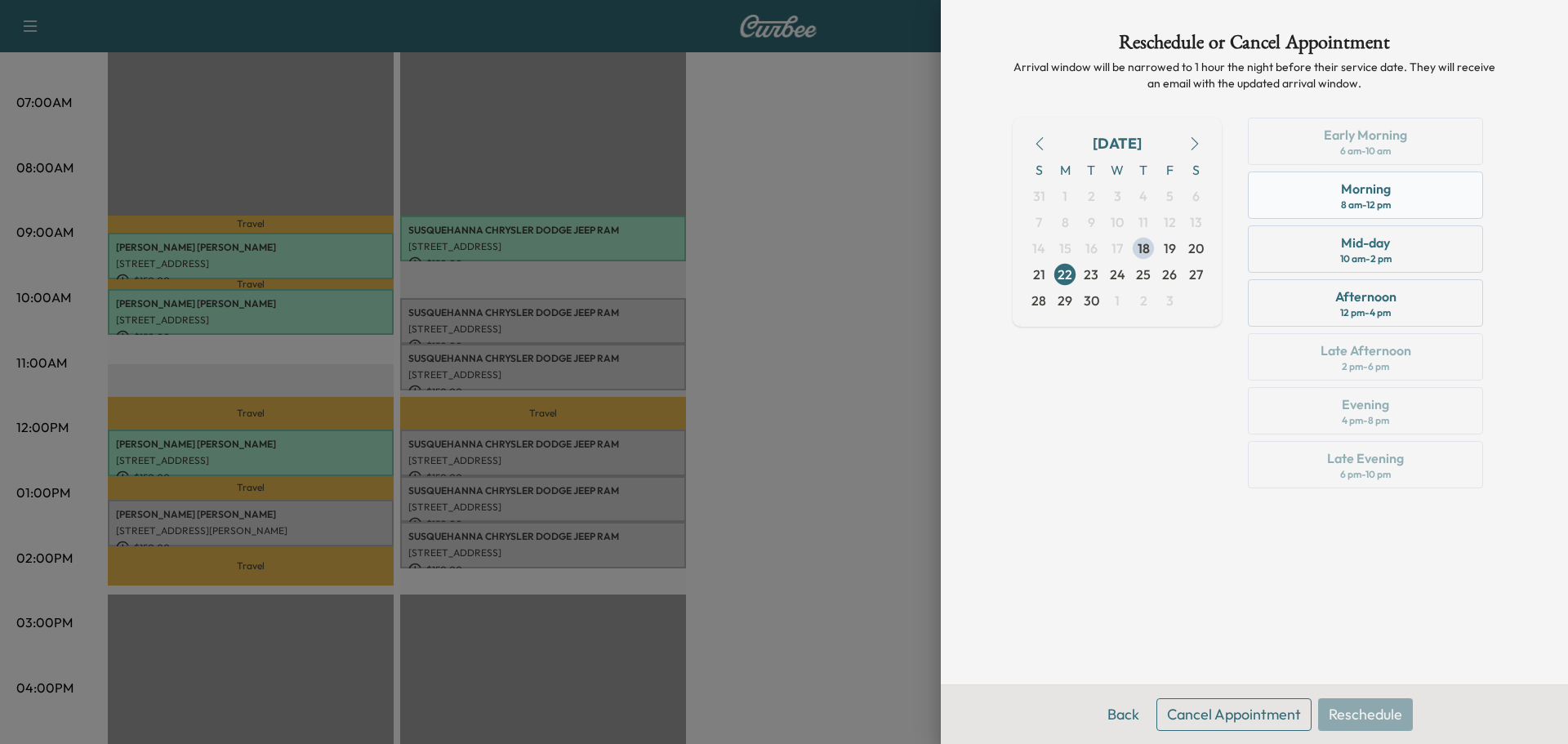
click at [1359, 206] on div "8 am - 12 pm" at bounding box center [1365, 205] width 49 height 13
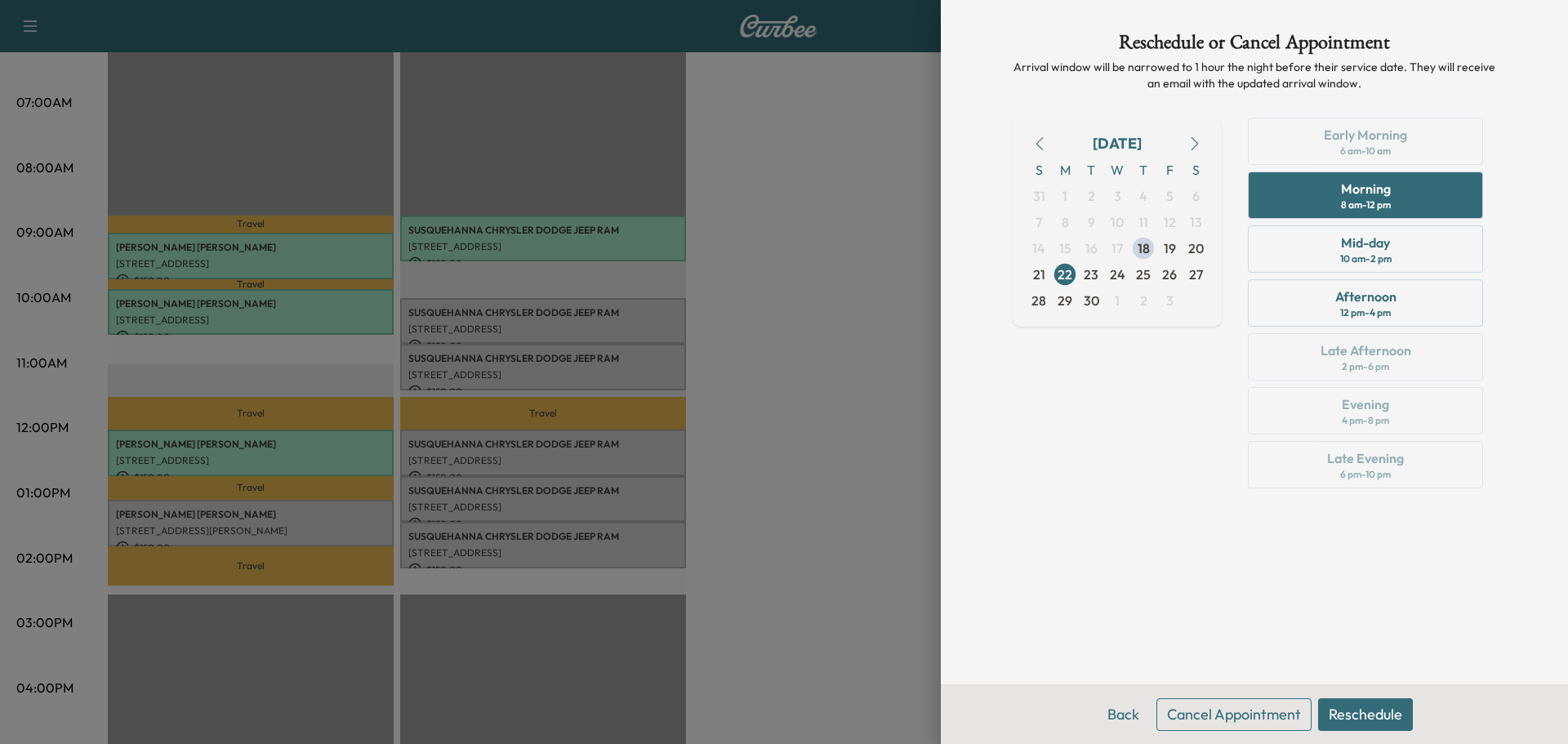
click at [1386, 705] on button "Reschedule" at bounding box center [1365, 715] width 95 height 33
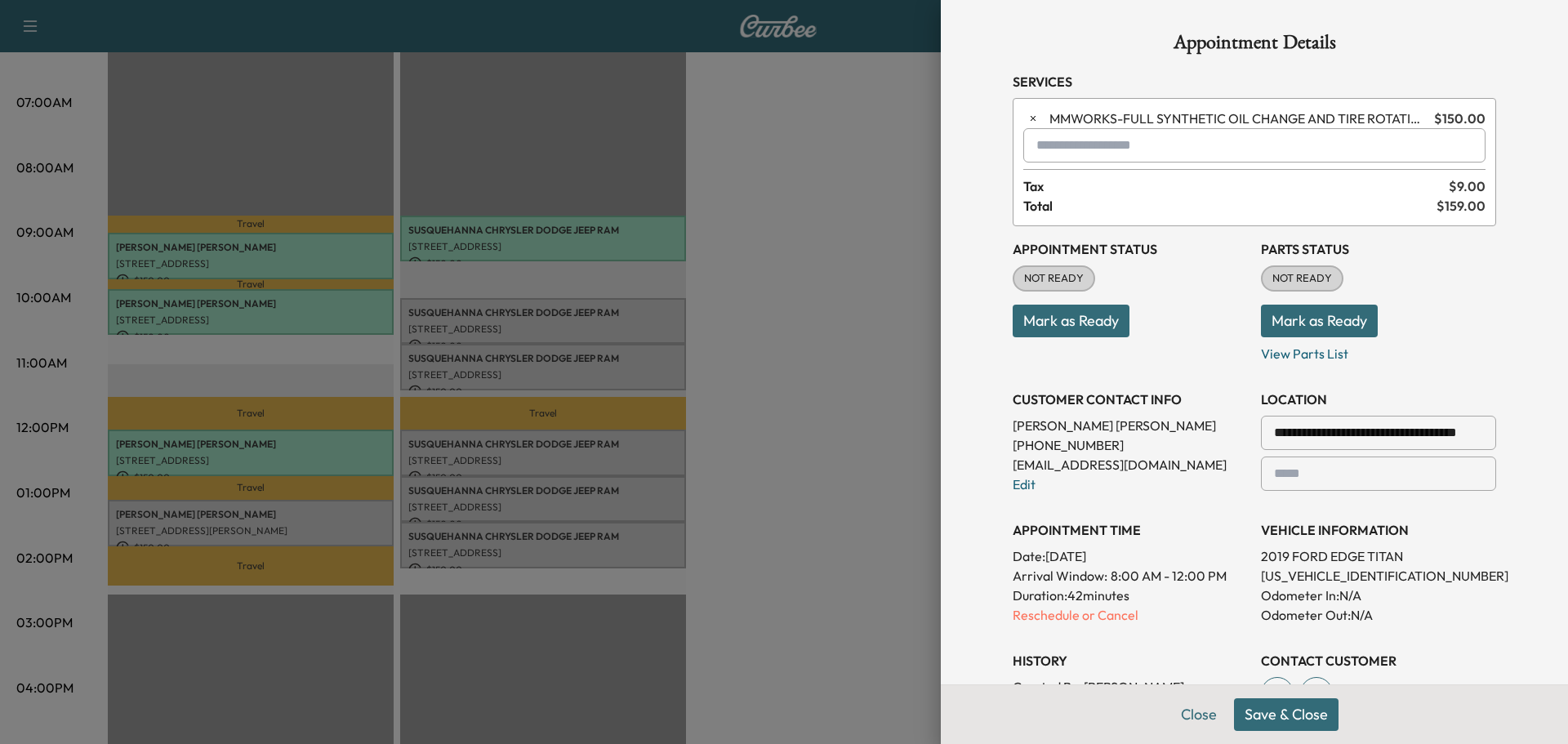
click at [1268, 714] on button "Save & Close" at bounding box center [1287, 715] width 105 height 33
click at [1266, 720] on button "Cancel" at bounding box center [1287, 715] width 66 height 33
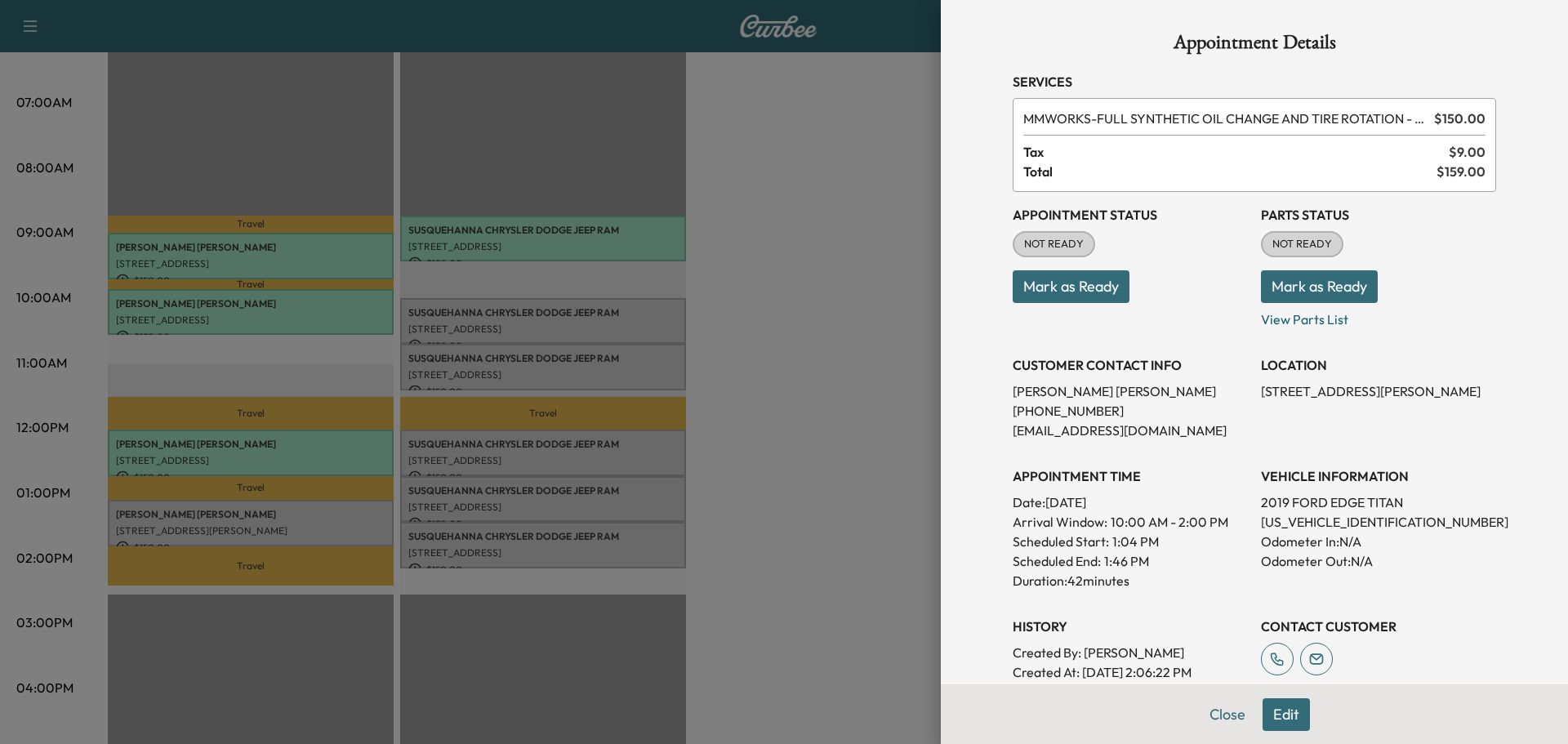
click at [1273, 718] on button "Edit" at bounding box center [1286, 715] width 48 height 33
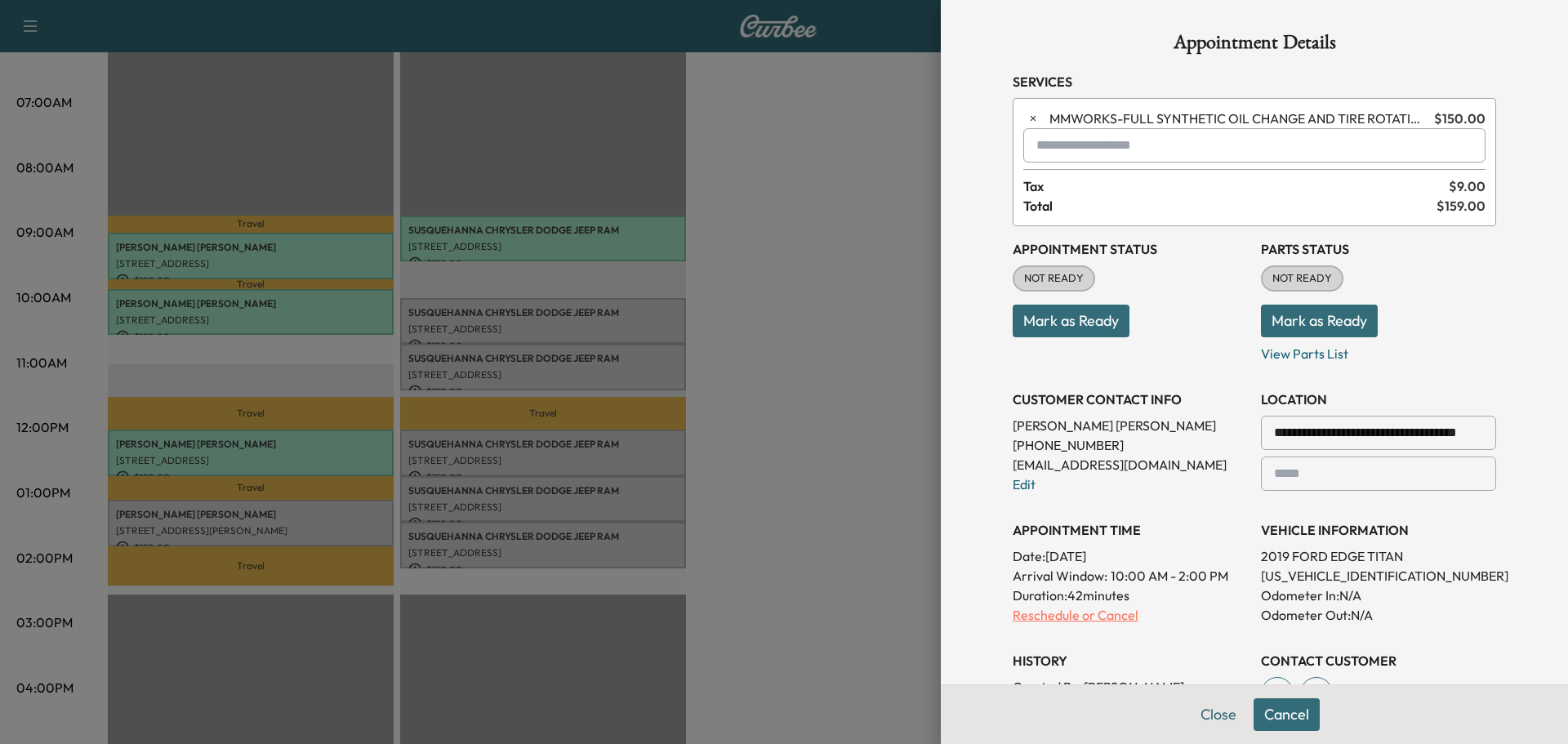
click at [1091, 616] on p "Reschedule or Cancel" at bounding box center [1130, 615] width 235 height 19
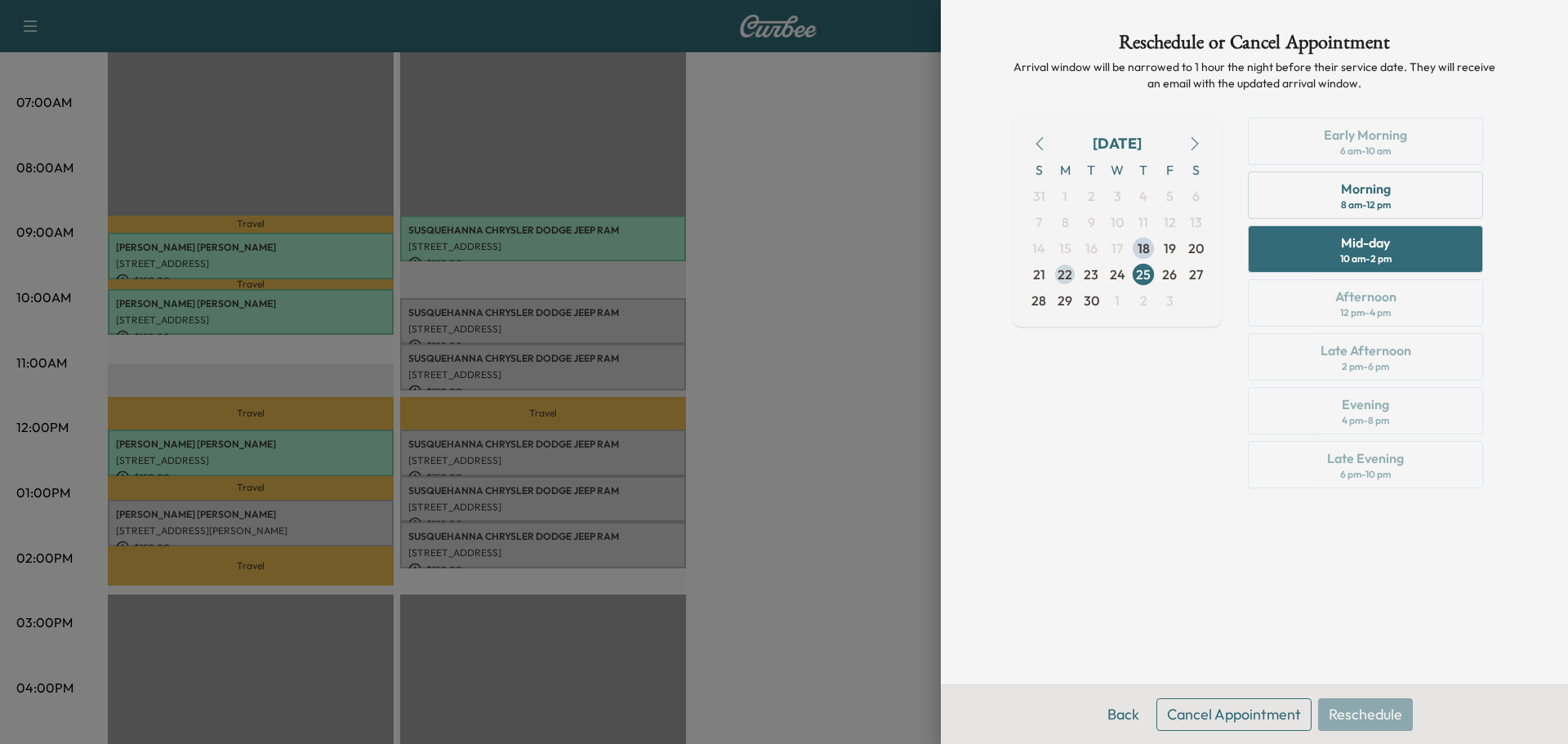
click at [1067, 277] on span "22" at bounding box center [1064, 275] width 15 height 19
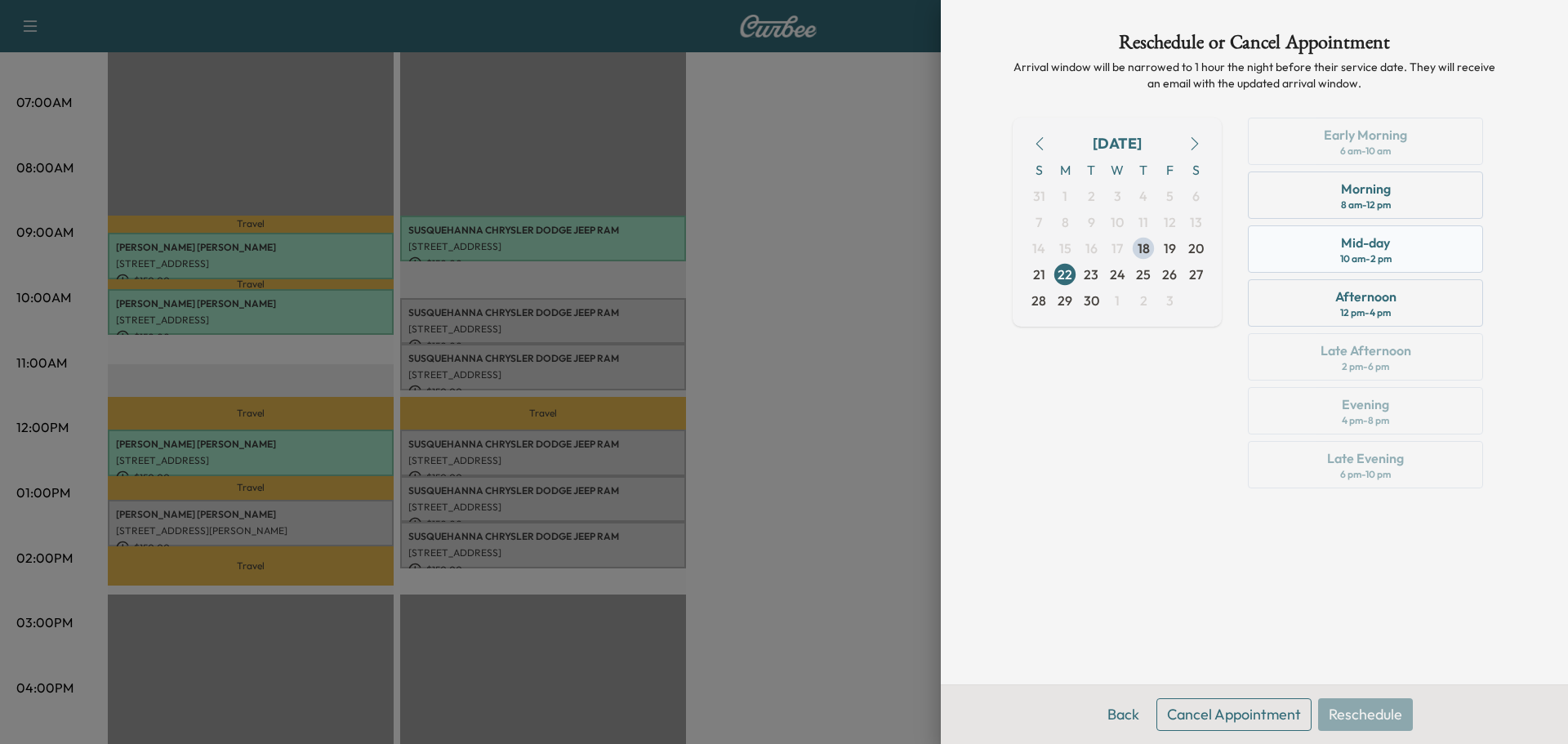
click at [1354, 261] on div "10 am - 2 pm" at bounding box center [1365, 258] width 51 height 13
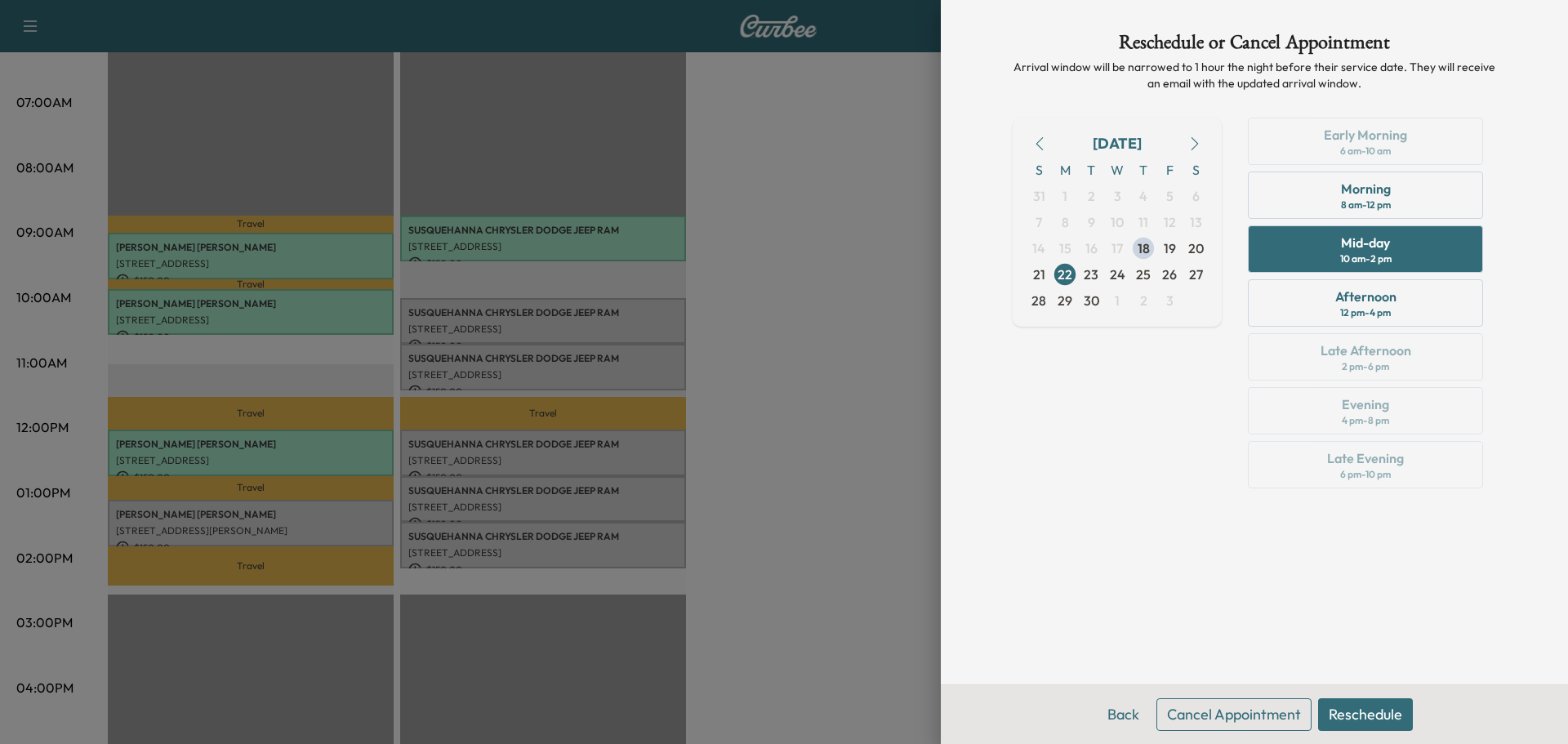
click at [1395, 707] on button "Reschedule" at bounding box center [1365, 715] width 95 height 33
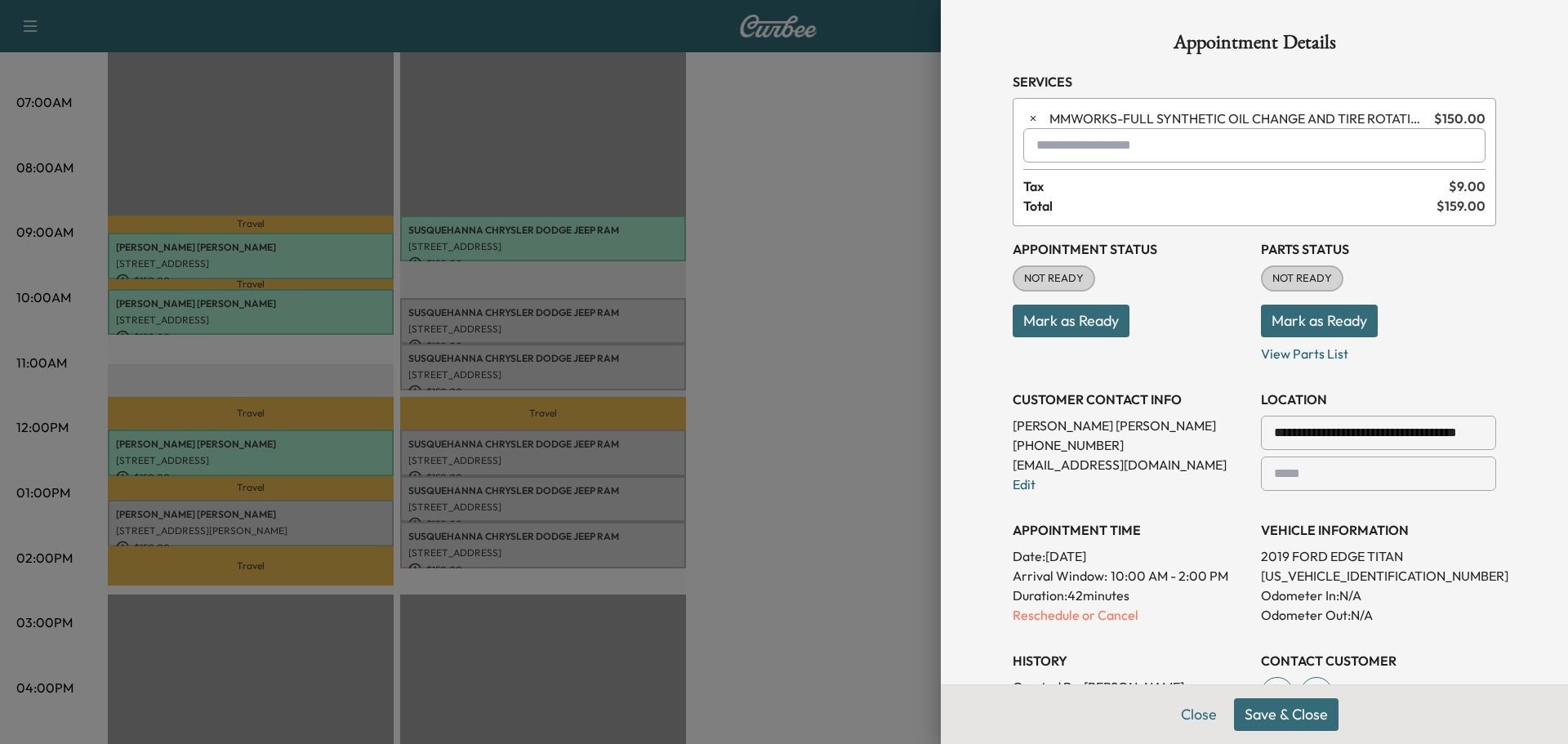
click at [1294, 716] on button "Save & Close" at bounding box center [1287, 715] width 105 height 33
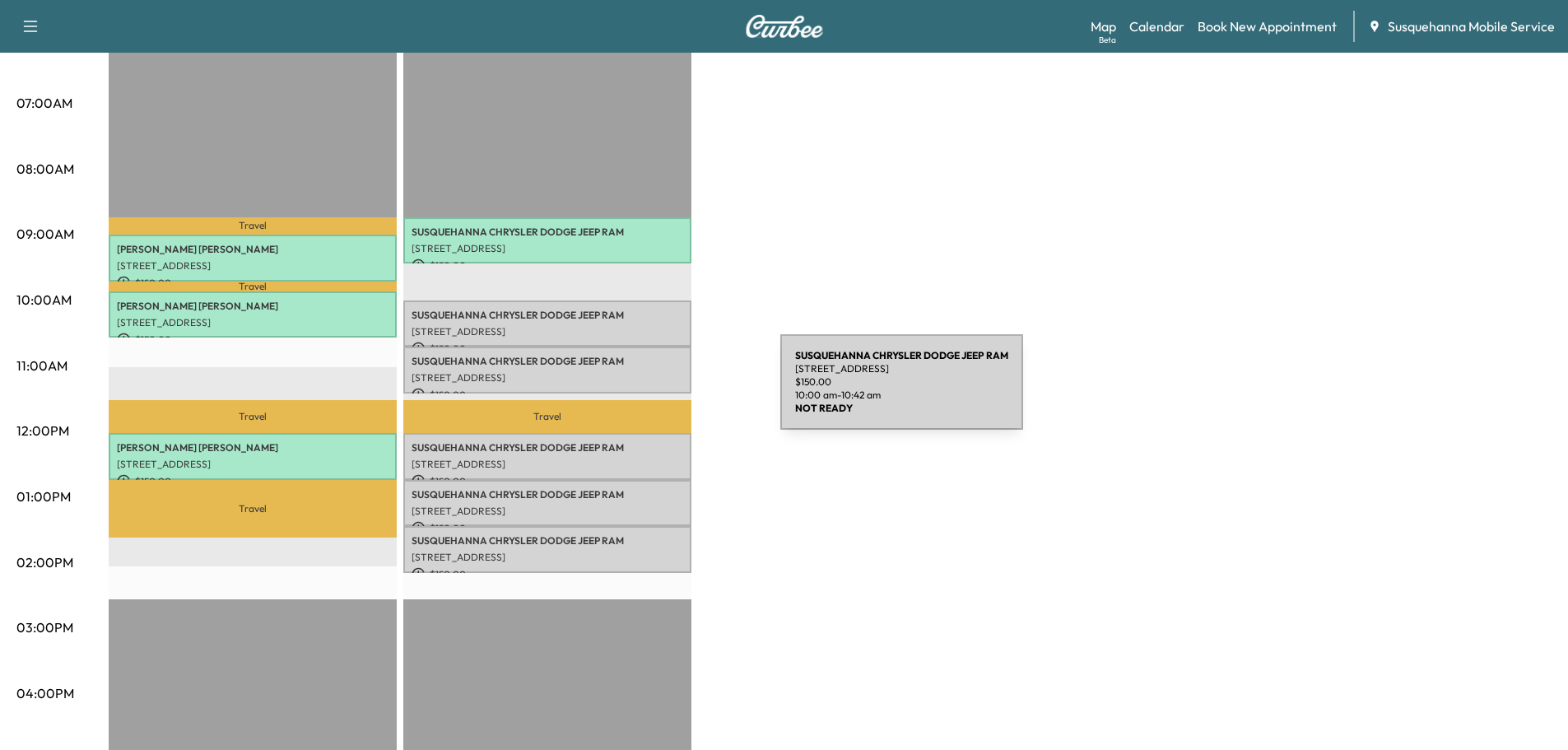
scroll to position [0, 0]
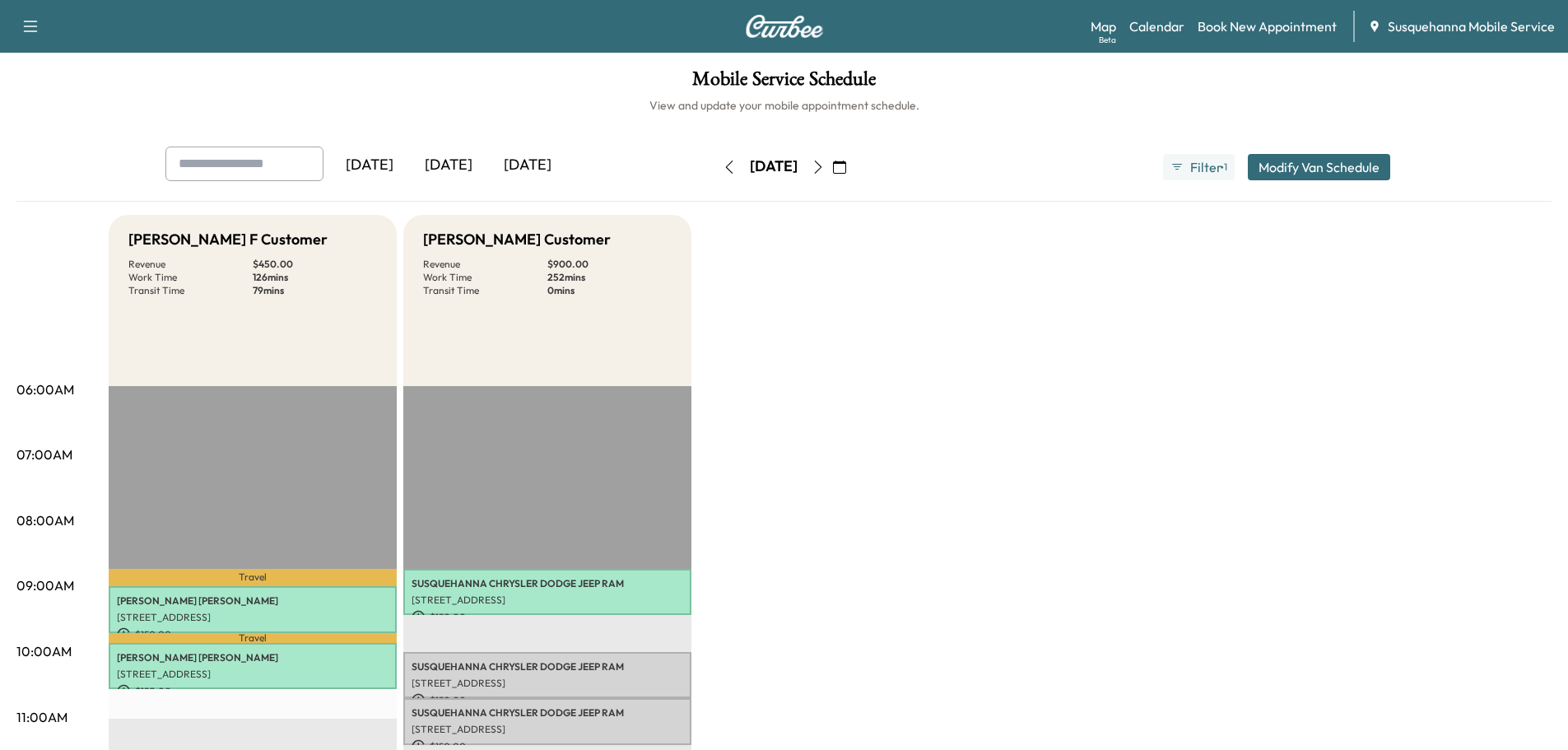
click at [723, 169] on icon "button" at bounding box center [729, 166] width 13 height 13
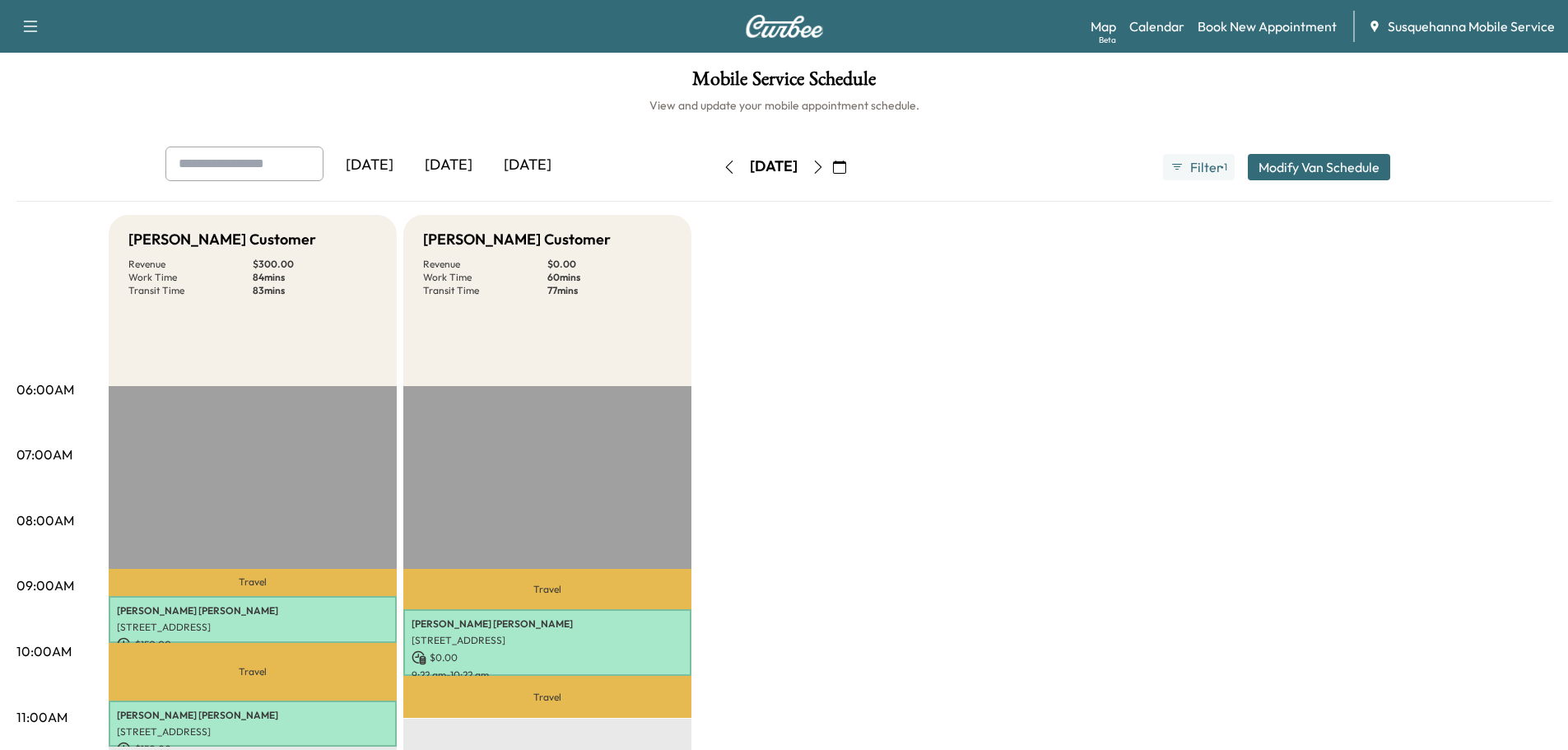
click at [726, 169] on icon "button" at bounding box center [730, 166] width 8 height 13
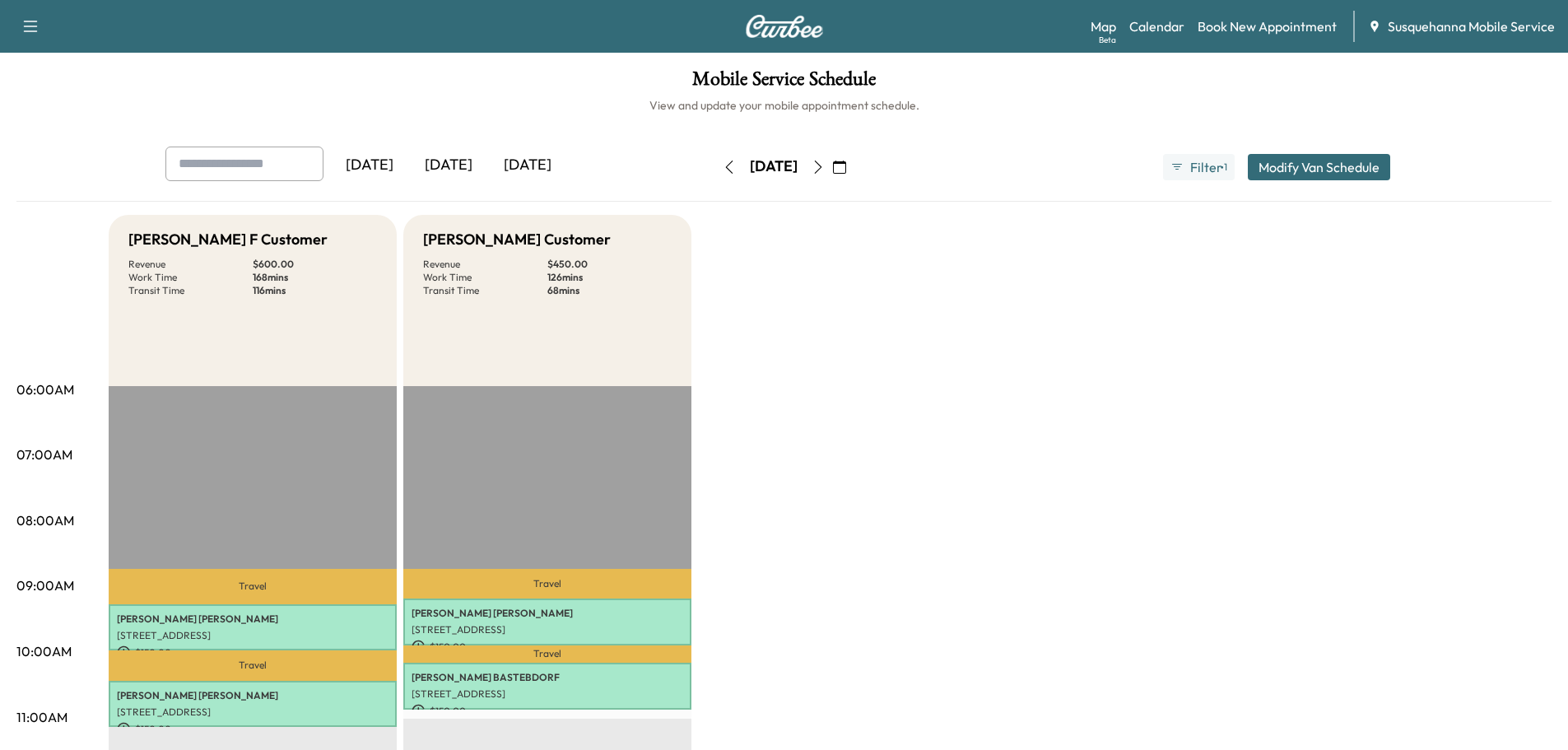
click at [723, 167] on icon "button" at bounding box center [729, 166] width 13 height 13
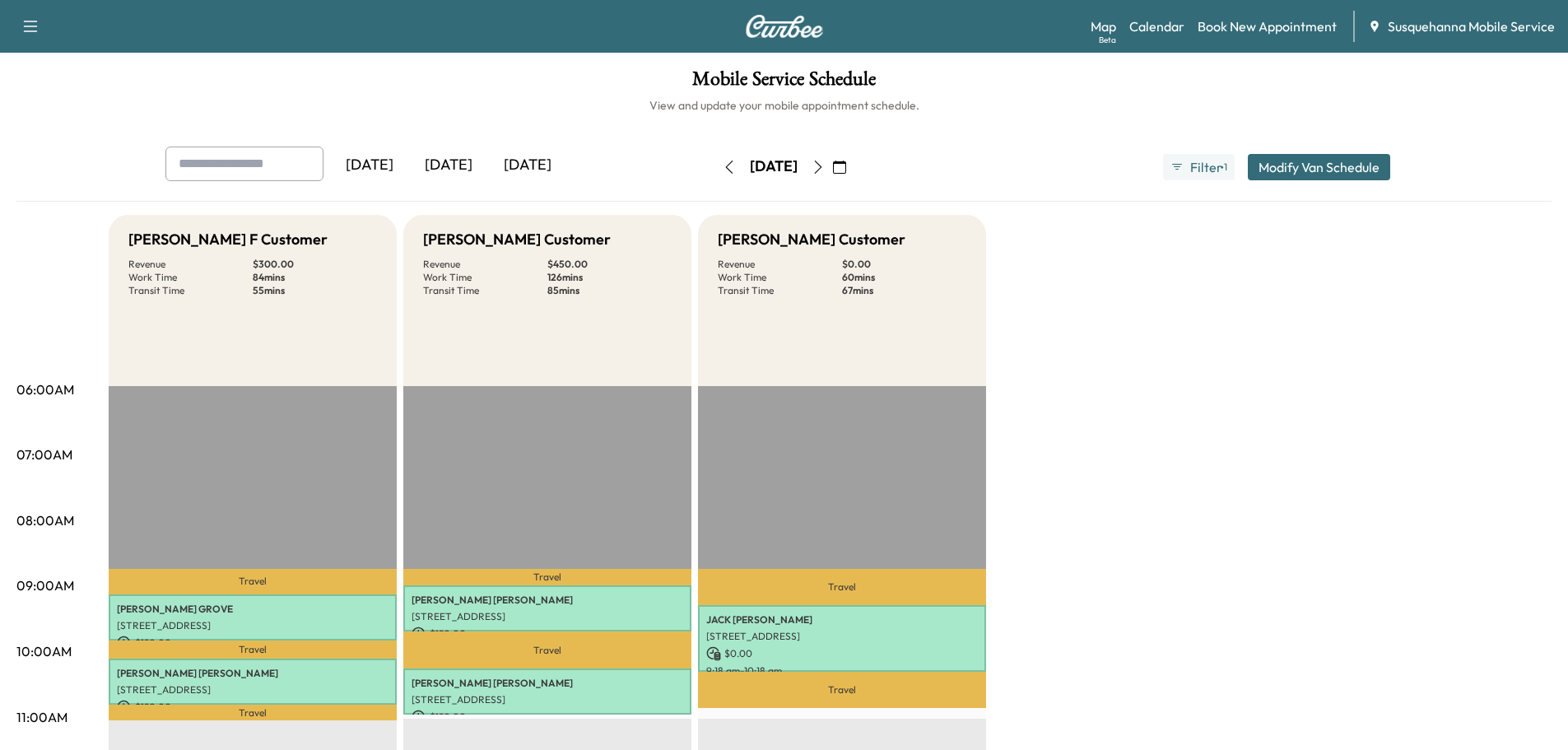
scroll to position [175, 0]
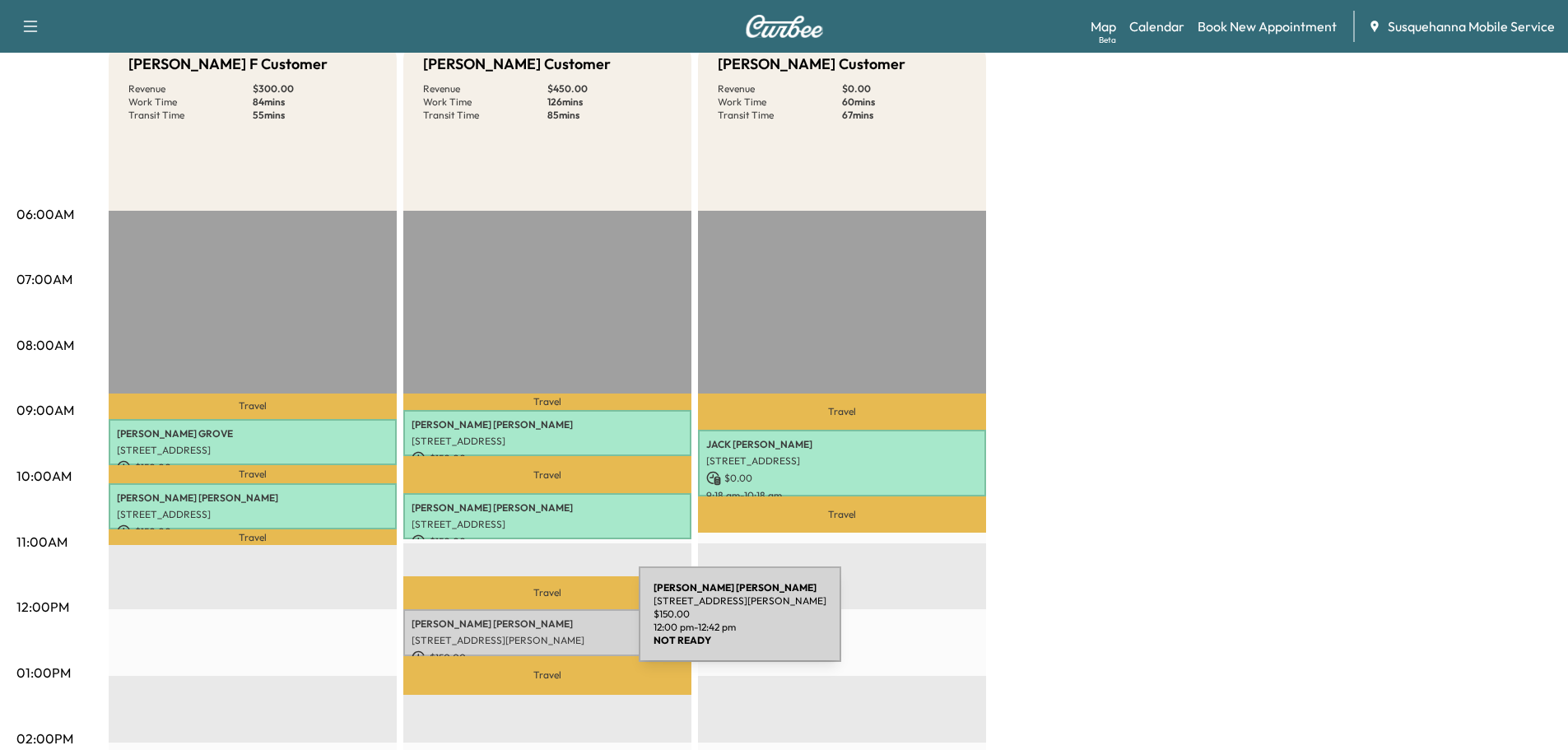
click at [515, 624] on p "[PERSON_NAME]" at bounding box center [548, 623] width 272 height 13
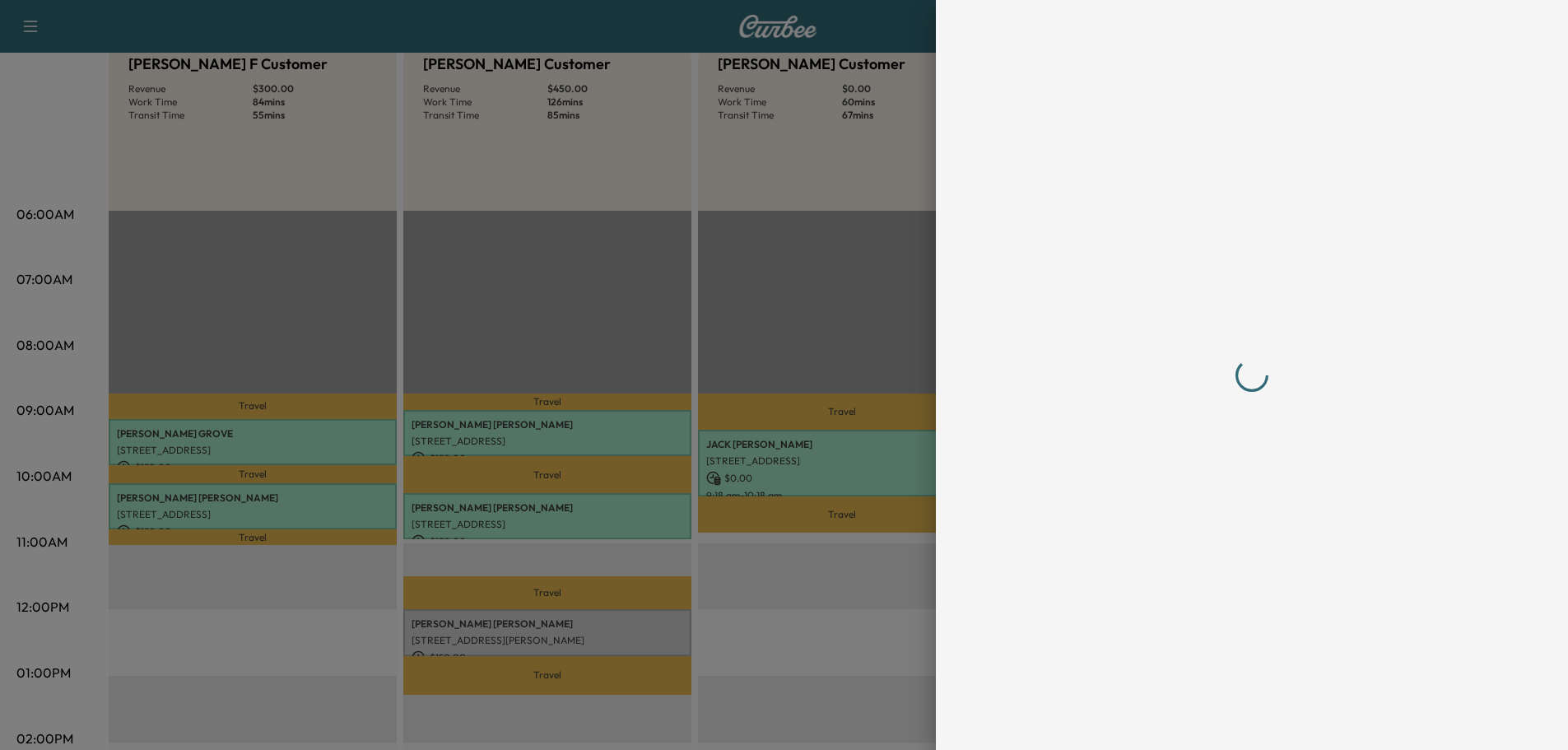
click at [515, 624] on div at bounding box center [784, 375] width 1568 height 750
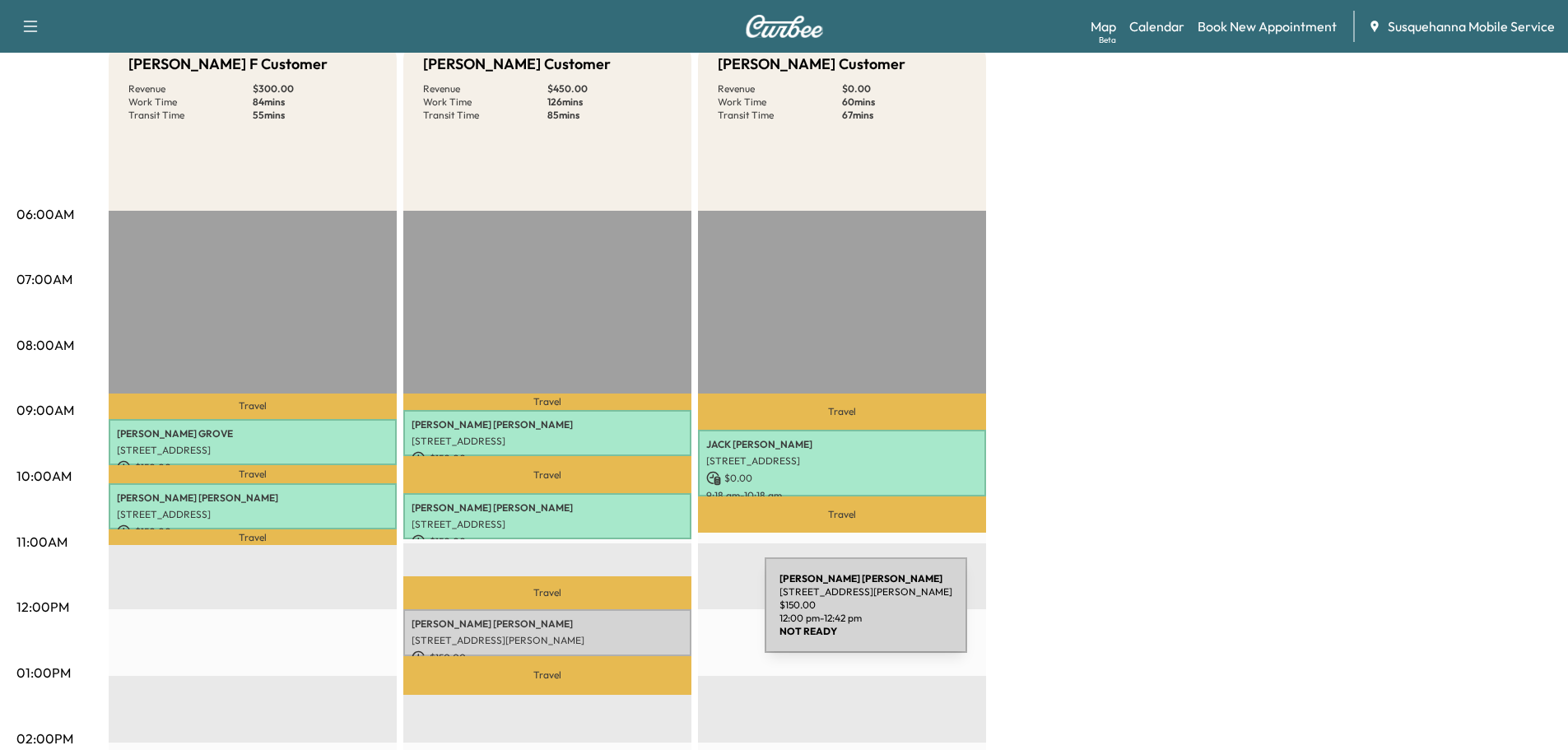
click at [642, 617] on p "[PERSON_NAME]" at bounding box center [548, 623] width 272 height 13
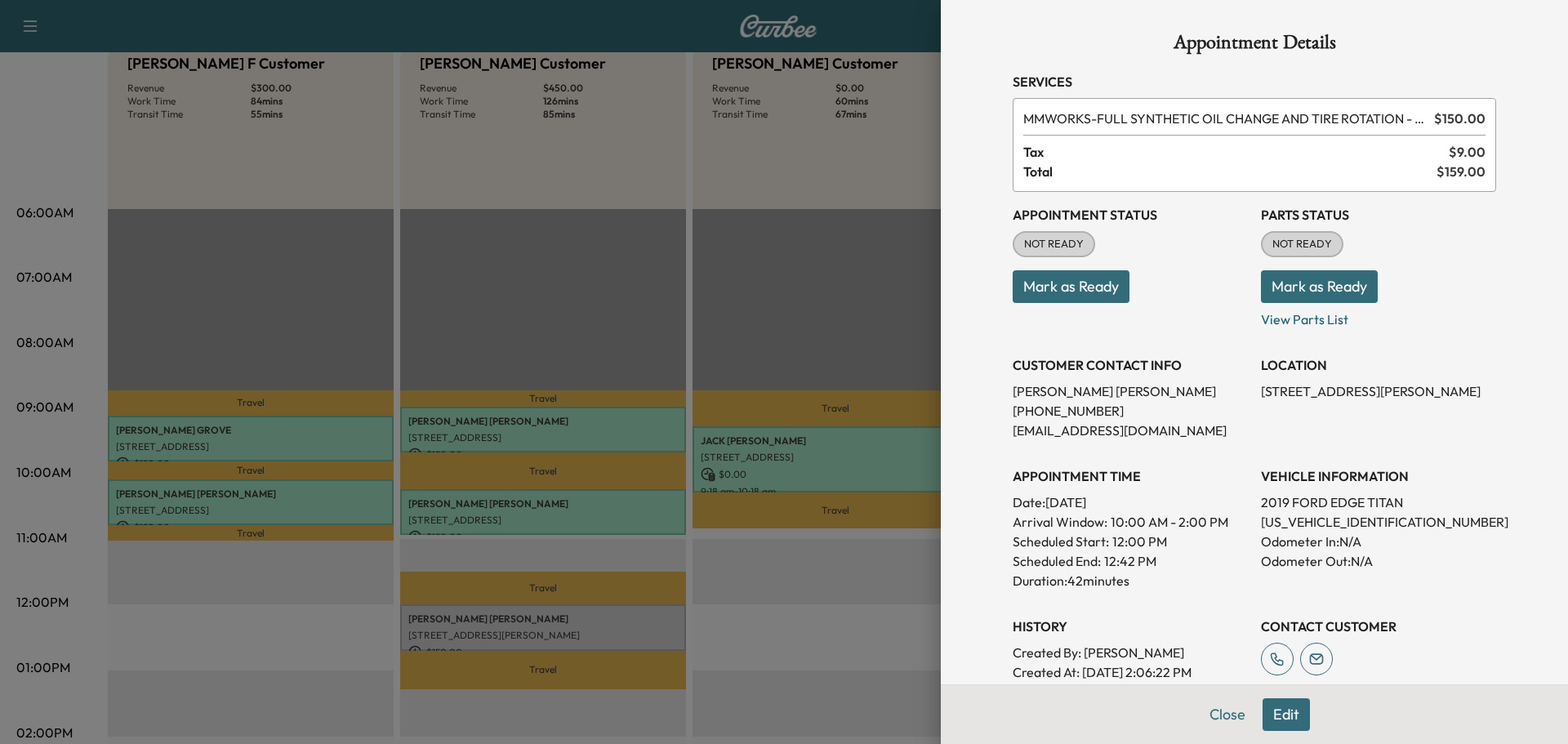
click at [1268, 250] on span "NOT READY" at bounding box center [1302, 243] width 80 height 16
click at [1308, 292] on button "Mark as Ready" at bounding box center [1320, 287] width 116 height 33
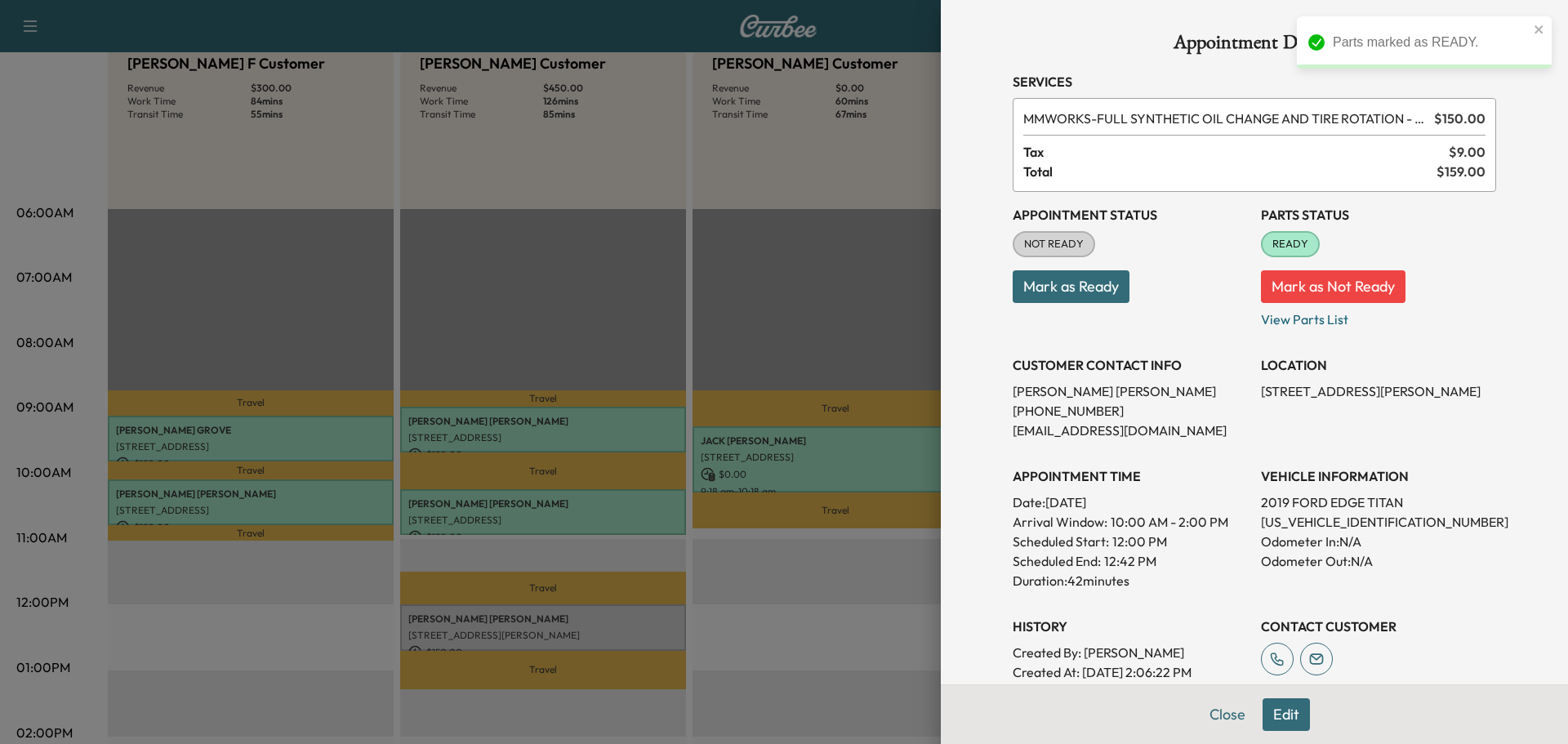
click at [1055, 291] on button "Mark as Ready" at bounding box center [1071, 287] width 116 height 33
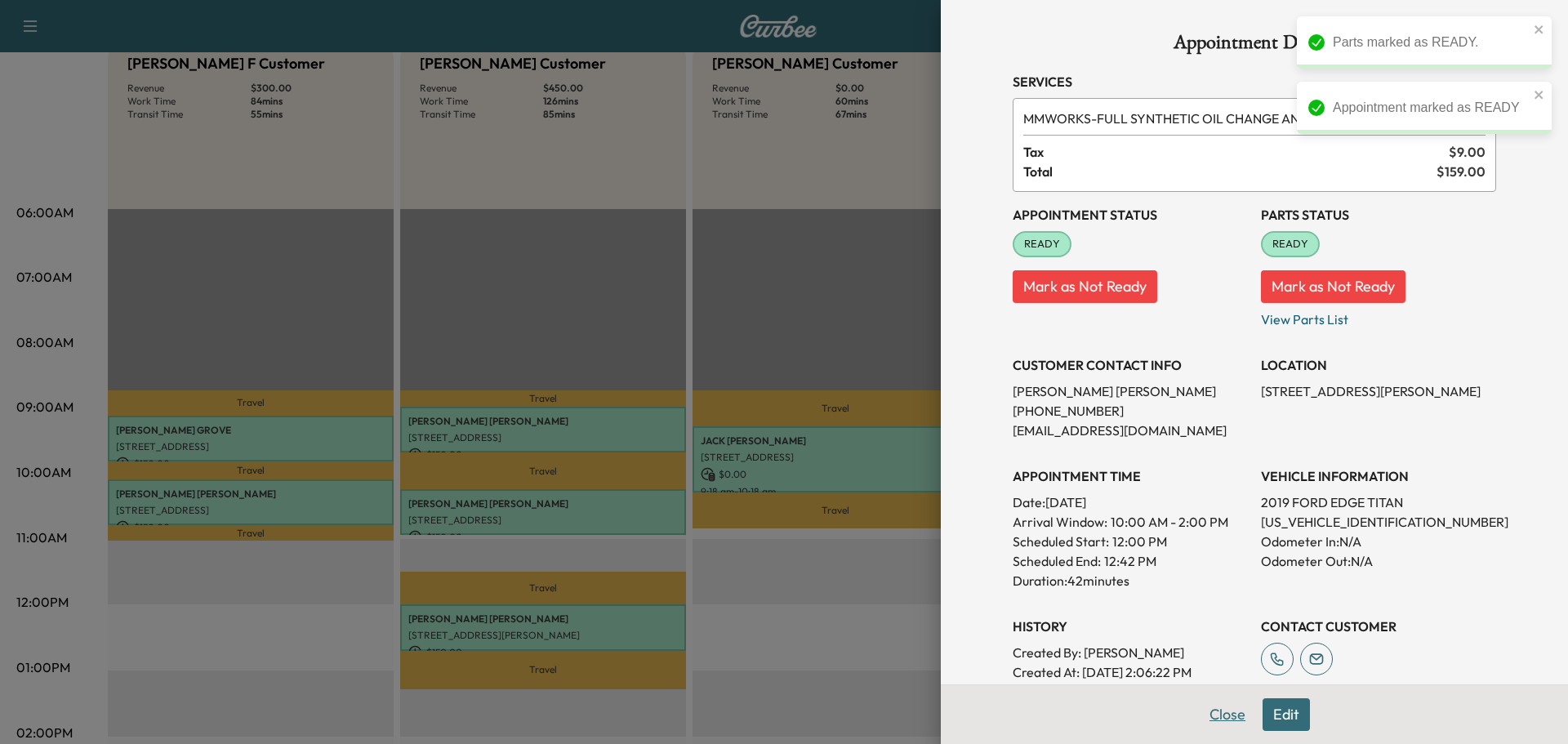
click at [1208, 709] on button "Close" at bounding box center [1227, 715] width 57 height 33
